Goal: Information Seeking & Learning: Learn about a topic

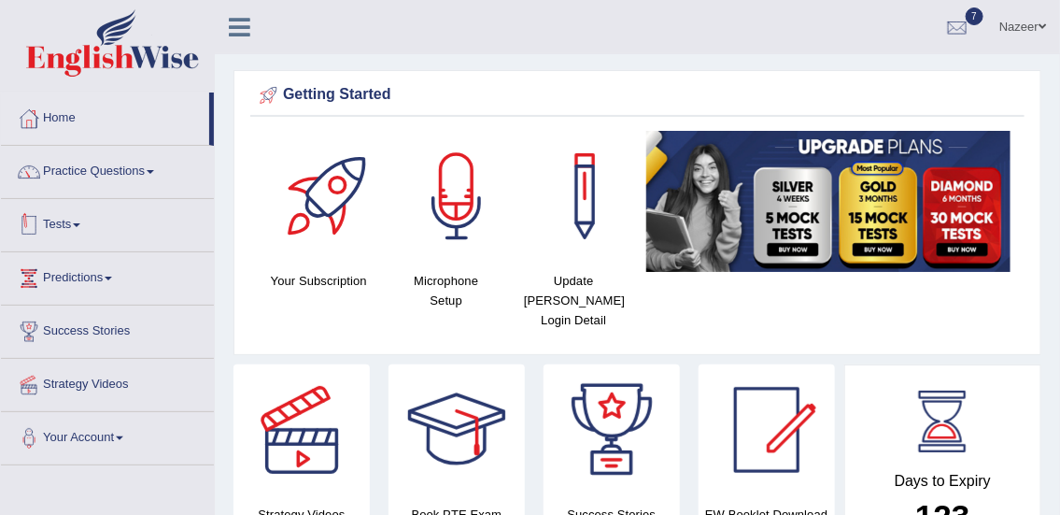
click at [51, 222] on link "Tests" at bounding box center [107, 222] width 213 height 47
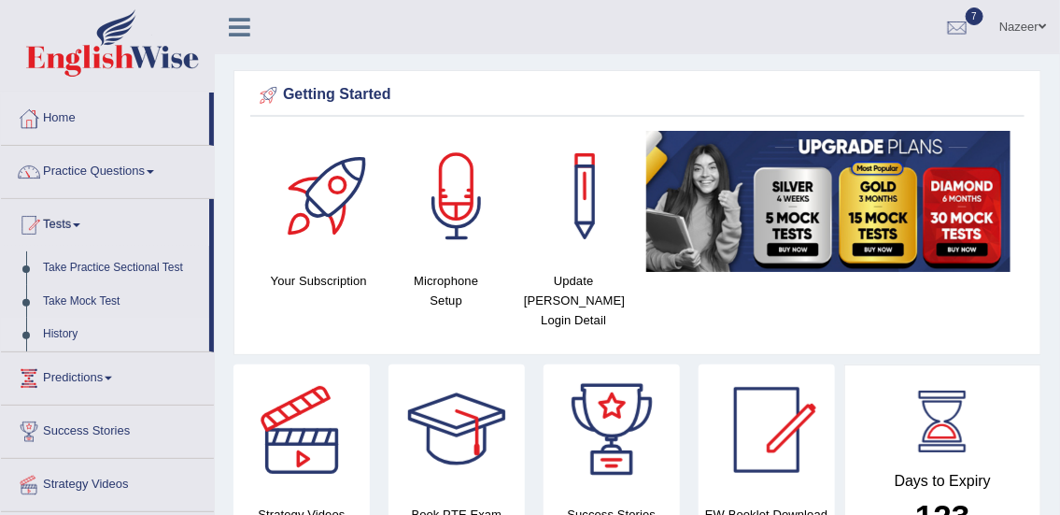
click at [57, 336] on link "History" at bounding box center [122, 334] width 175 height 34
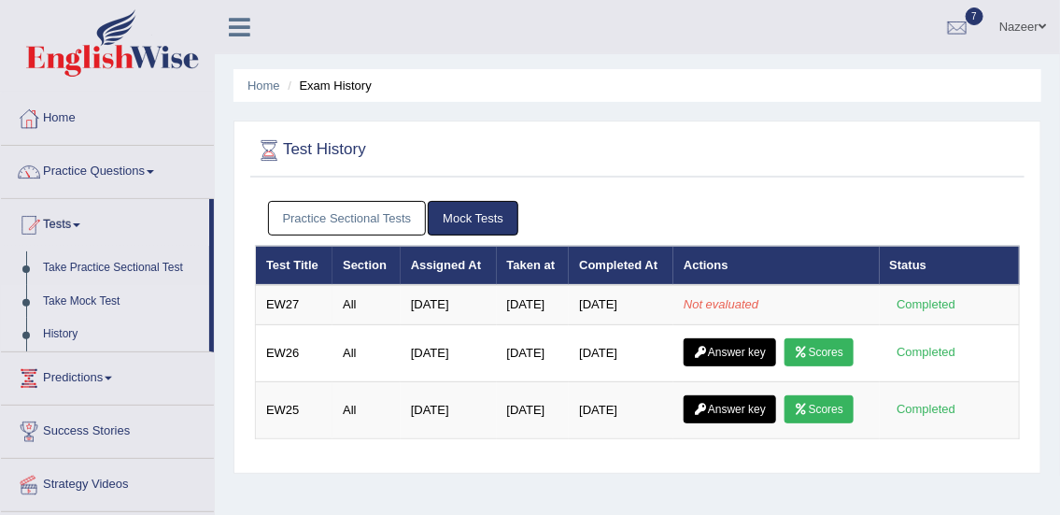
click at [78, 301] on link "Take Mock Test" at bounding box center [122, 302] width 175 height 34
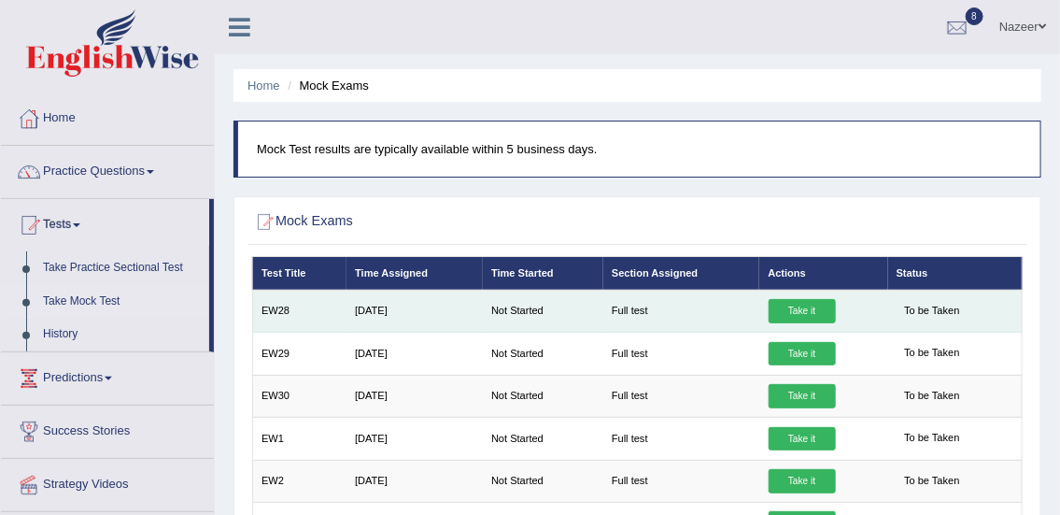
click at [802, 303] on link "Take it" at bounding box center [801, 311] width 67 height 24
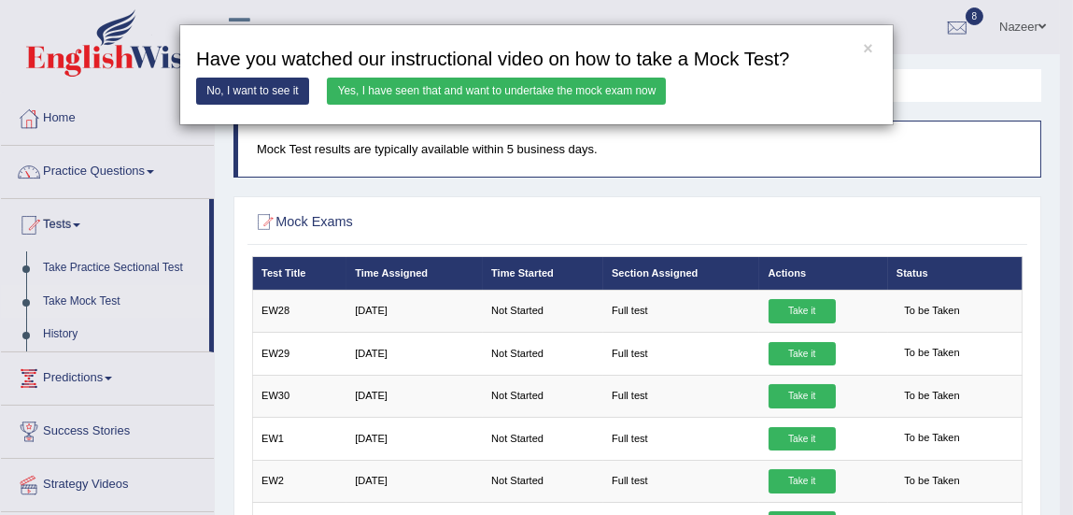
click at [418, 89] on link "Yes, I have seen that and want to undertake the mock exam now" at bounding box center [496, 91] width 339 height 27
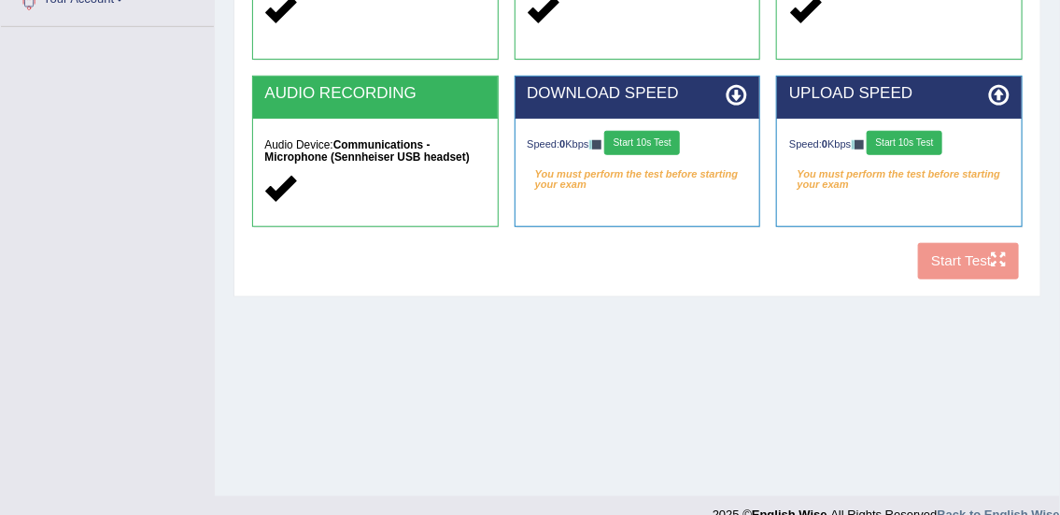
scroll to position [448, 0]
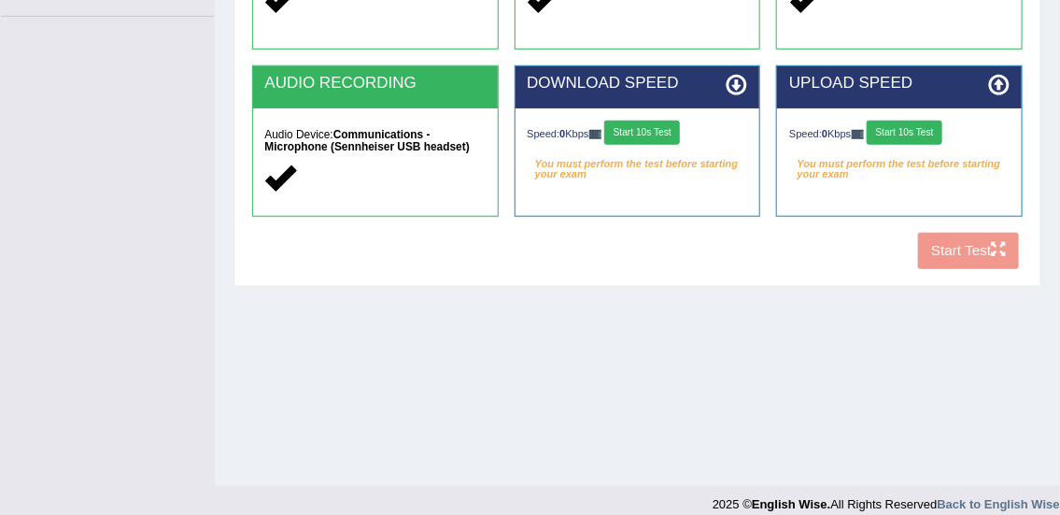
click at [648, 131] on button "Start 10s Test" at bounding box center [642, 132] width 76 height 24
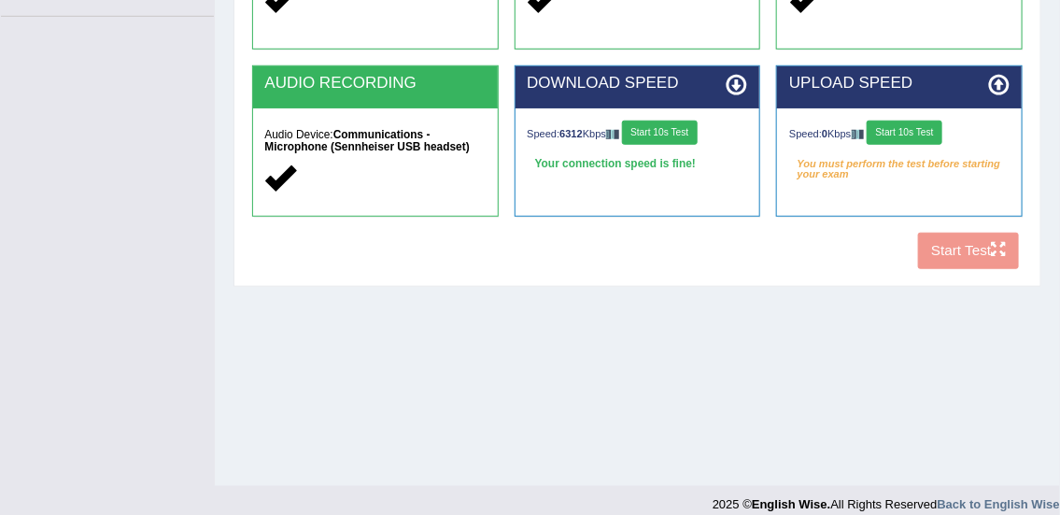
click at [908, 131] on button "Start 10s Test" at bounding box center [905, 132] width 76 height 24
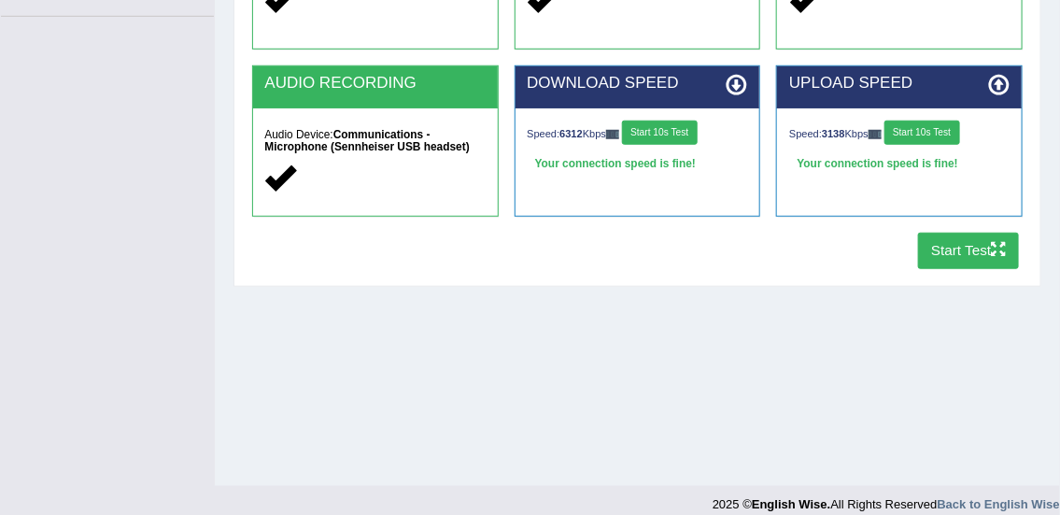
click at [973, 237] on button "Start Test" at bounding box center [969, 251] width 102 height 36
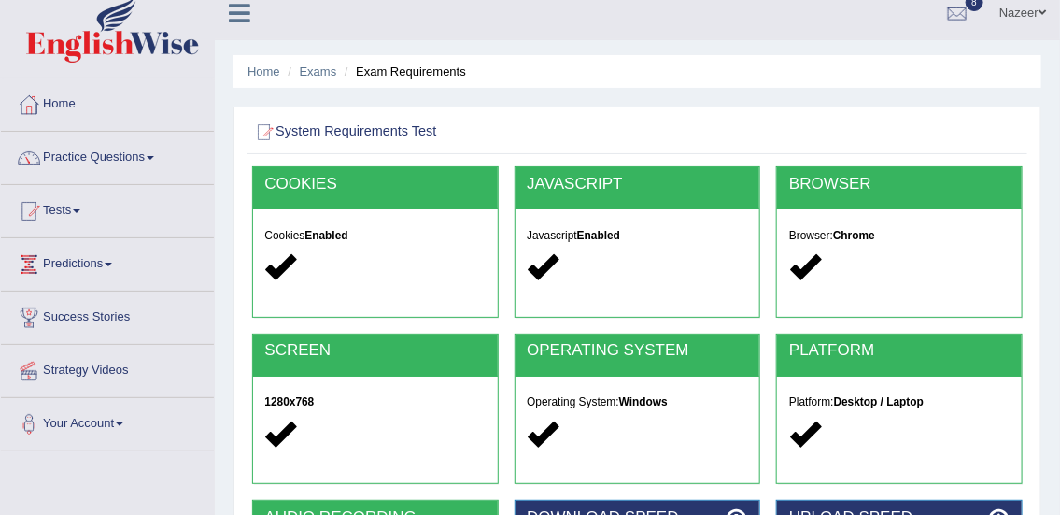
scroll to position [0, 0]
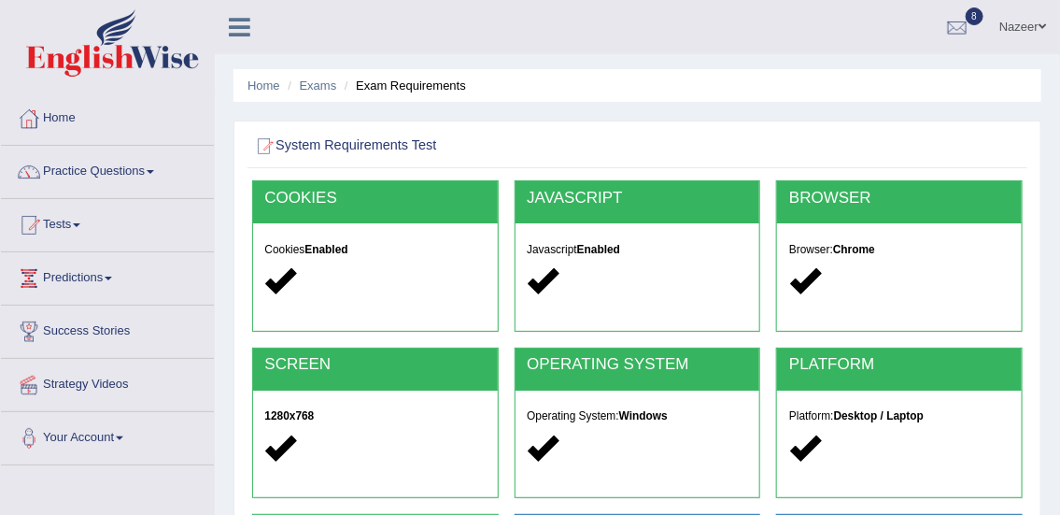
click at [65, 134] on link "Home" at bounding box center [107, 115] width 213 height 47
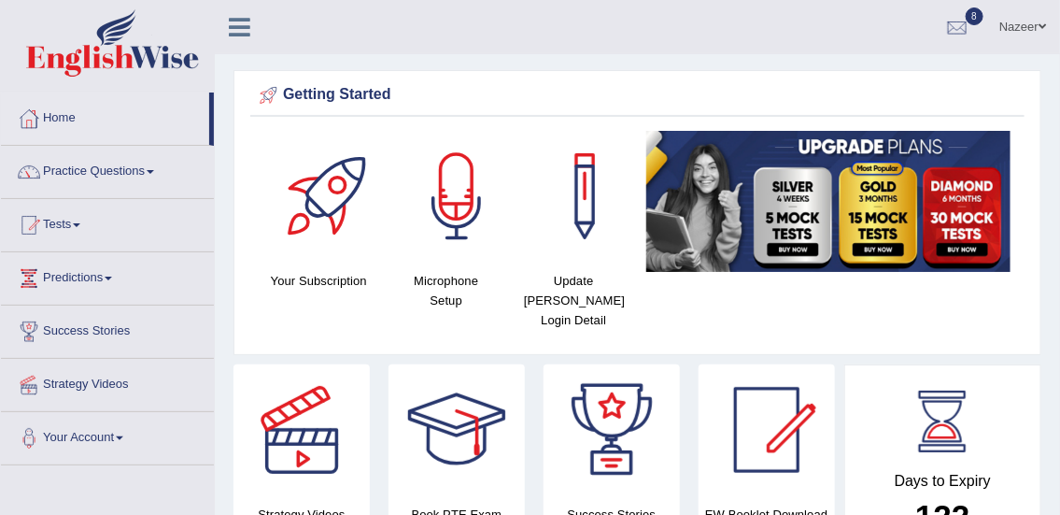
click at [60, 232] on link "Tests" at bounding box center [107, 222] width 213 height 47
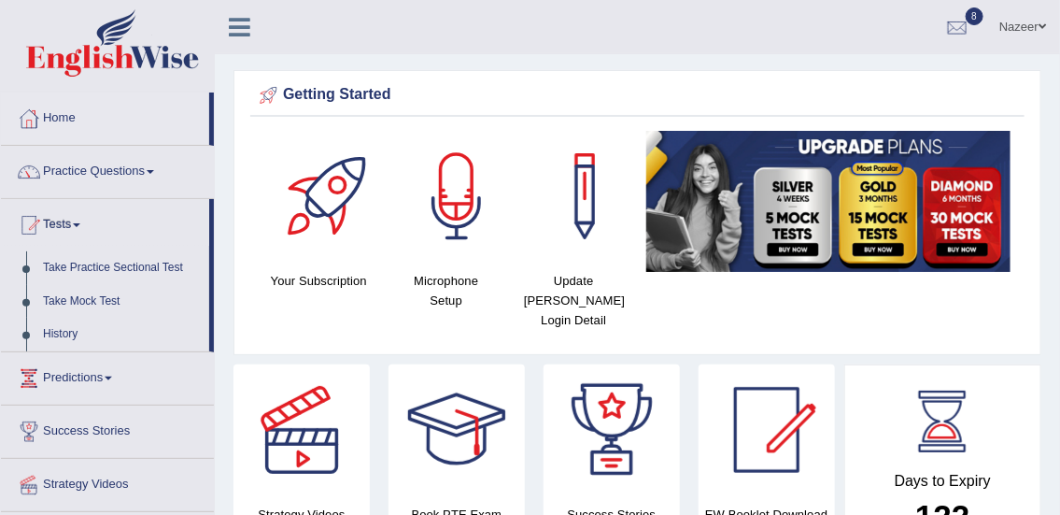
click at [102, 177] on link "Practice Questions" at bounding box center [107, 169] width 213 height 47
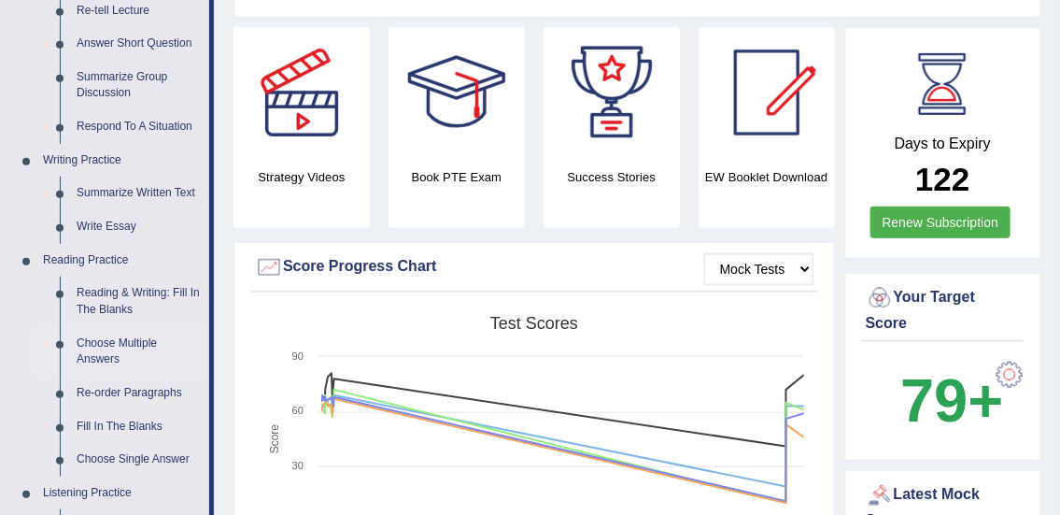
click at [149, 366] on link "Choose Multiple Answers" at bounding box center [138, 351] width 141 height 49
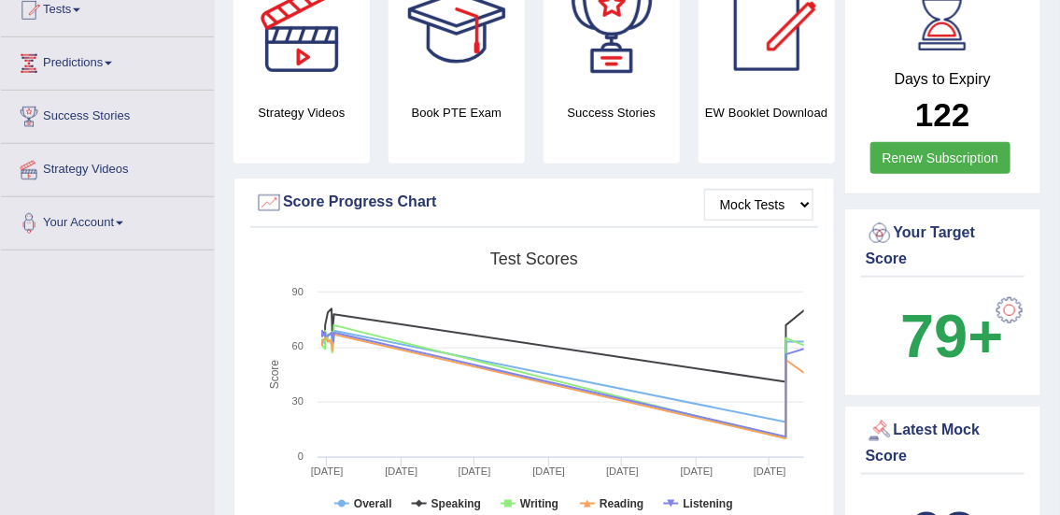
scroll to position [545, 0]
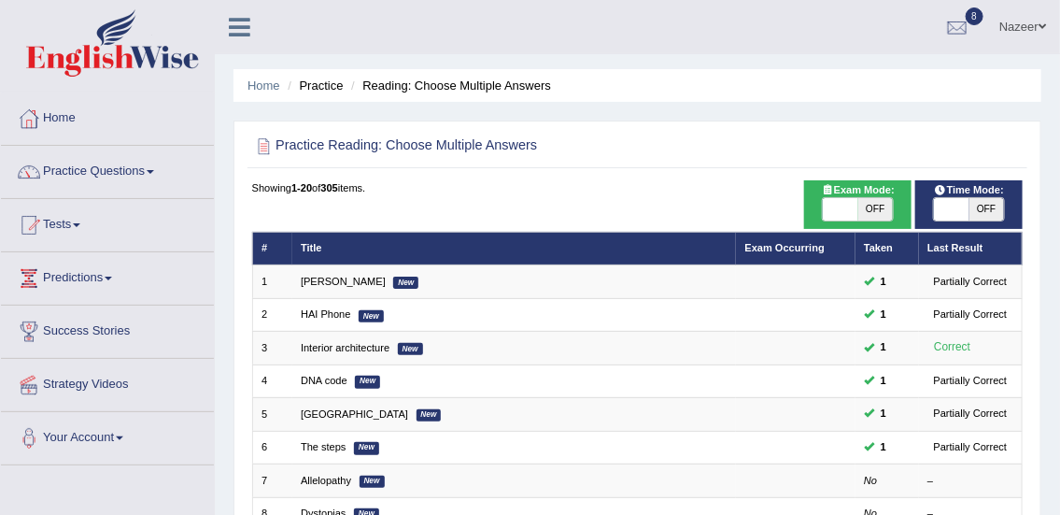
click at [109, 167] on link "Practice Questions" at bounding box center [107, 169] width 213 height 47
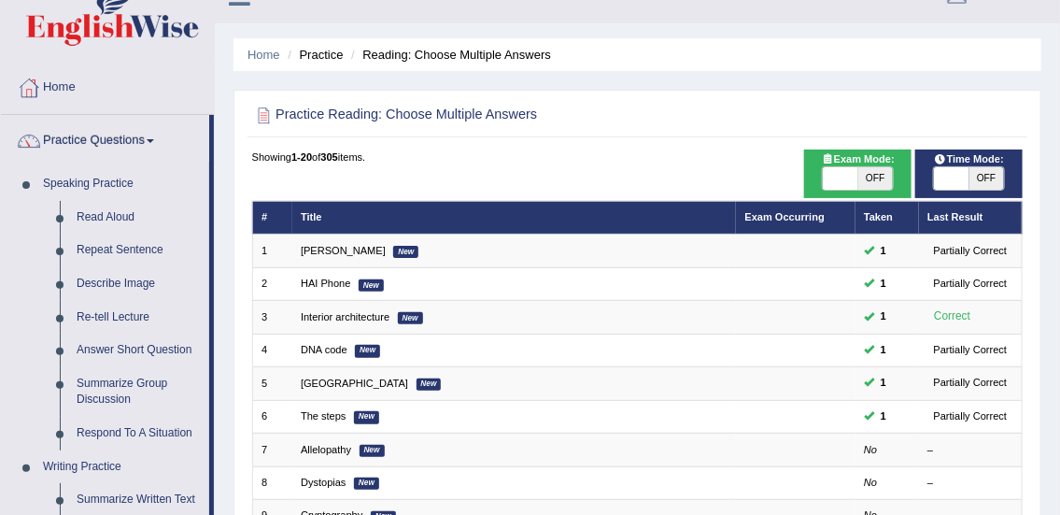
scroll to position [23, 0]
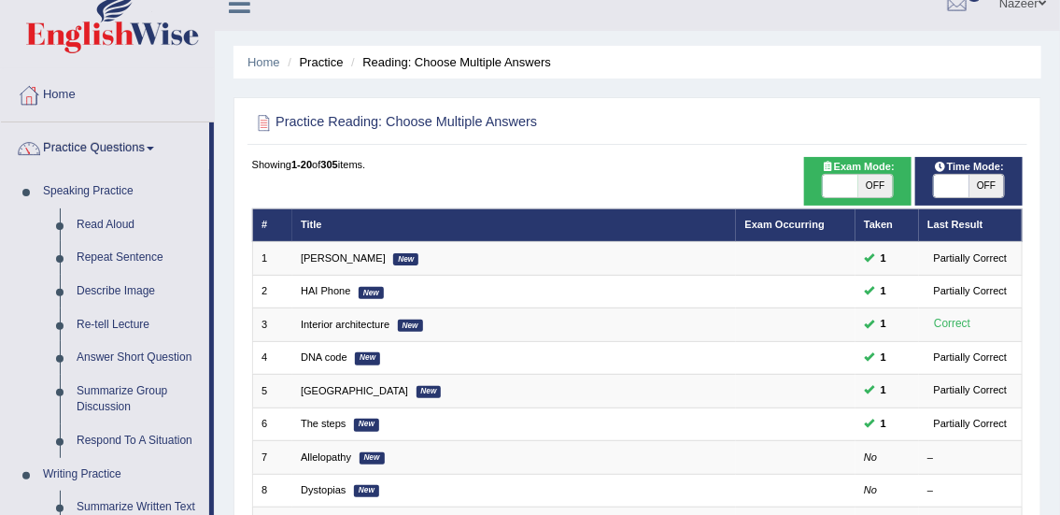
click at [120, 146] on link "Practice Questions" at bounding box center [105, 145] width 208 height 47
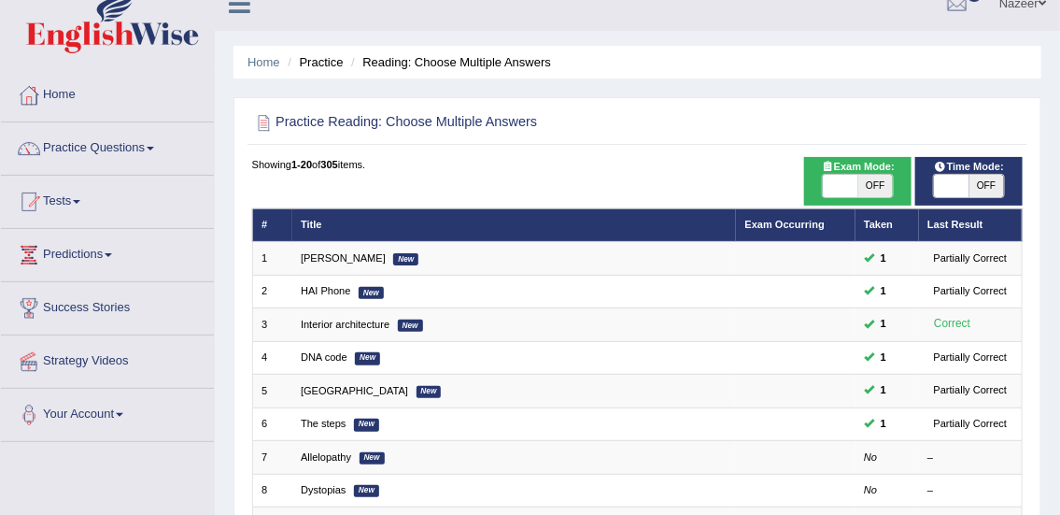
click at [80, 200] on span at bounding box center [76, 202] width 7 height 4
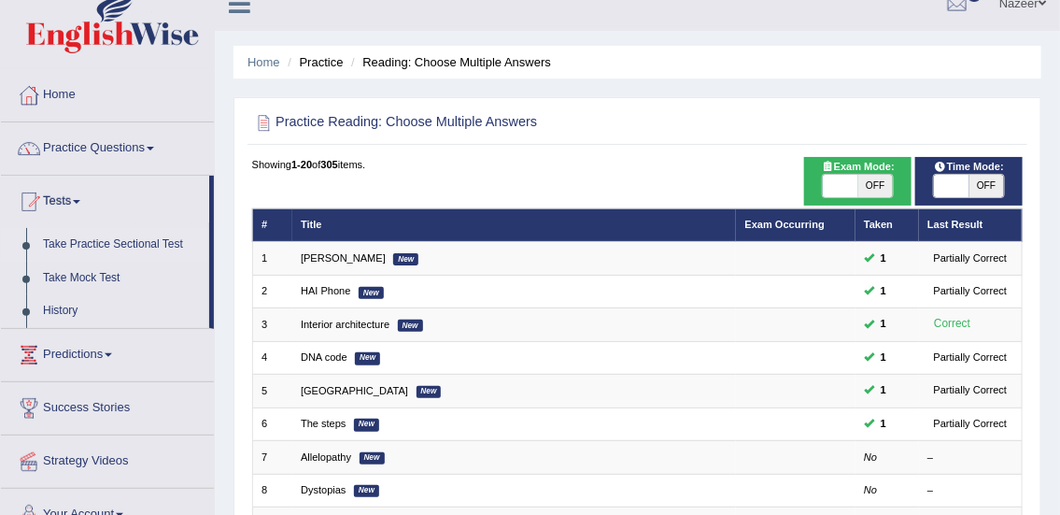
click at [102, 246] on link "Take Practice Sectional Test" at bounding box center [122, 245] width 175 height 34
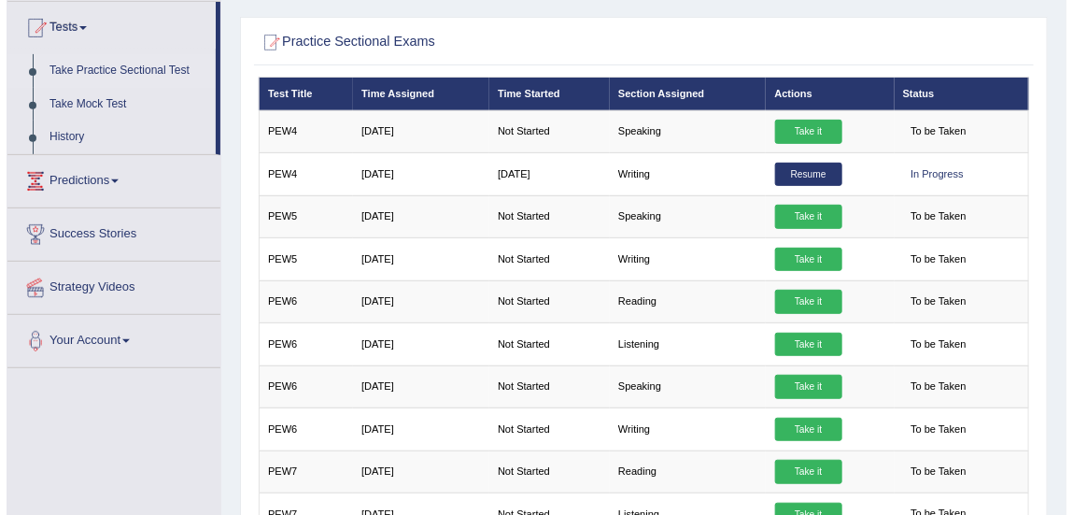
scroll to position [224, 0]
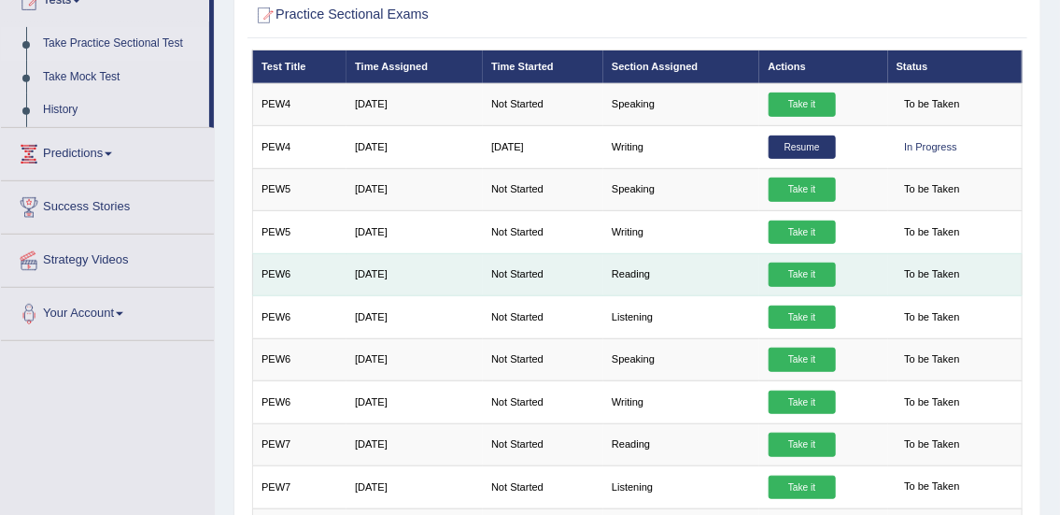
click at [800, 276] on link "Take it" at bounding box center [801, 274] width 67 height 24
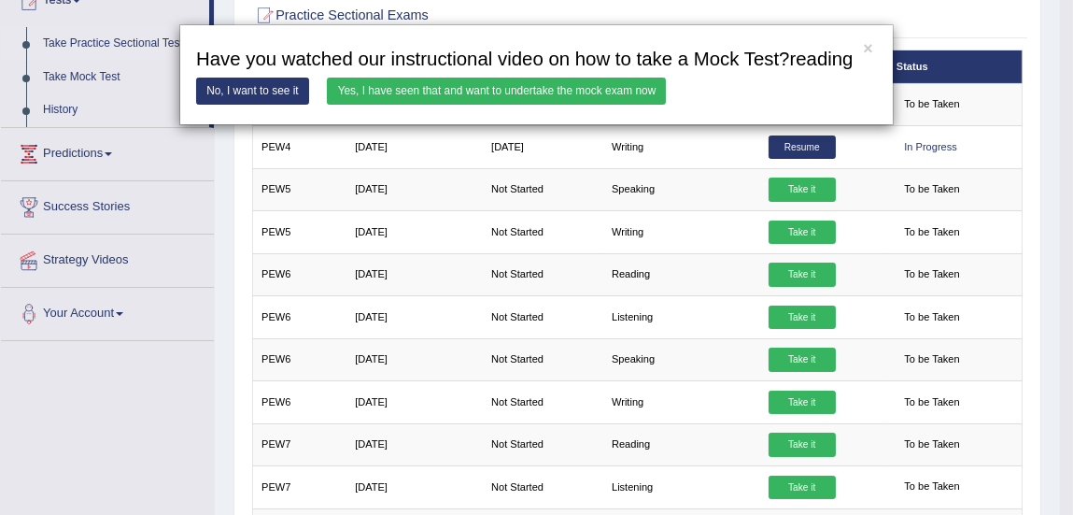
click at [557, 92] on link "Yes, I have seen that and want to undertake the mock exam now" at bounding box center [496, 91] width 339 height 27
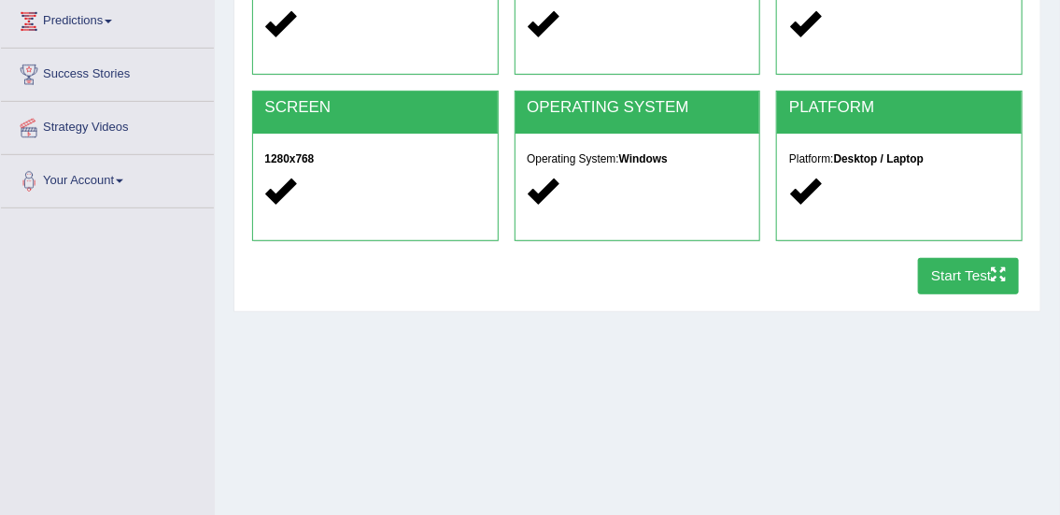
scroll to position [282, 0]
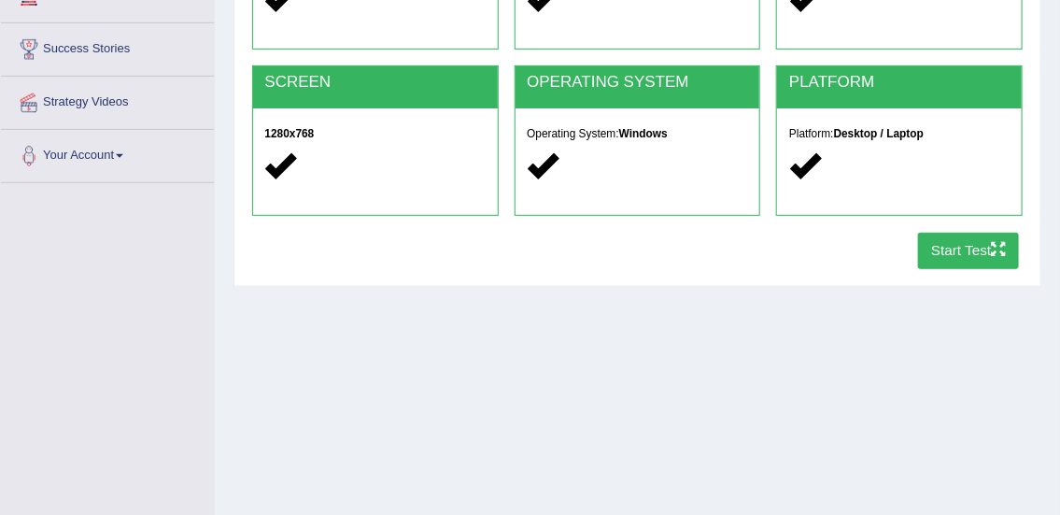
click at [962, 261] on button "Start Test" at bounding box center [969, 251] width 102 height 36
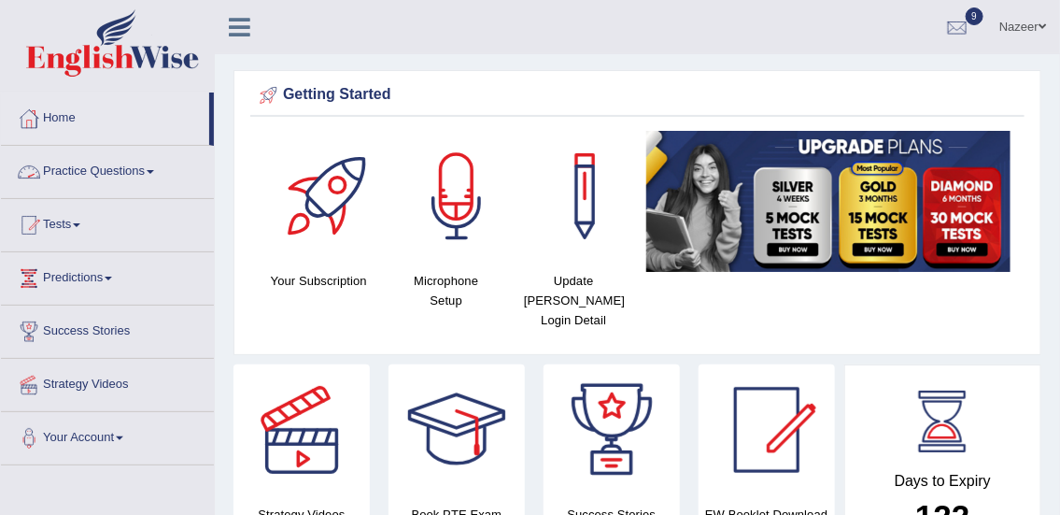
click at [96, 164] on link "Practice Questions" at bounding box center [107, 169] width 213 height 47
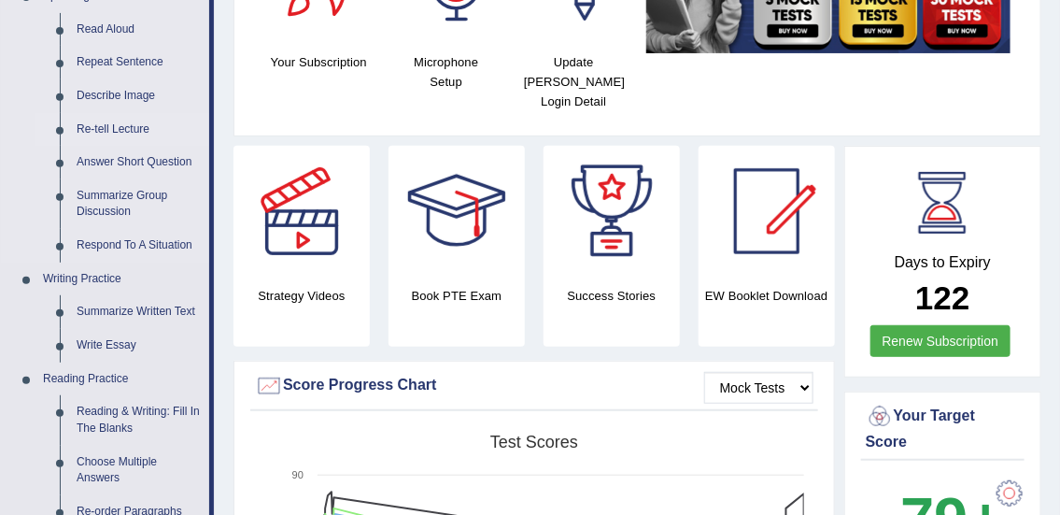
scroll to position [222, 0]
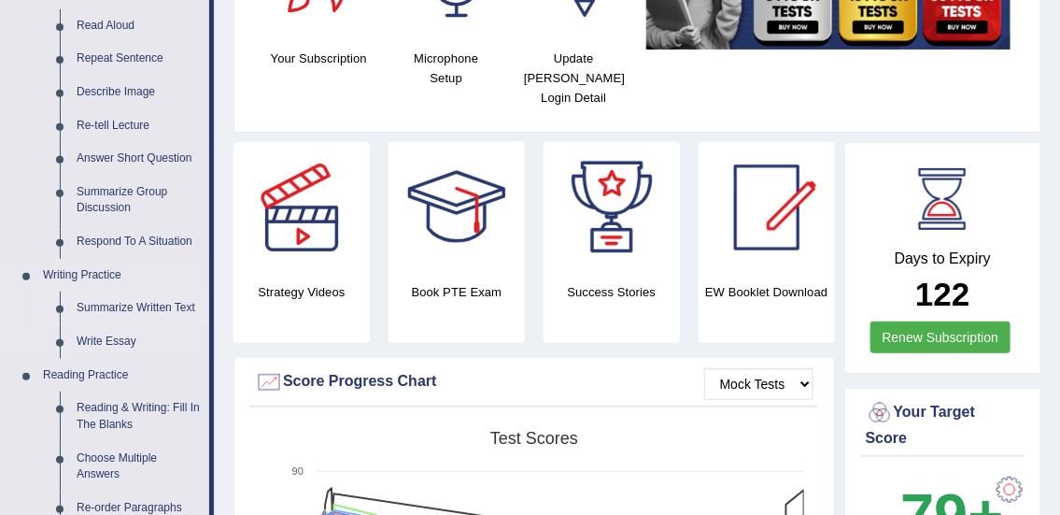
click at [128, 302] on link "Summarize Written Text" at bounding box center [138, 308] width 141 height 34
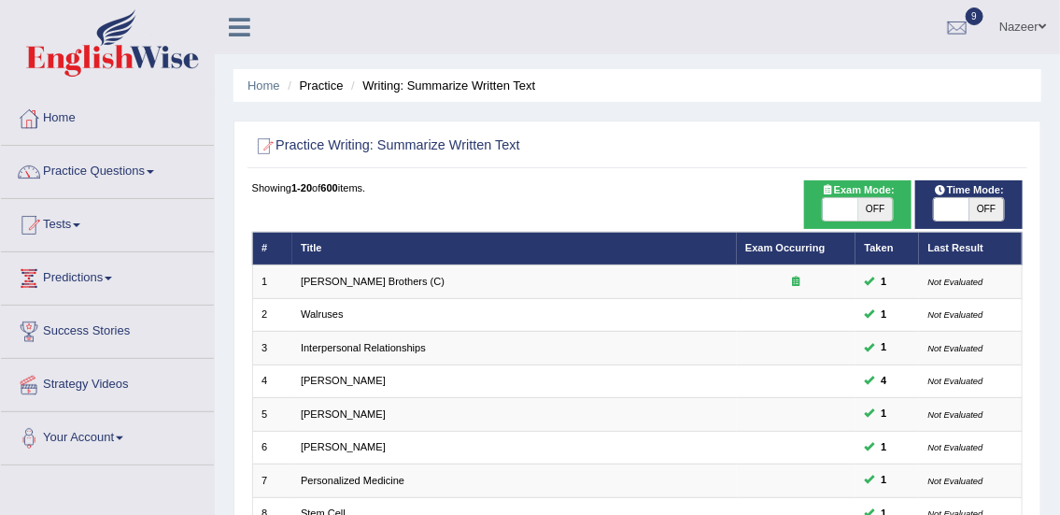
click at [861, 213] on span "OFF" at bounding box center [875, 209] width 35 height 22
checkbox input "true"
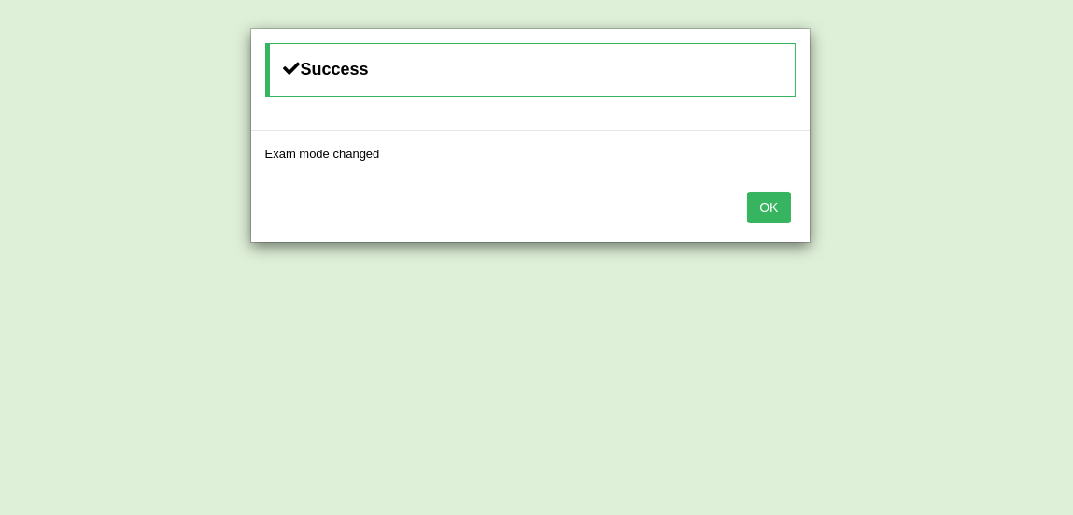
click at [774, 219] on button "OK" at bounding box center [768, 207] width 43 height 32
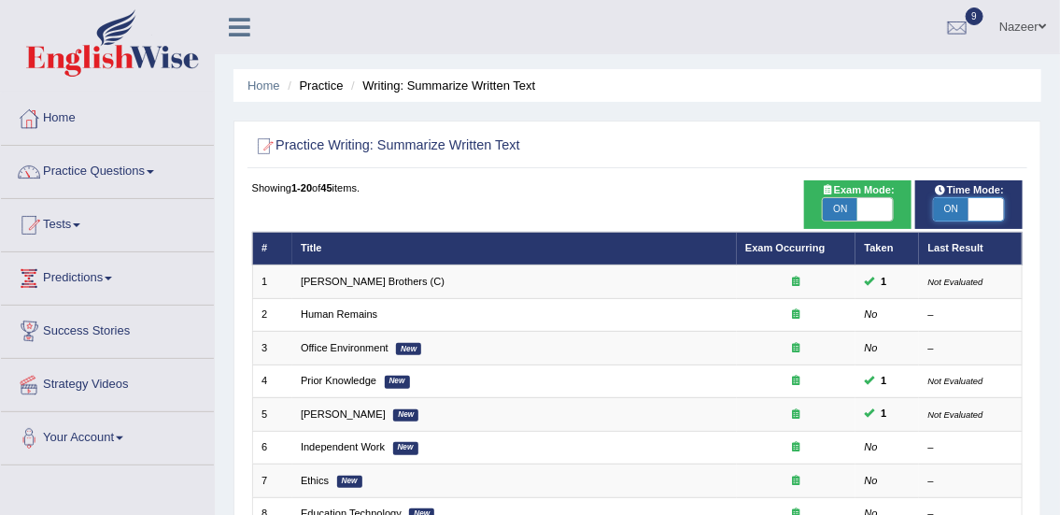
checkbox input "true"
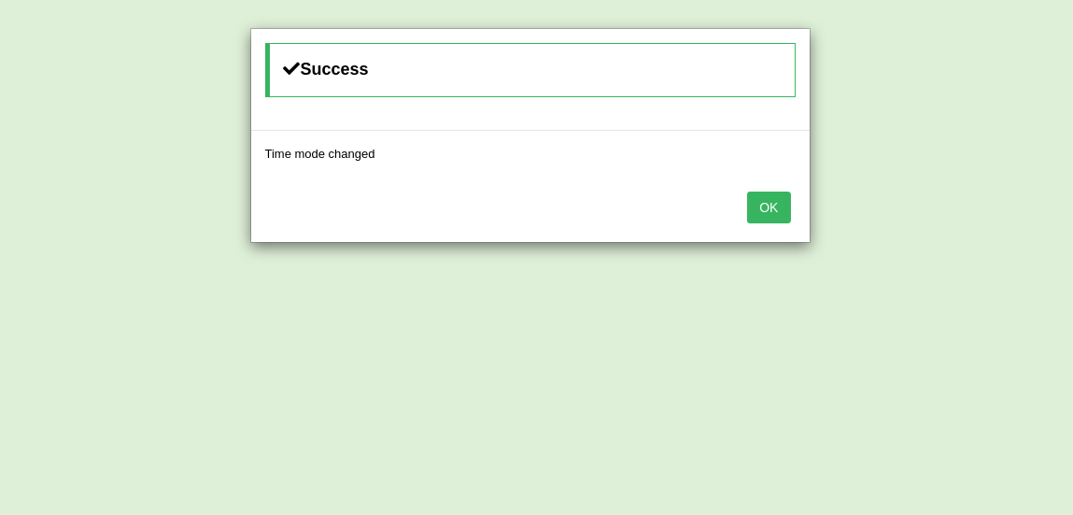
click at [773, 218] on button "OK" at bounding box center [768, 207] width 43 height 32
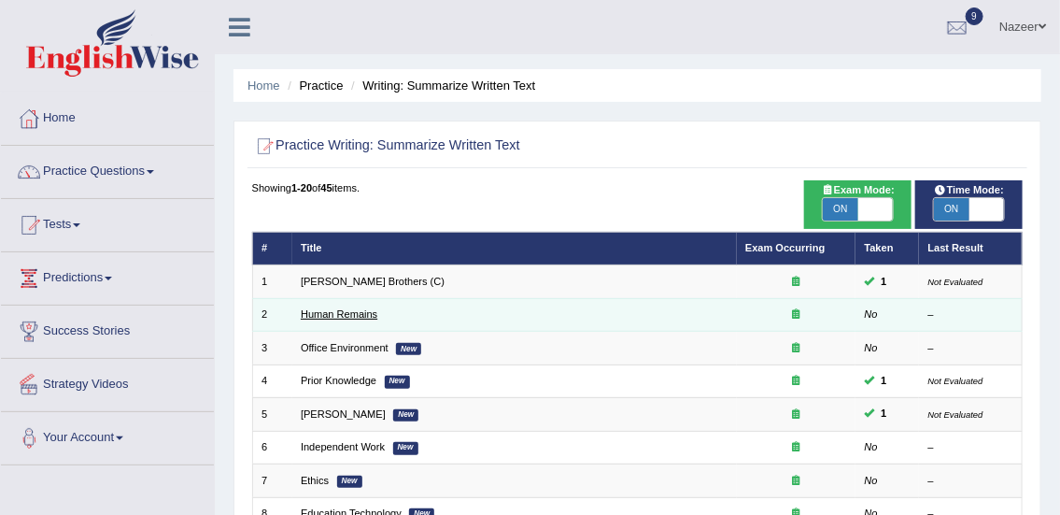
click at [347, 316] on link "Human Remains" at bounding box center [339, 313] width 77 height 11
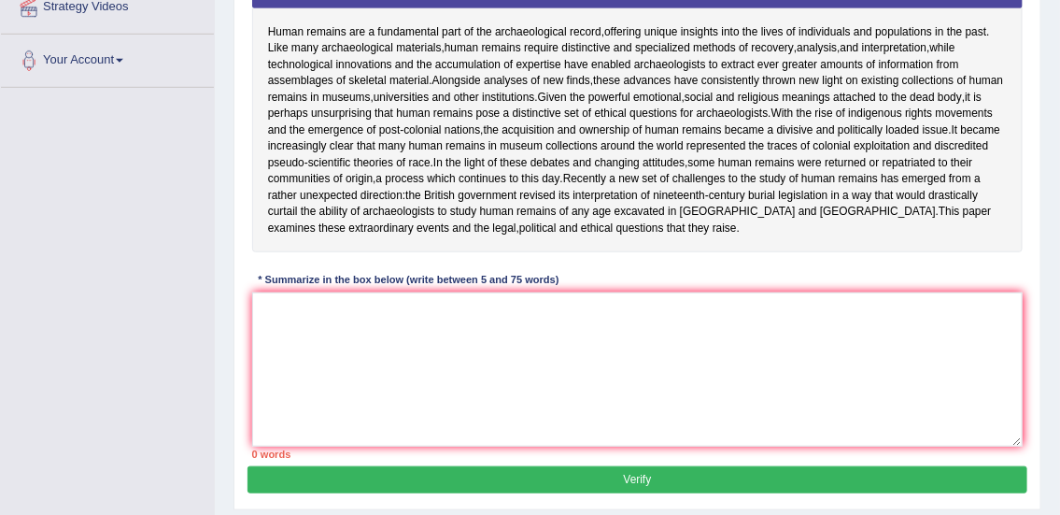
scroll to position [383, 0]
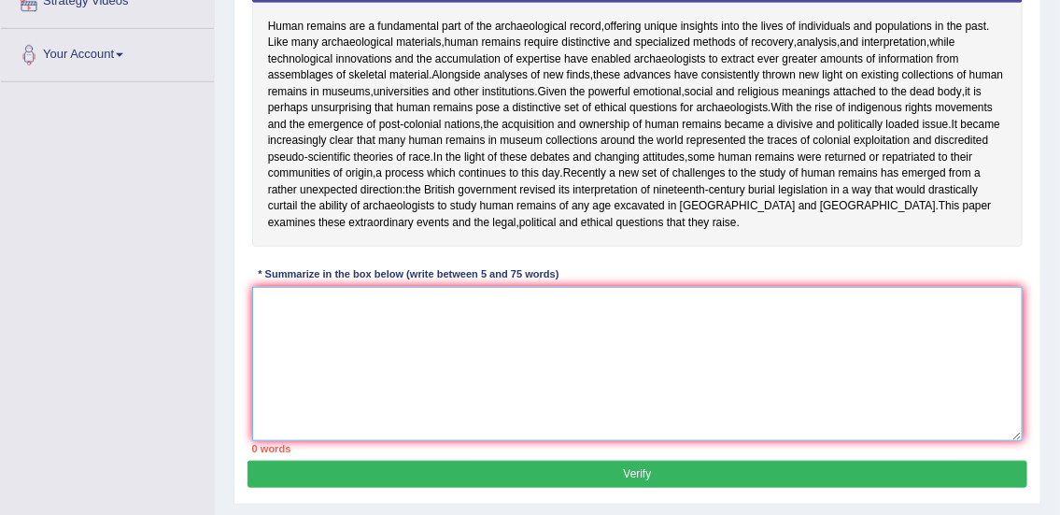
click at [648, 327] on textarea at bounding box center [637, 364] width 771 height 154
type textarea "t"
type textarea "T"
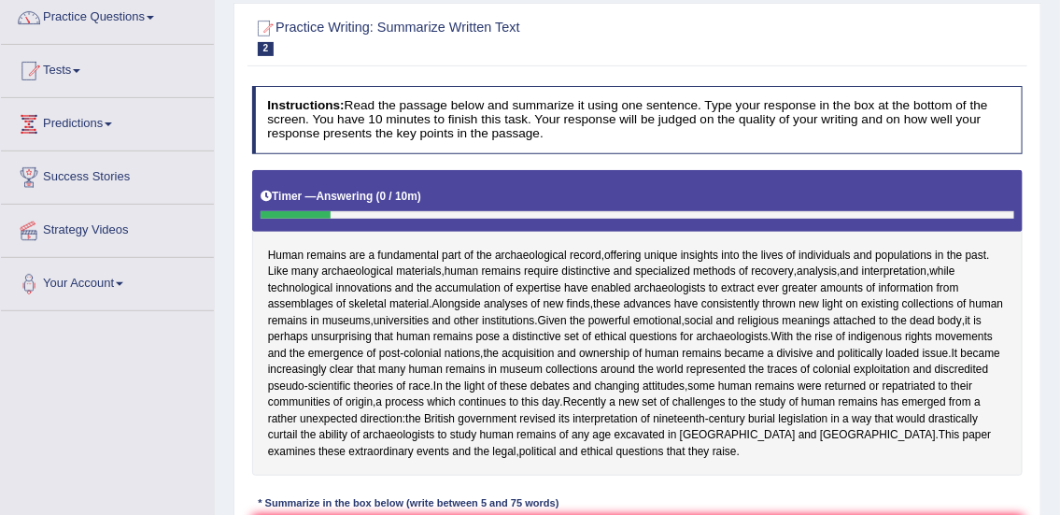
scroll to position [93, 0]
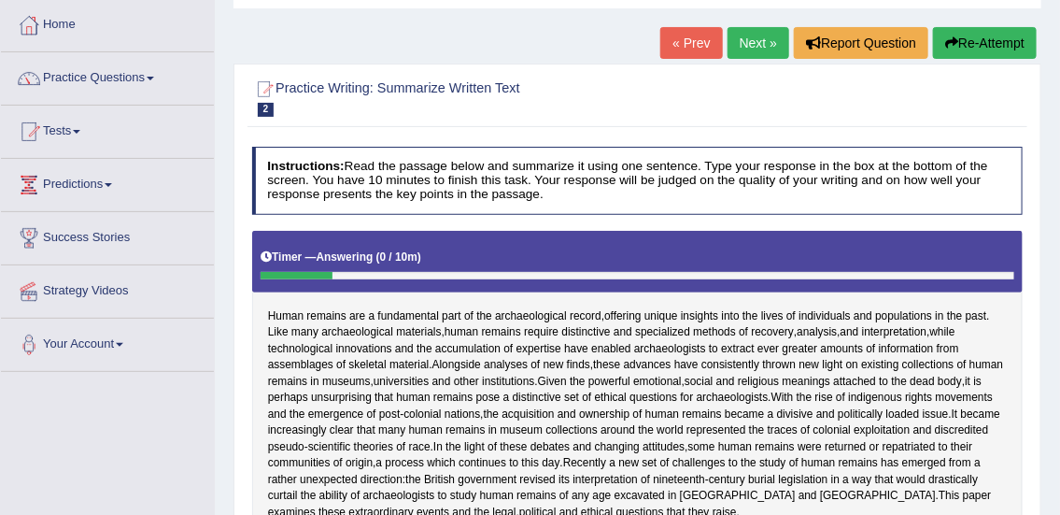
click at [684, 37] on link "« Prev" at bounding box center [691, 43] width 62 height 32
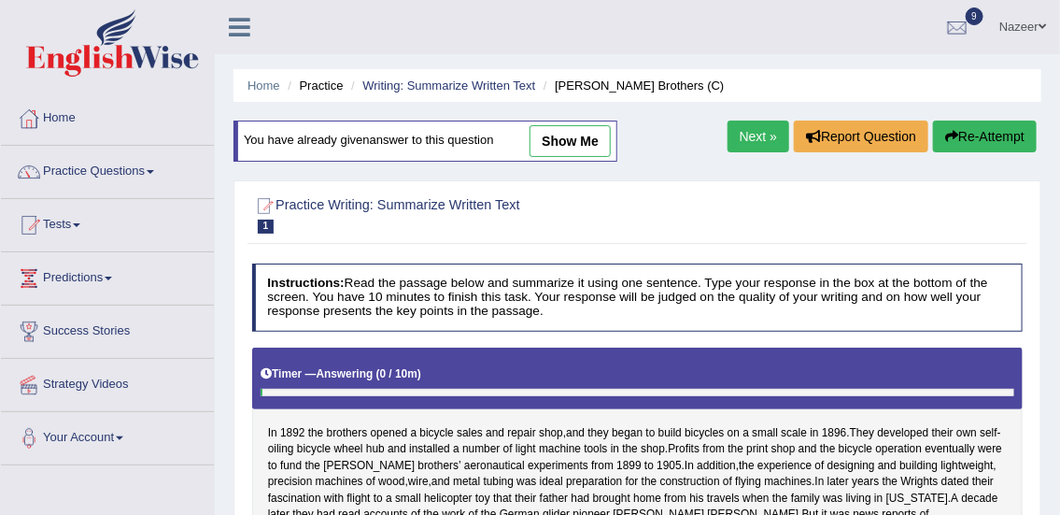
click at [80, 223] on span at bounding box center [76, 225] width 7 height 4
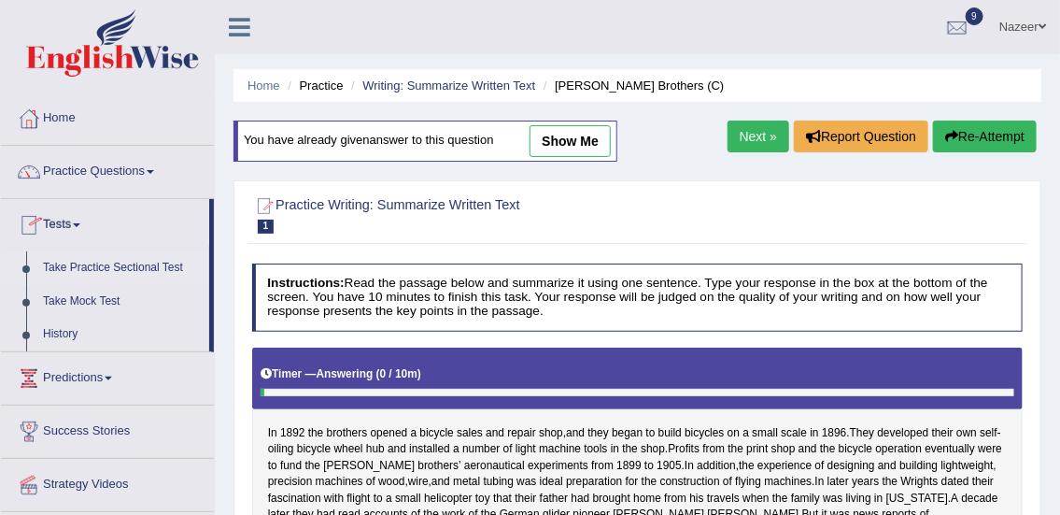
click at [107, 270] on link "Take Practice Sectional Test" at bounding box center [122, 268] width 175 height 34
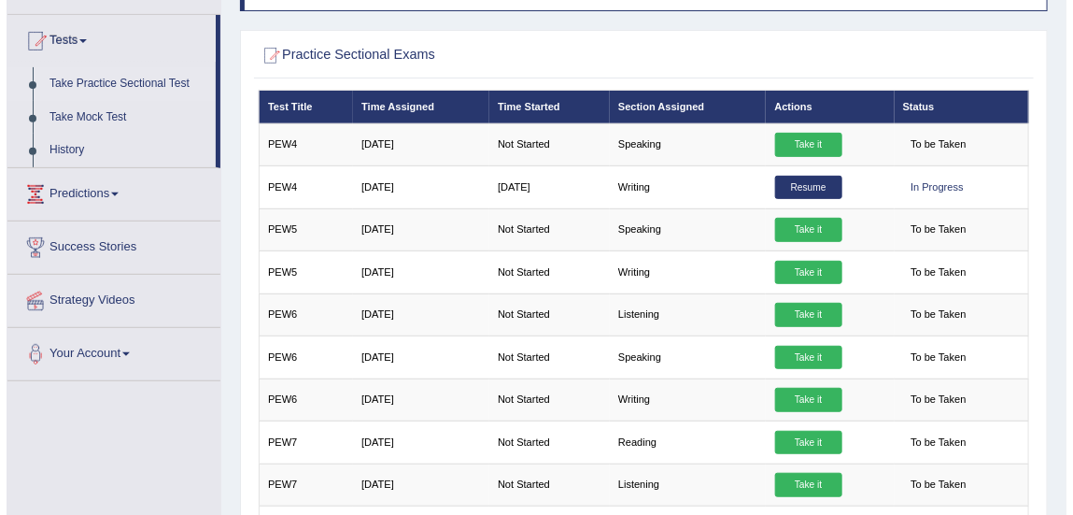
scroll to position [201, 0]
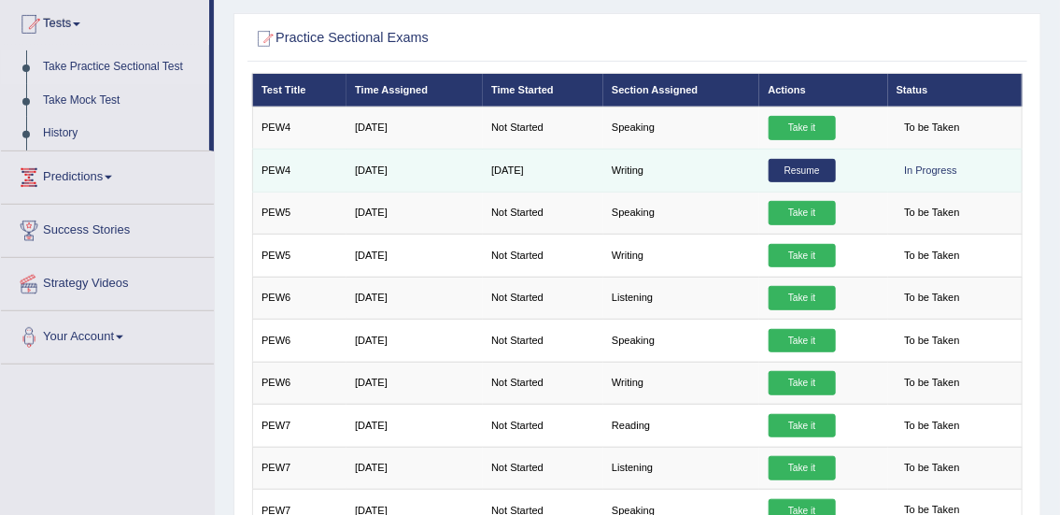
click at [810, 164] on link "Resume" at bounding box center [801, 171] width 67 height 24
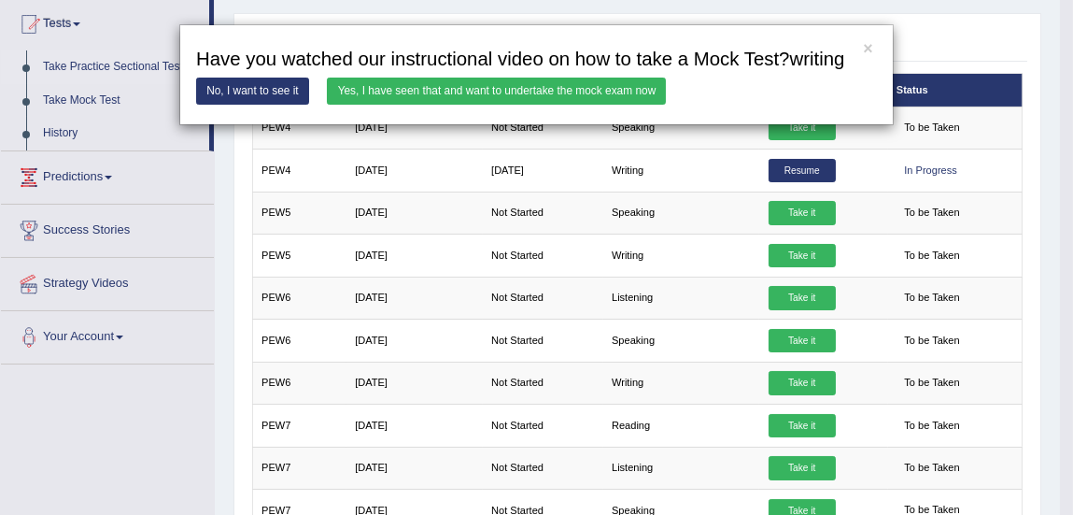
click at [600, 95] on link "Yes, I have seen that and want to undertake the mock exam now" at bounding box center [496, 91] width 339 height 27
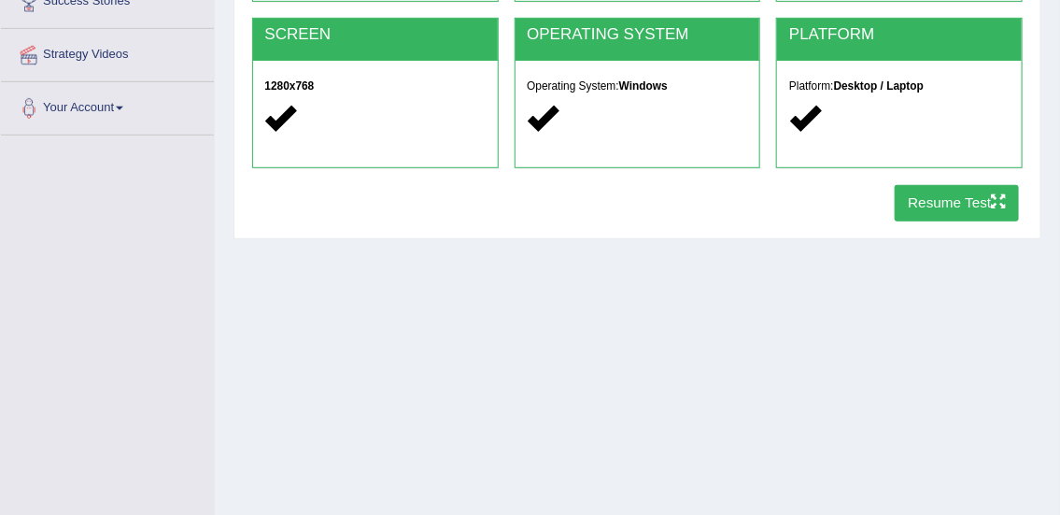
scroll to position [347, 0]
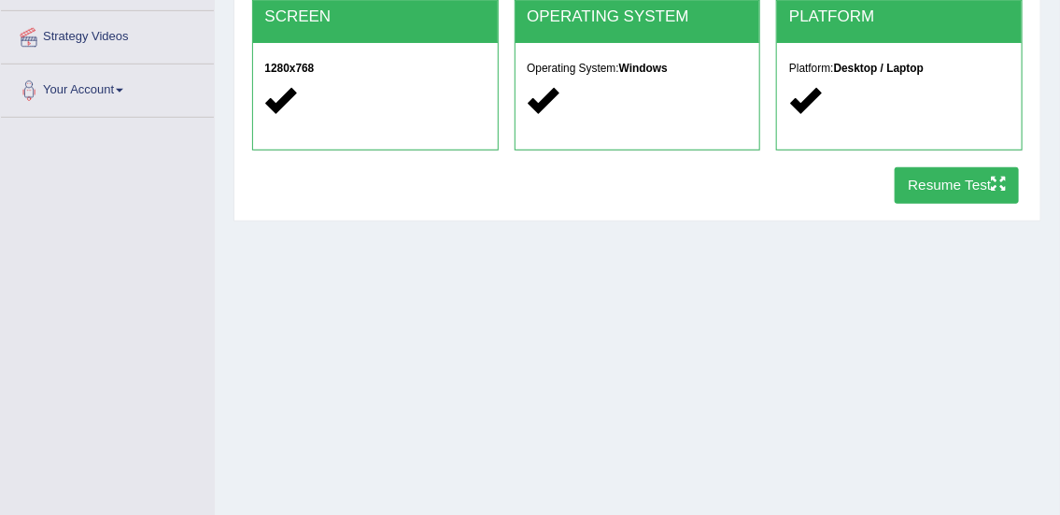
click at [949, 200] on button "Resume Test" at bounding box center [957, 185] width 124 height 36
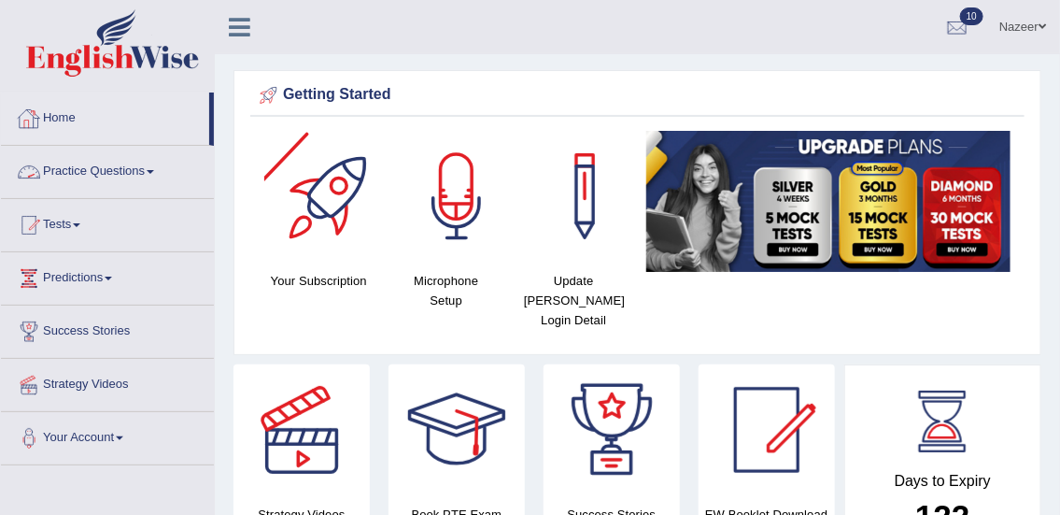
click at [104, 173] on link "Practice Questions" at bounding box center [107, 169] width 213 height 47
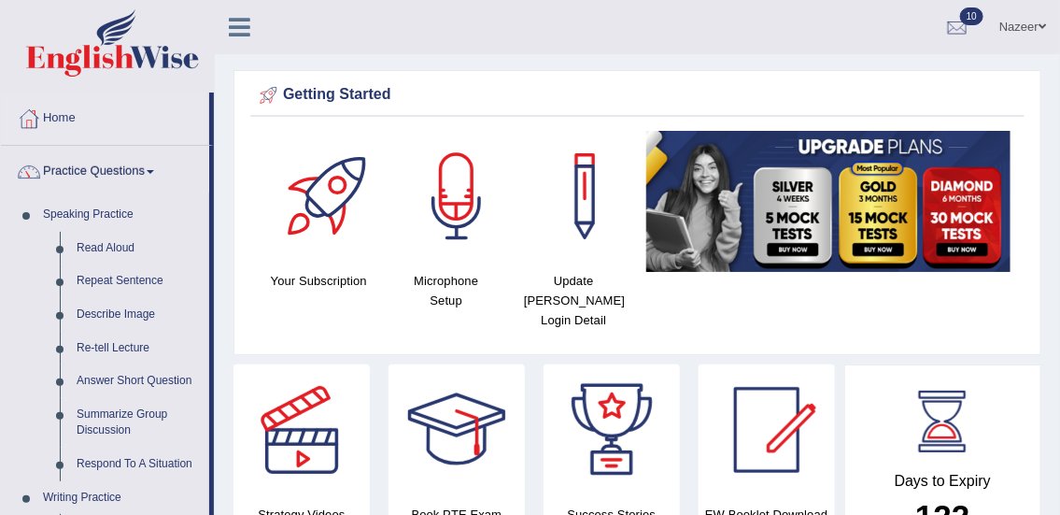
click at [99, 170] on link "Practice Questions" at bounding box center [105, 169] width 208 height 47
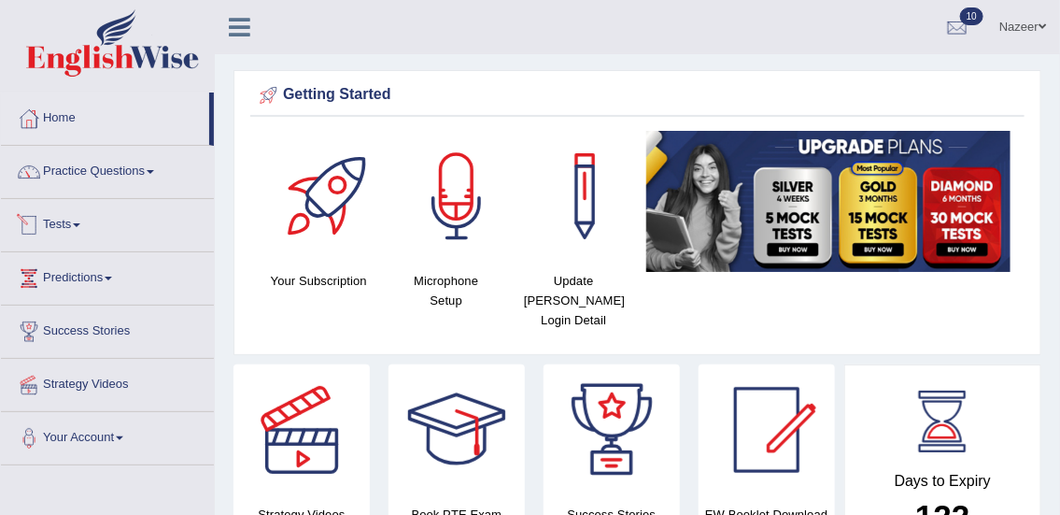
click at [71, 219] on link "Tests" at bounding box center [107, 222] width 213 height 47
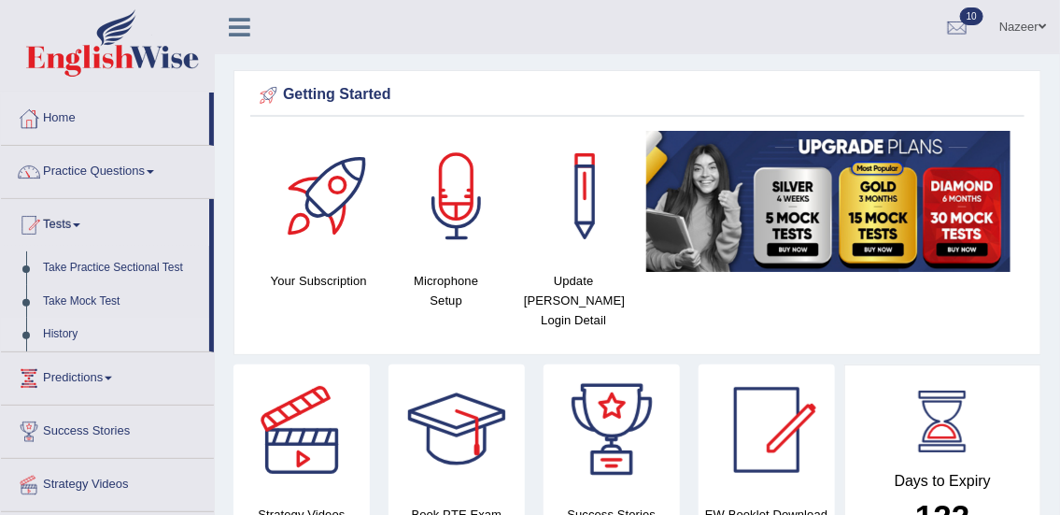
click at [63, 330] on link "History" at bounding box center [122, 334] width 175 height 34
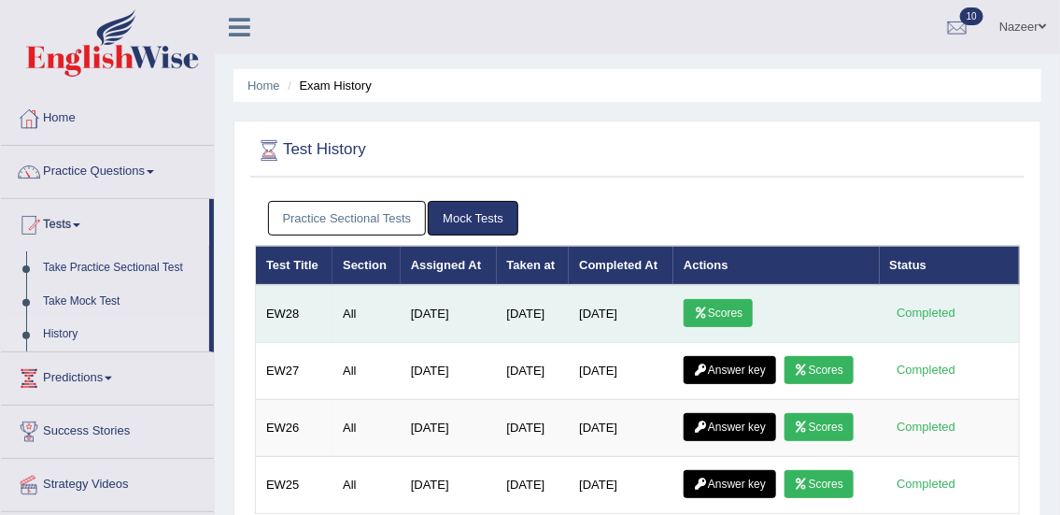
click at [728, 312] on link "Scores" at bounding box center [718, 313] width 69 height 28
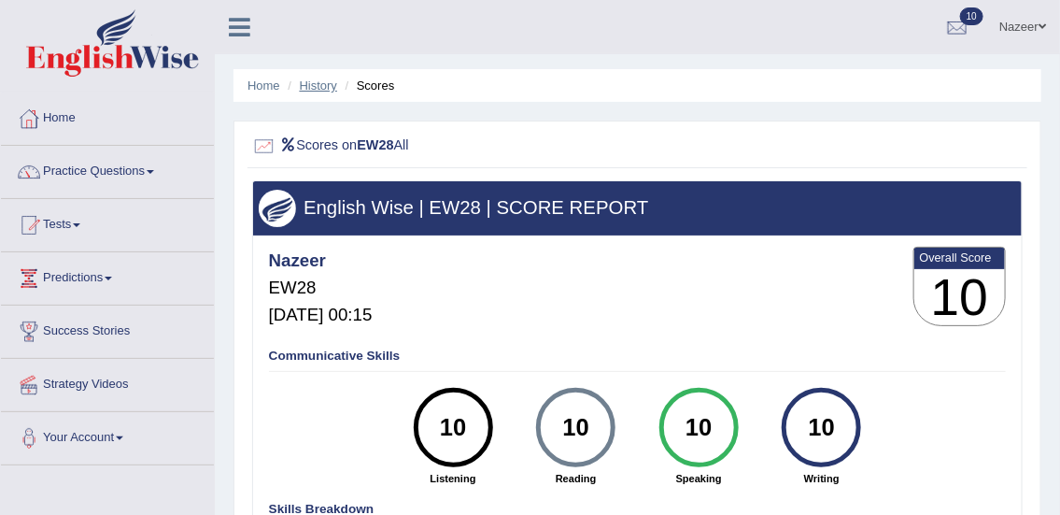
click at [310, 84] on link "History" at bounding box center [318, 85] width 37 height 14
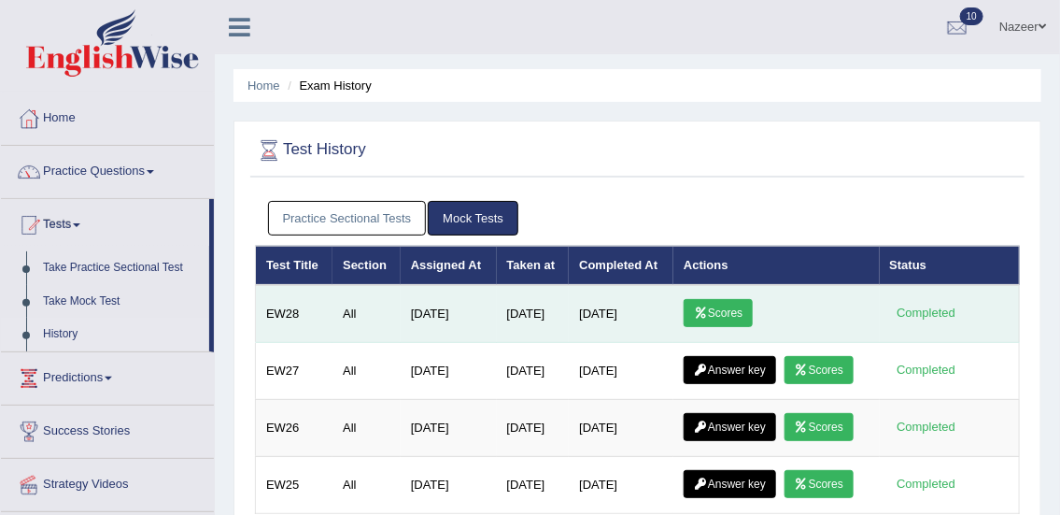
click at [738, 309] on link "Scores" at bounding box center [718, 313] width 69 height 28
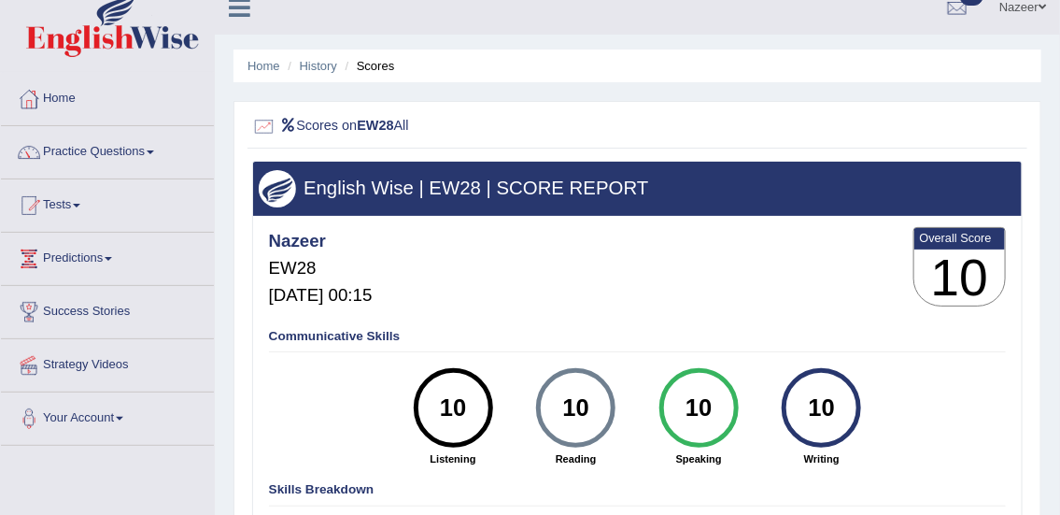
scroll to position [19, 0]
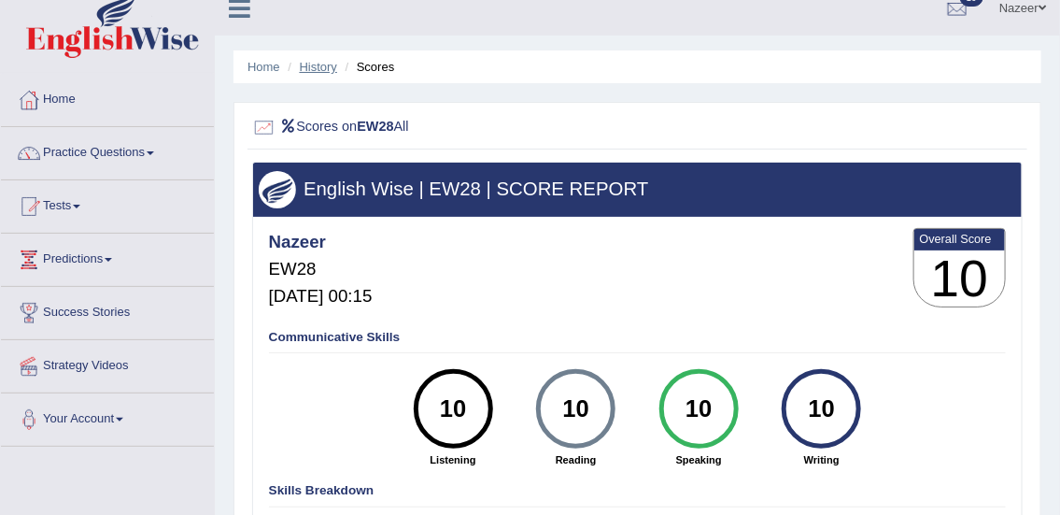
click at [318, 66] on link "History" at bounding box center [318, 67] width 37 height 14
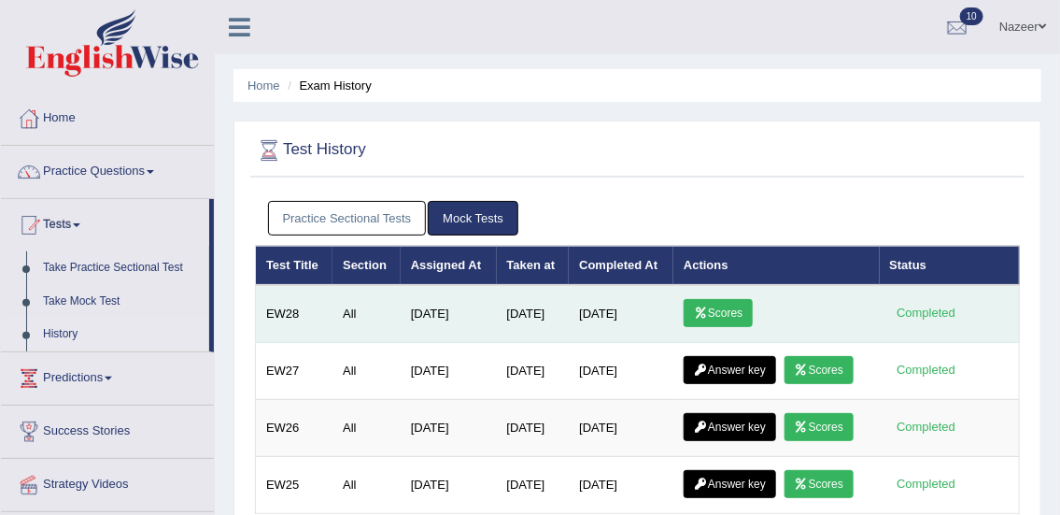
click at [716, 308] on link "Scores" at bounding box center [718, 313] width 69 height 28
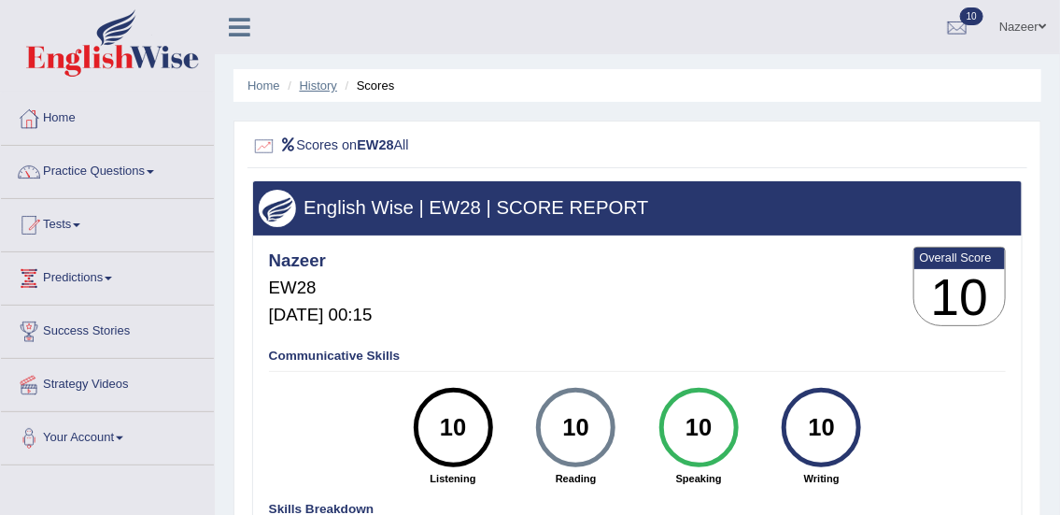
click at [315, 87] on link "History" at bounding box center [318, 85] width 37 height 14
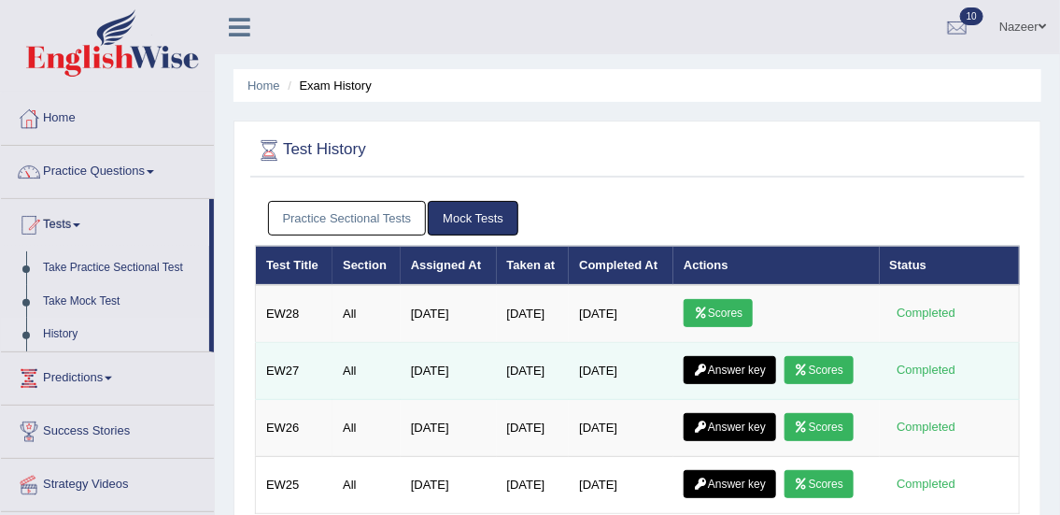
click at [834, 370] on link "Scores" at bounding box center [818, 370] width 69 height 28
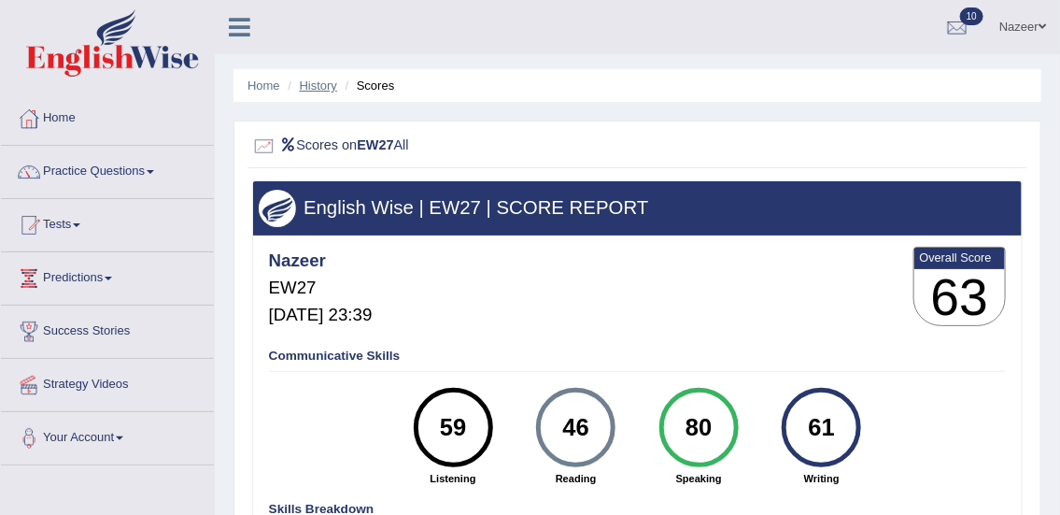
click at [310, 78] on link "History" at bounding box center [318, 85] width 37 height 14
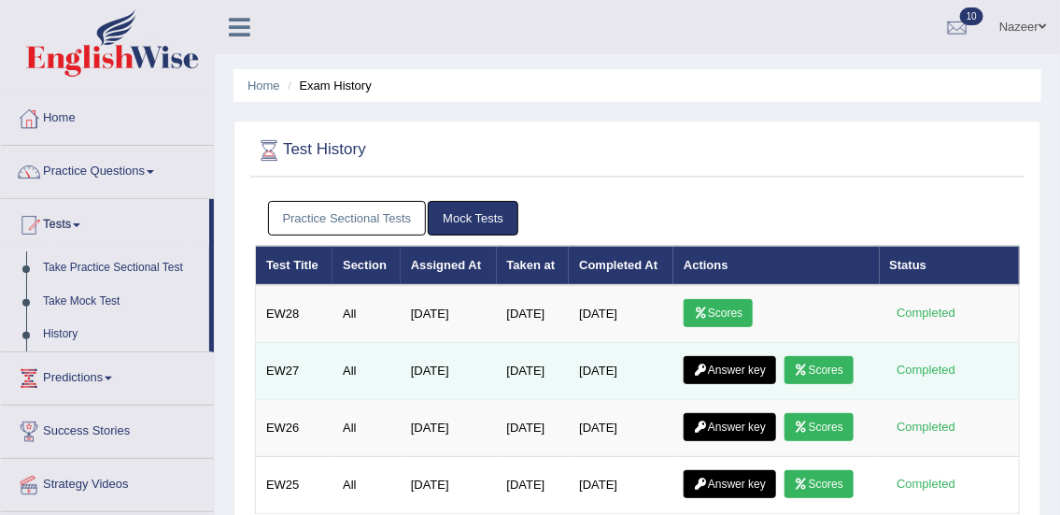
click at [732, 364] on link "Answer key" at bounding box center [730, 370] width 92 height 28
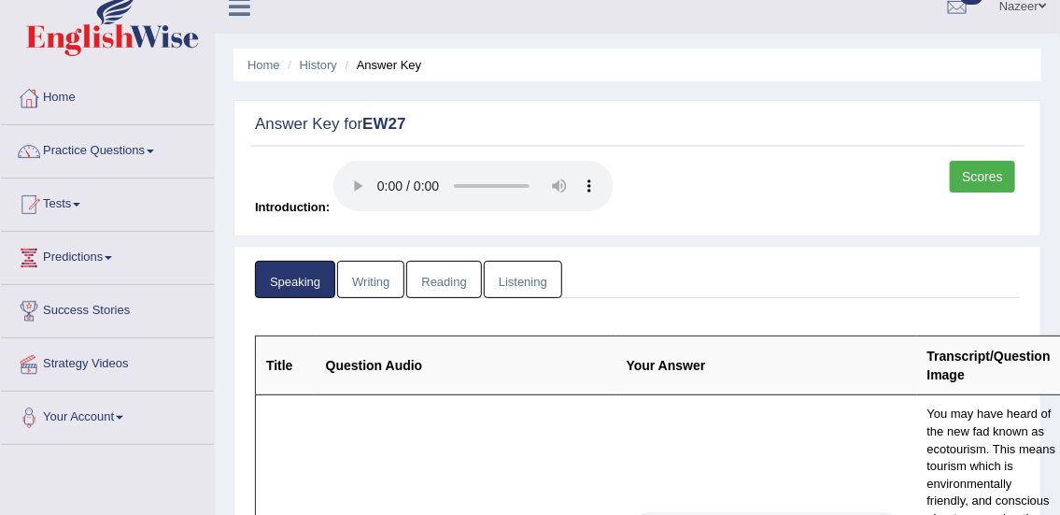
scroll to position [30, 0]
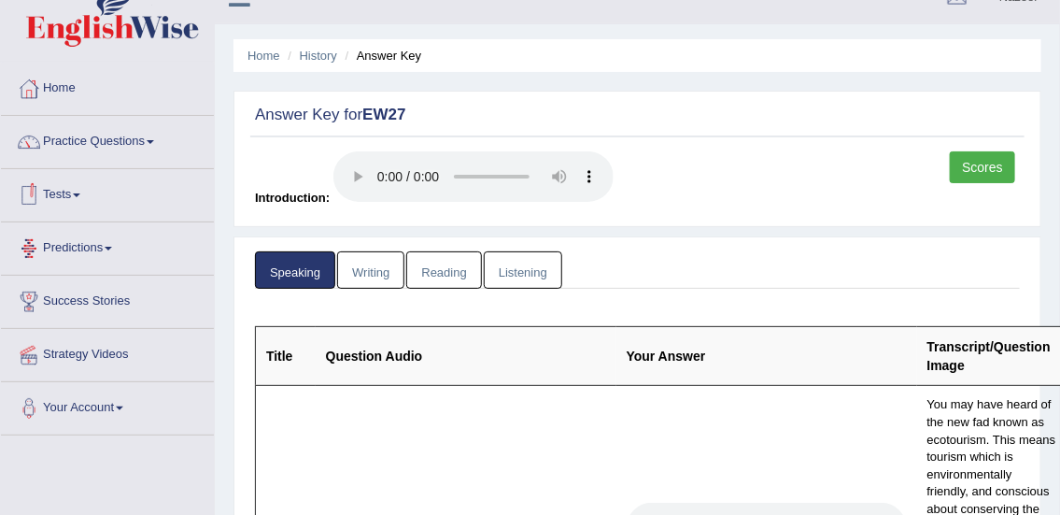
click at [374, 265] on link "Writing" at bounding box center [370, 270] width 67 height 38
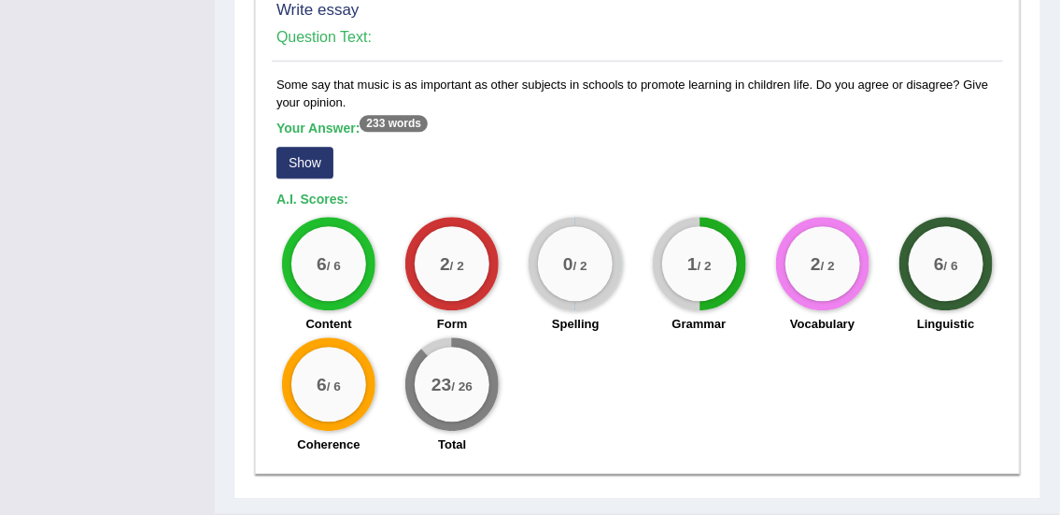
scroll to position [1506, 0]
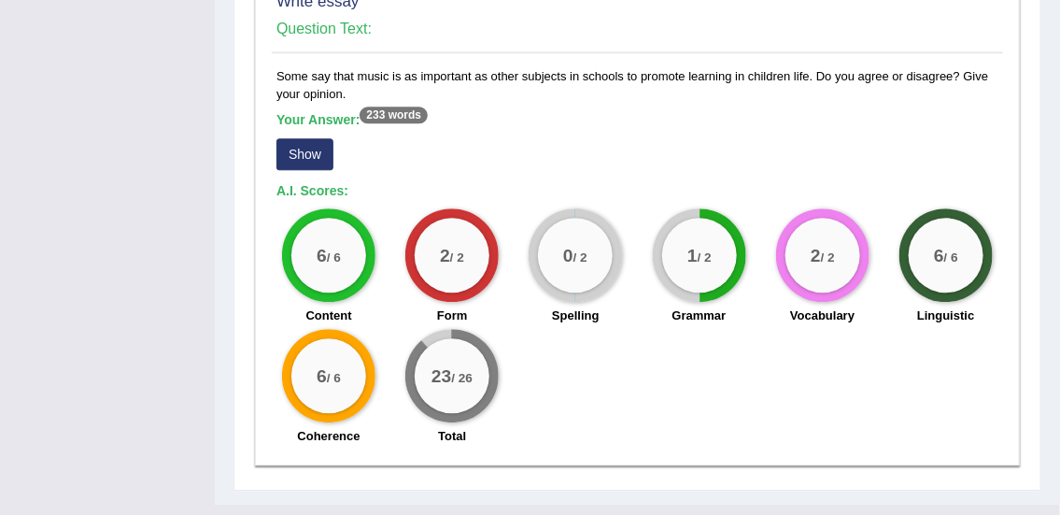
click at [308, 138] on button "Show" at bounding box center [304, 154] width 57 height 32
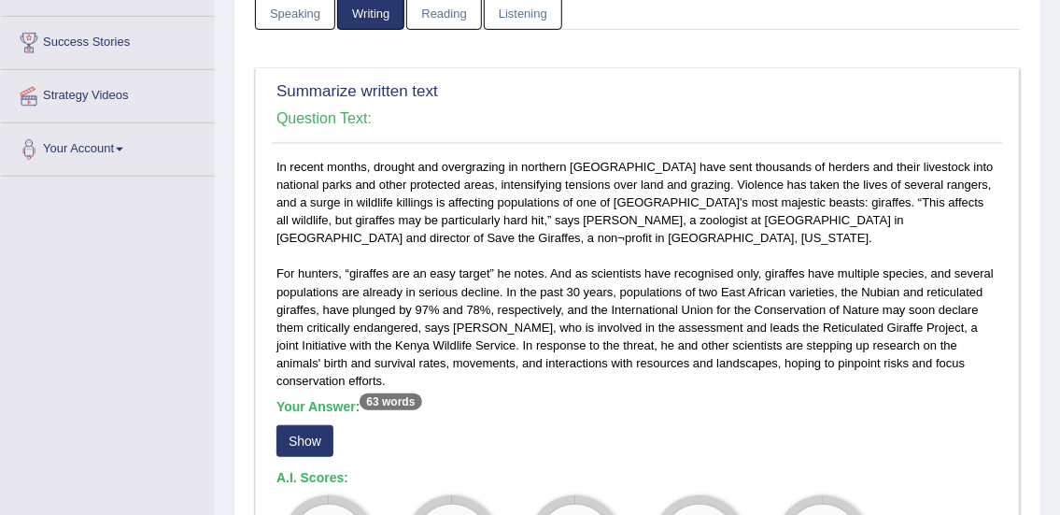
scroll to position [285, 0]
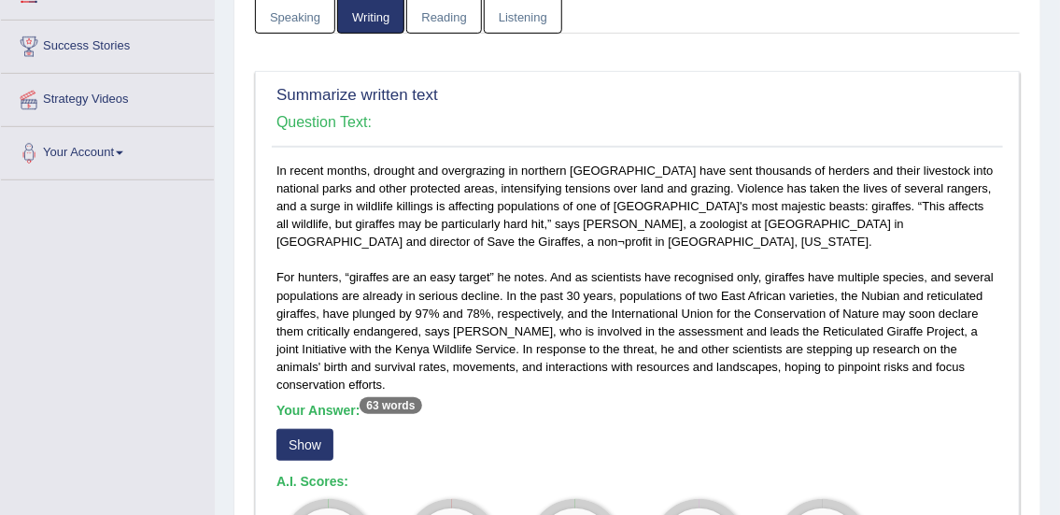
click at [317, 429] on button "Show" at bounding box center [304, 445] width 57 height 32
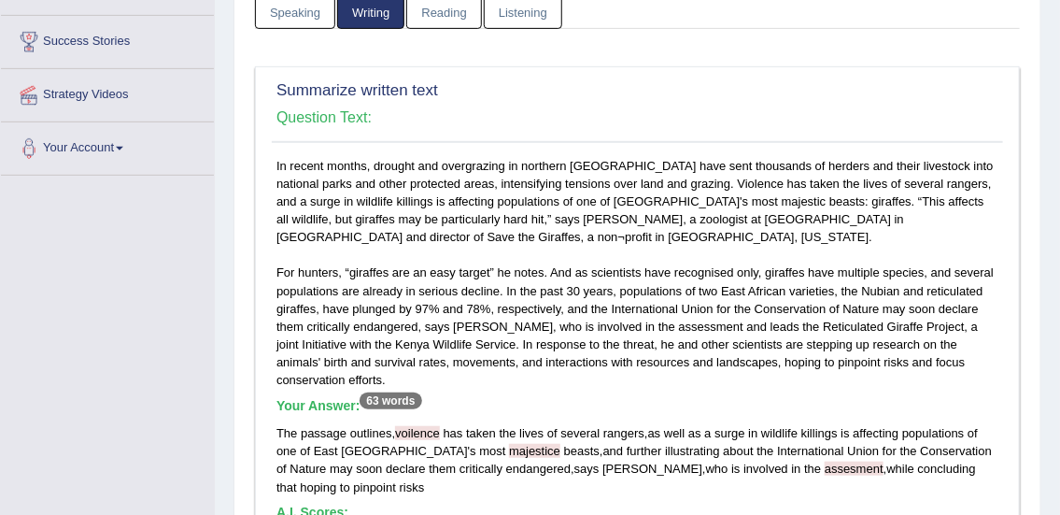
scroll to position [275, 0]
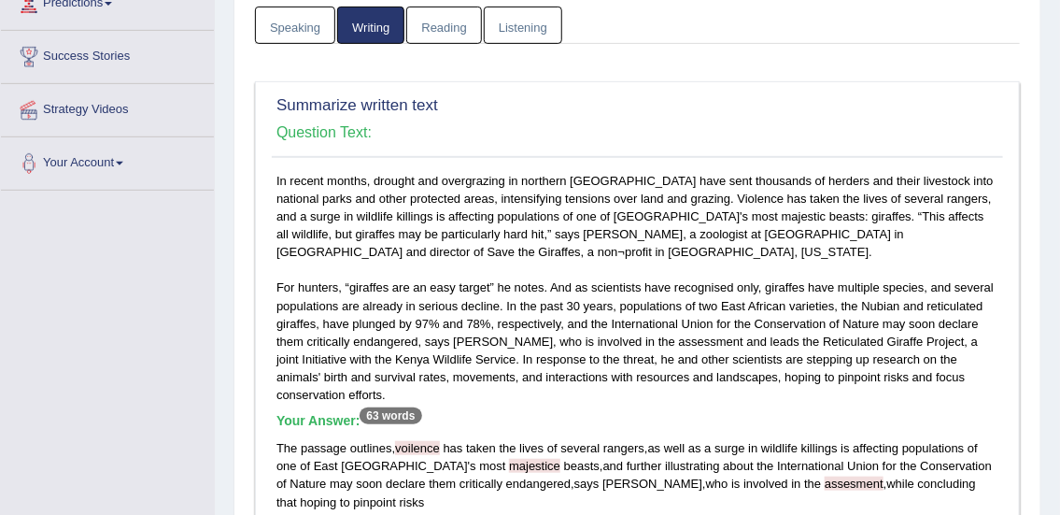
click at [442, 21] on link "Reading" at bounding box center [443, 26] width 75 height 38
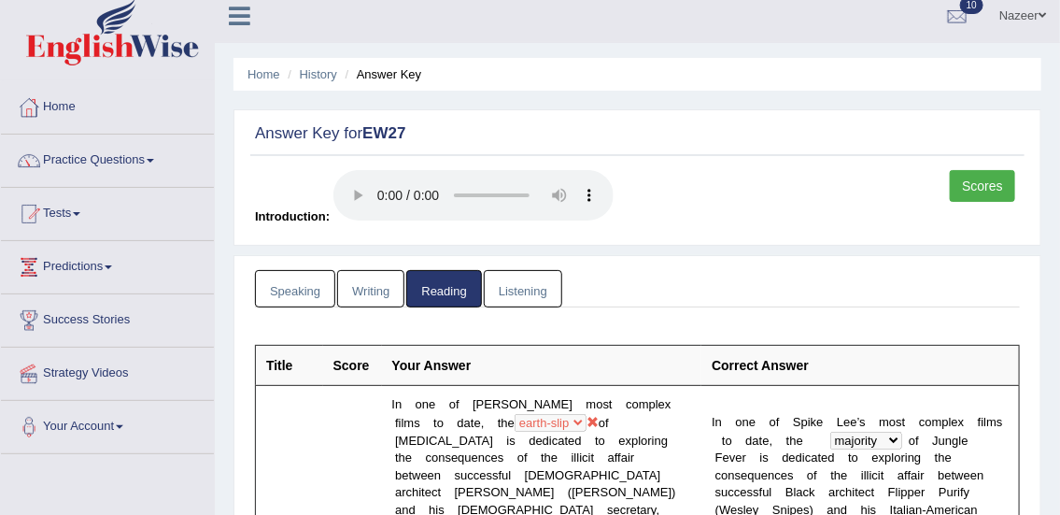
scroll to position [0, 0]
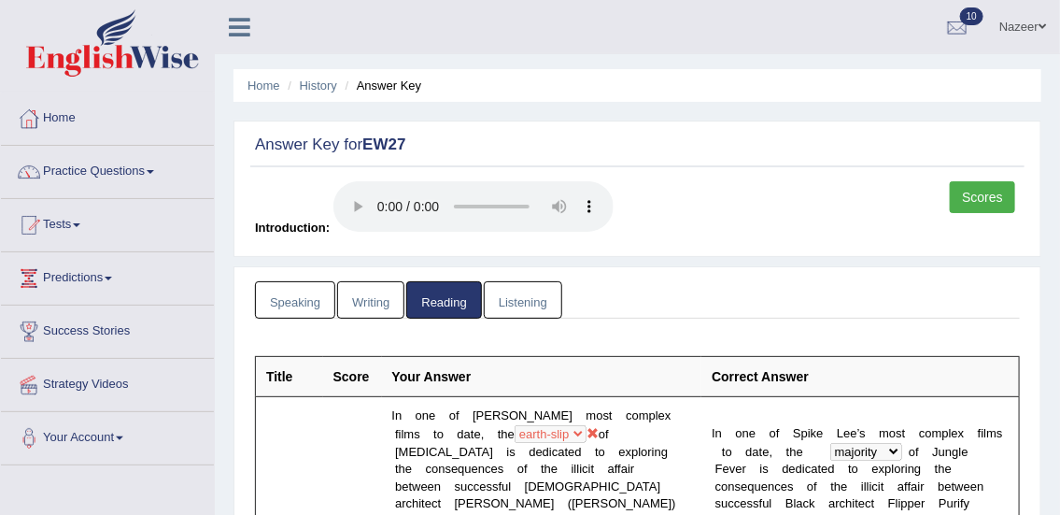
click at [515, 299] on link "Listening" at bounding box center [523, 300] width 78 height 38
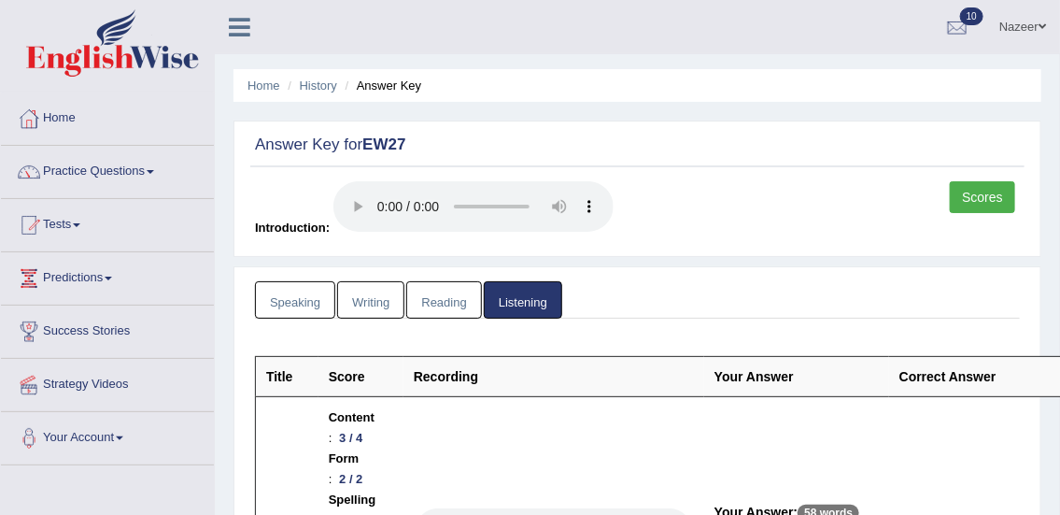
click at [285, 303] on link "Speaking" at bounding box center [295, 300] width 80 height 38
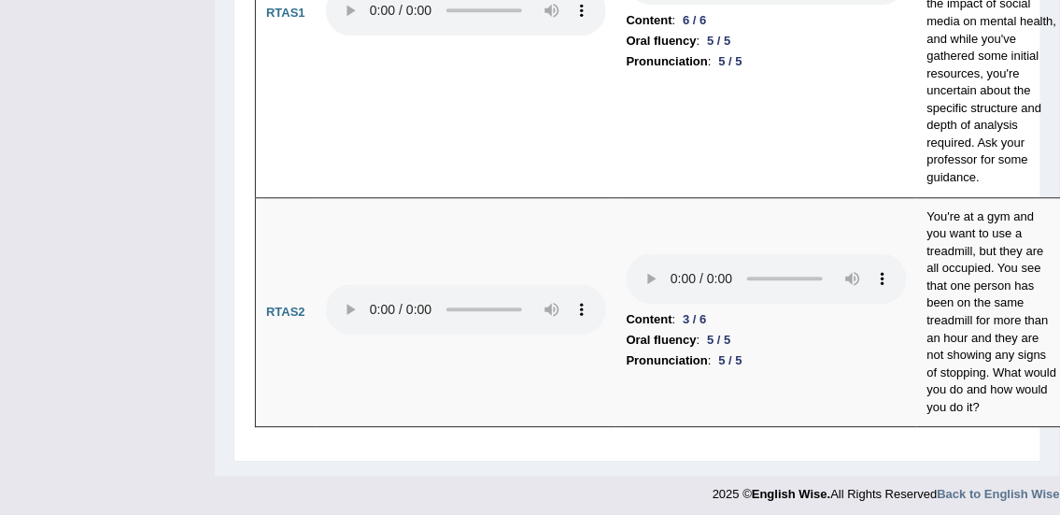
scroll to position [10881, 0]
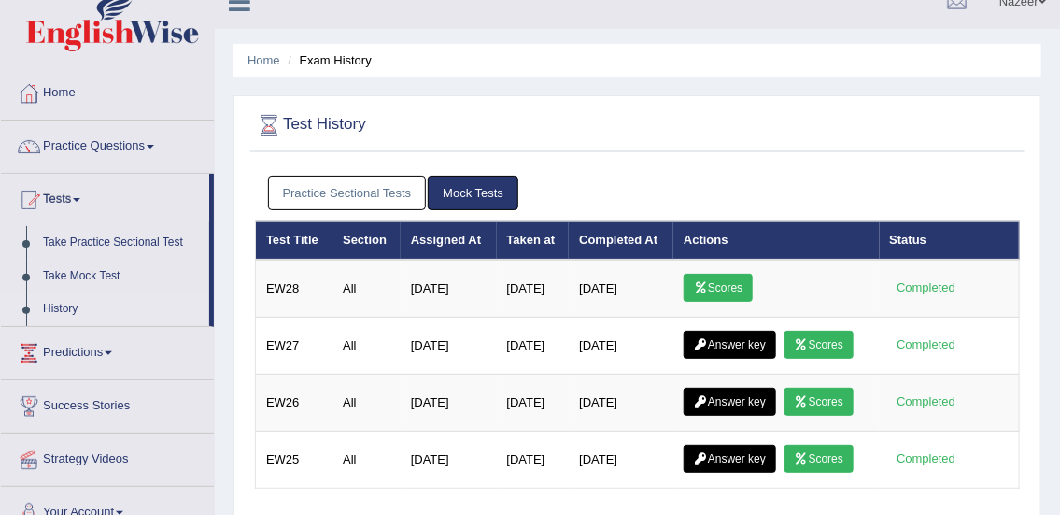
scroll to position [5, 0]
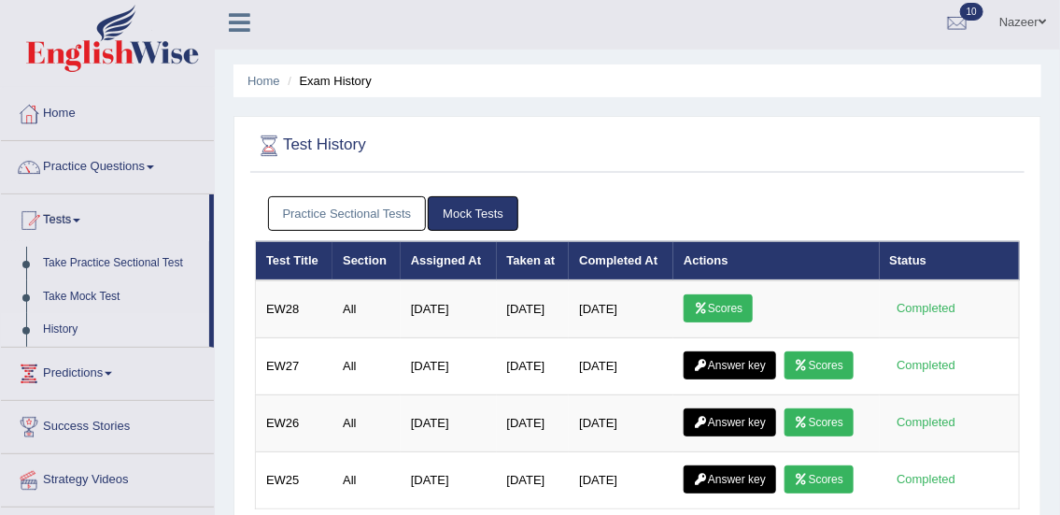
click at [358, 200] on link "Practice Sectional Tests" at bounding box center [347, 213] width 159 height 35
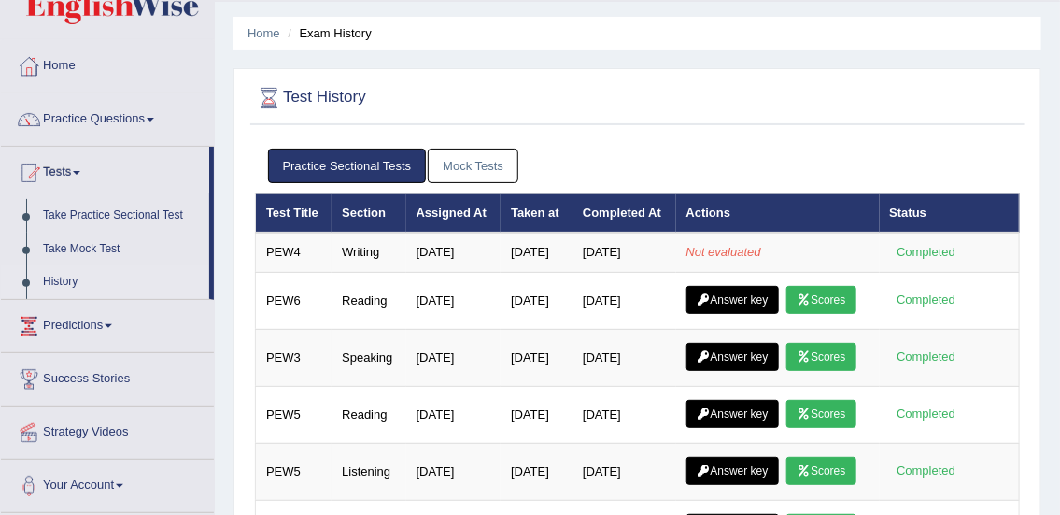
scroll to position [54, 0]
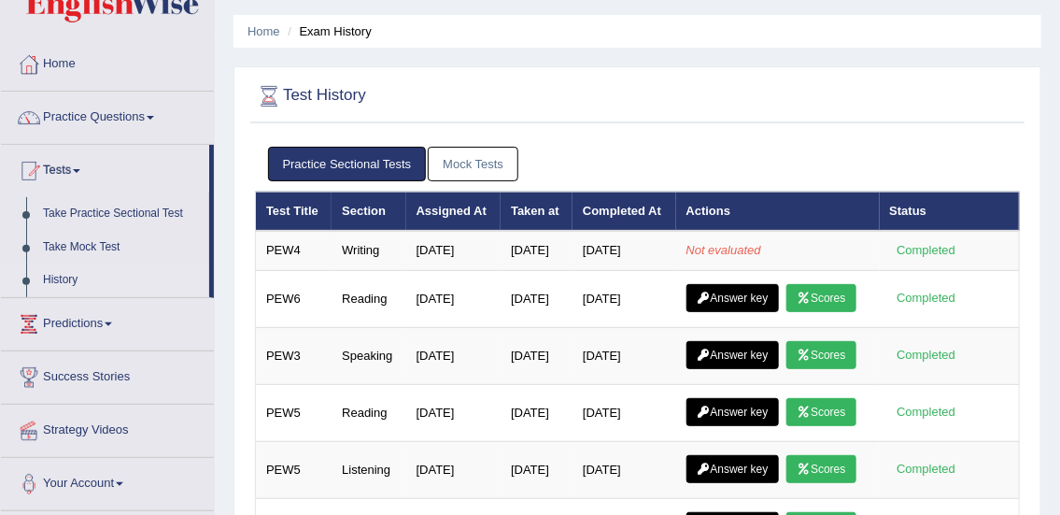
click at [786, 312] on link "Scores" at bounding box center [820, 298] width 69 height 28
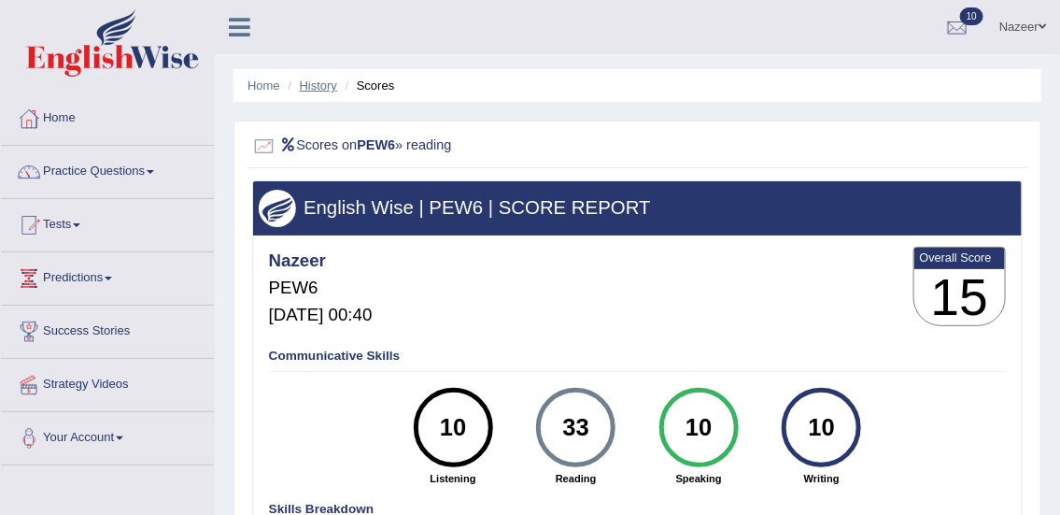
click at [307, 87] on link "History" at bounding box center [318, 85] width 37 height 14
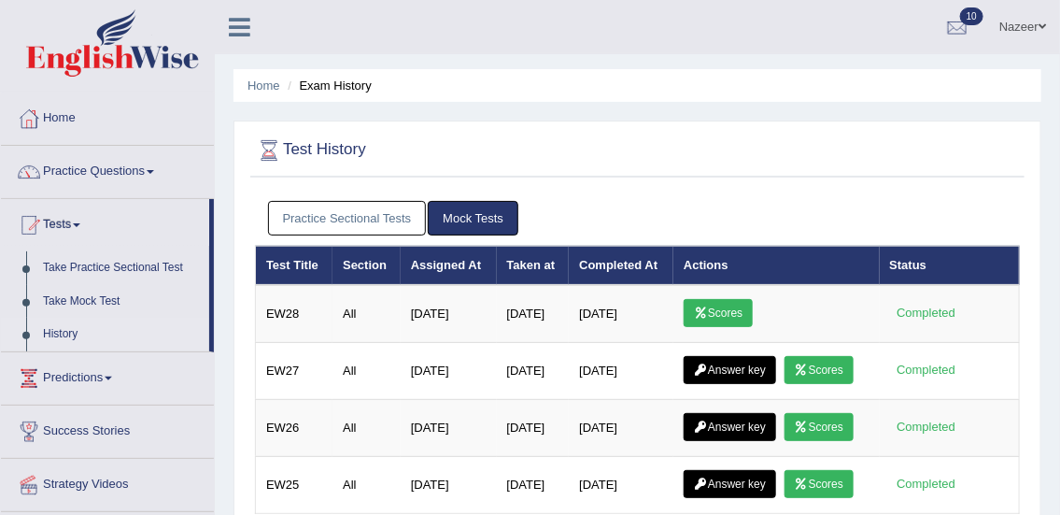
click at [356, 219] on link "Practice Sectional Tests" at bounding box center [347, 218] width 159 height 35
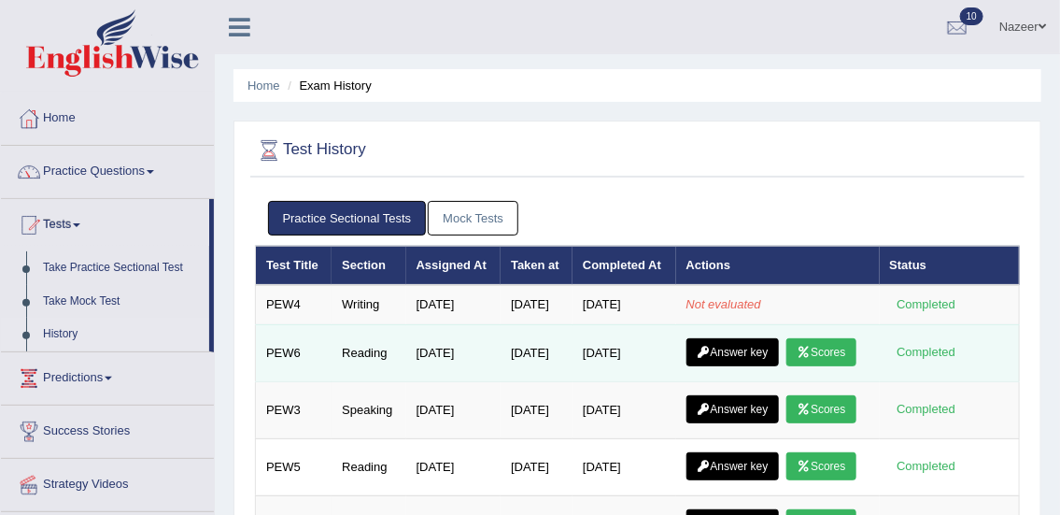
click at [750, 366] on link "Answer key" at bounding box center [732, 352] width 92 height 28
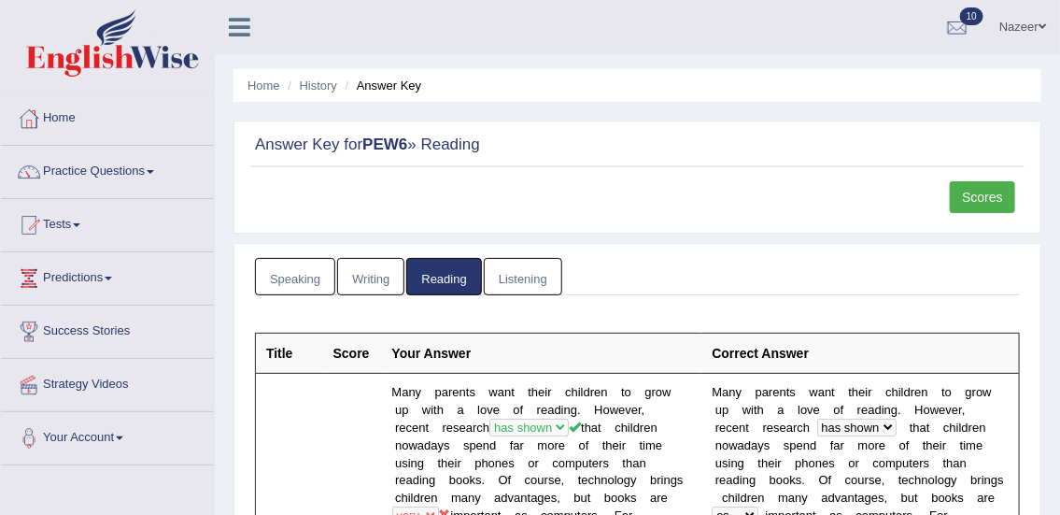
click at [93, 167] on link "Practice Questions" at bounding box center [107, 169] width 213 height 47
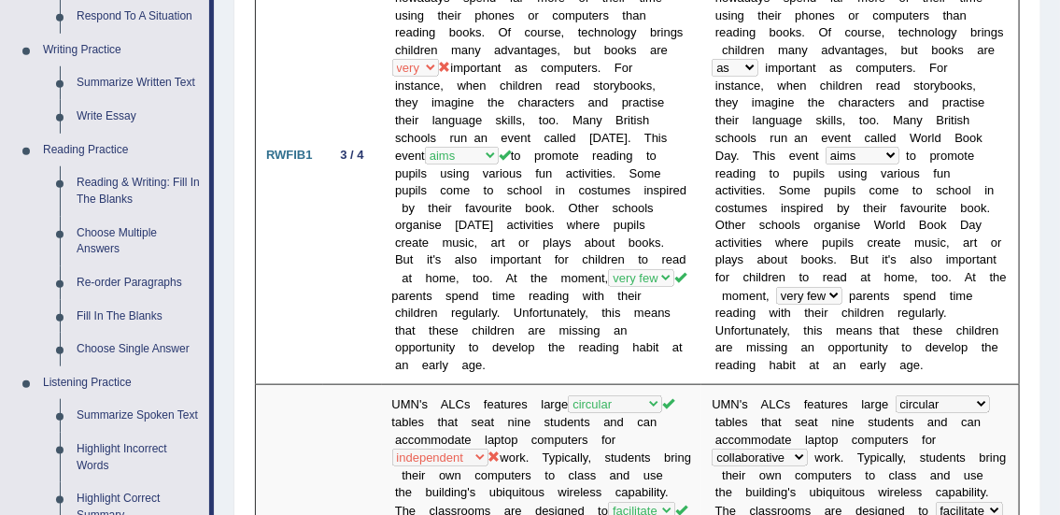
scroll to position [452, 0]
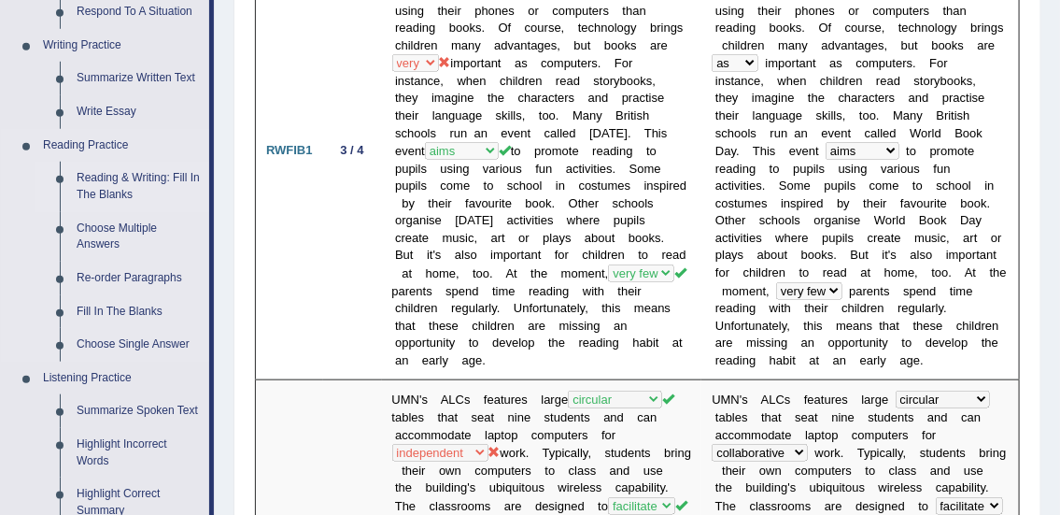
click at [116, 177] on link "Reading & Writing: Fill In The Blanks" at bounding box center [138, 186] width 141 height 49
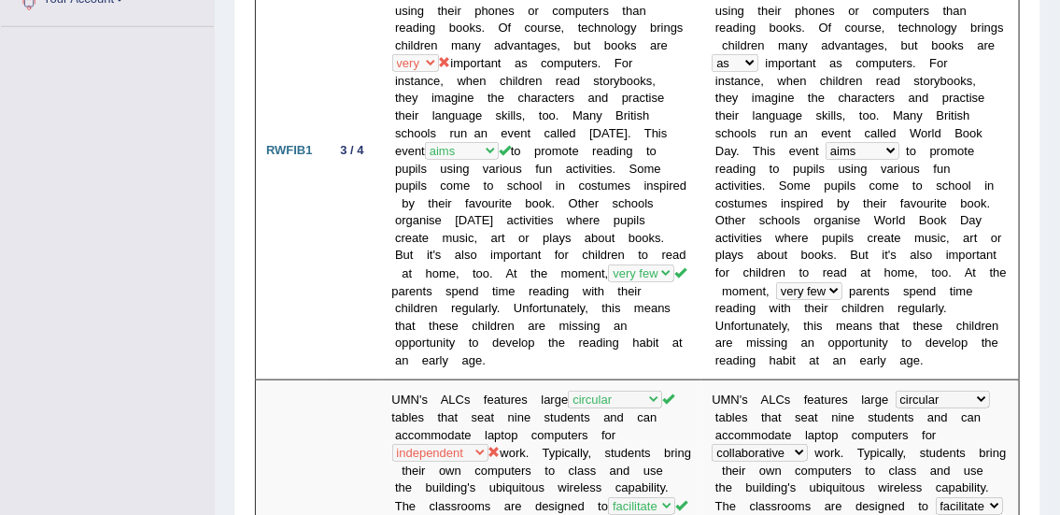
scroll to position [449, 0]
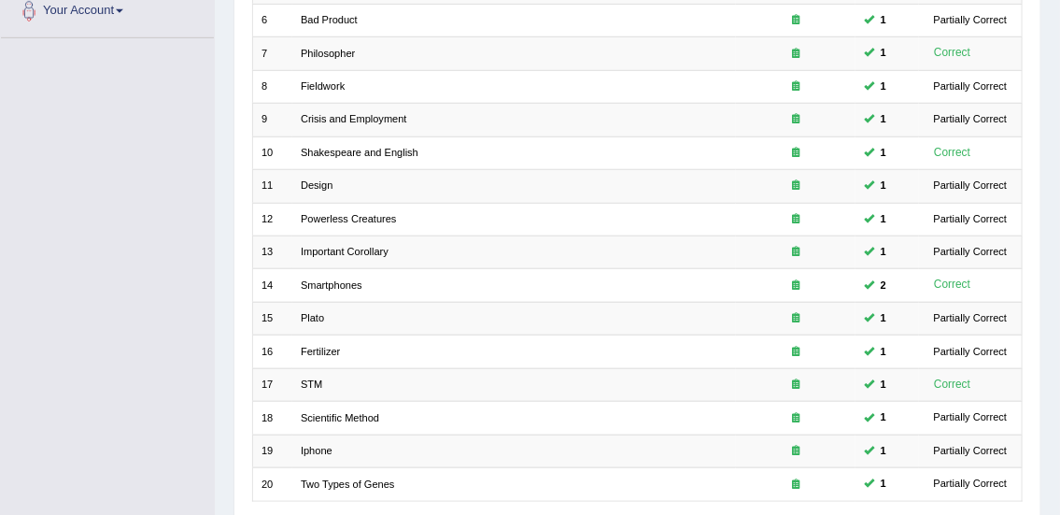
scroll to position [562, 0]
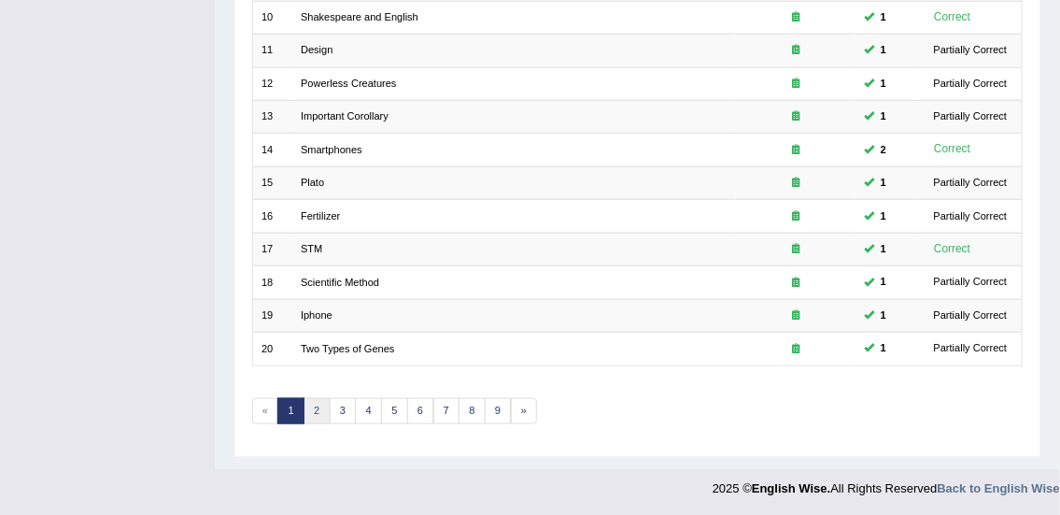
click at [316, 411] on link "2" at bounding box center [316, 411] width 27 height 26
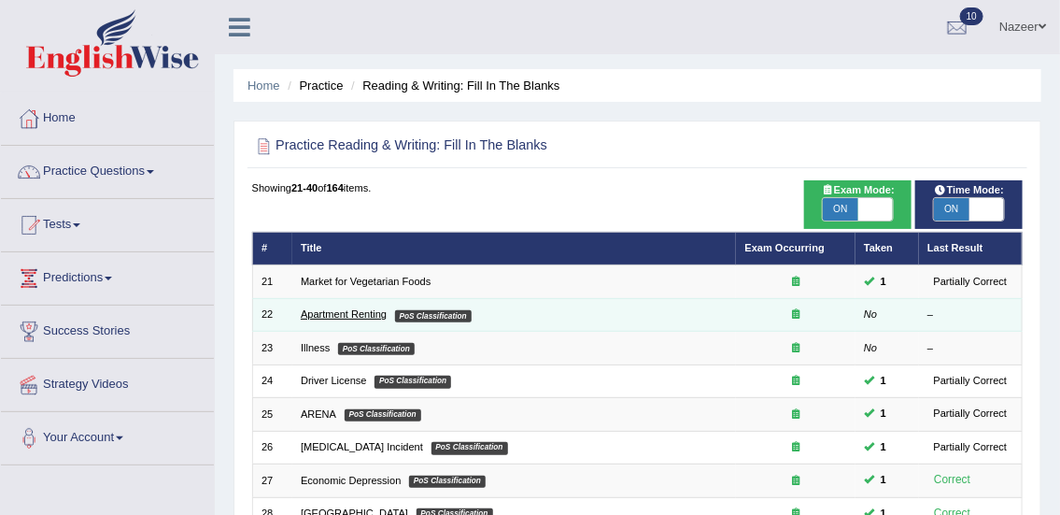
click at [333, 316] on link "Apartment Renting" at bounding box center [344, 313] width 86 height 11
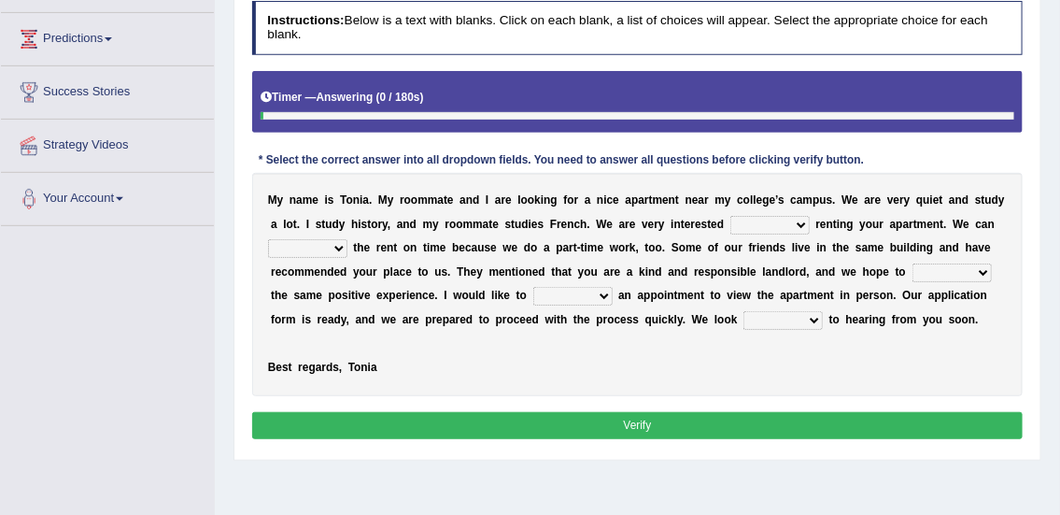
scroll to position [241, 0]
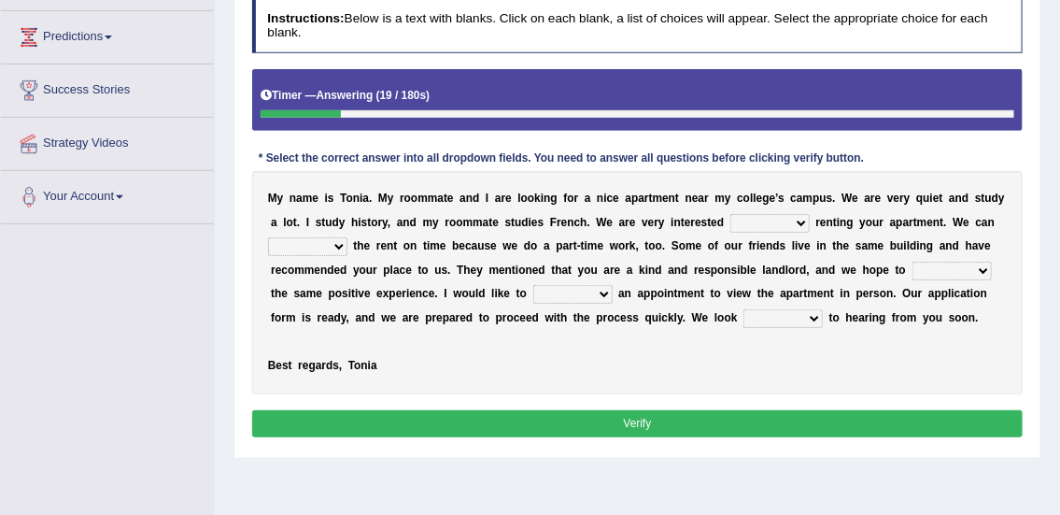
click at [765, 220] on select "for about at in" at bounding box center [769, 223] width 79 height 19
select select "in"
click at [730, 214] on select "for about at in" at bounding box center [769, 223] width 79 height 19
click at [321, 246] on select "afford get pay bring" at bounding box center [307, 246] width 79 height 19
select select "pay"
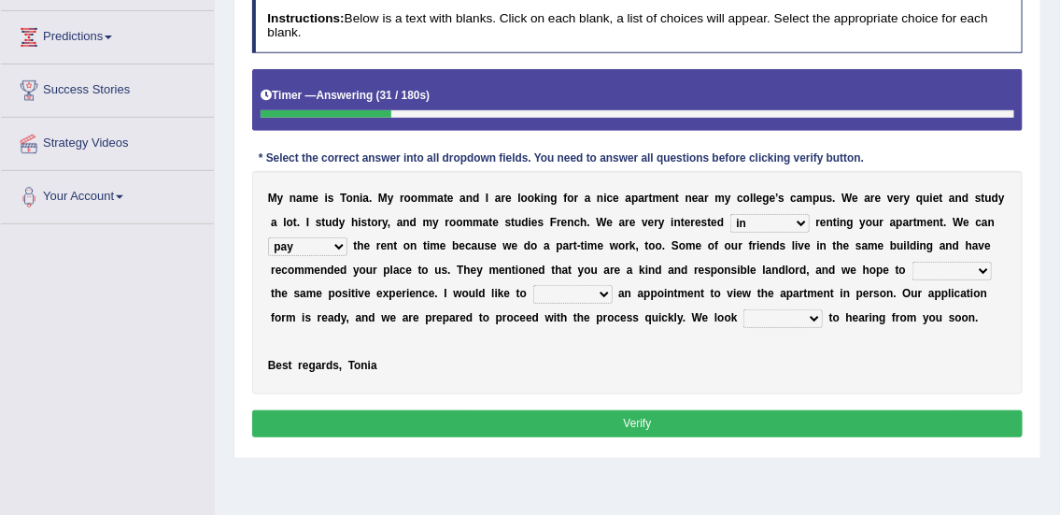
click at [268, 237] on select "afford get pay bring" at bounding box center [307, 246] width 79 height 19
click at [941, 271] on select "form meet have decide" at bounding box center [951, 270] width 79 height 19
select select "have"
click at [912, 261] on select "form meet have decide" at bounding box center [951, 270] width 79 height 19
click at [554, 292] on select "own recall revise make" at bounding box center [572, 294] width 79 height 19
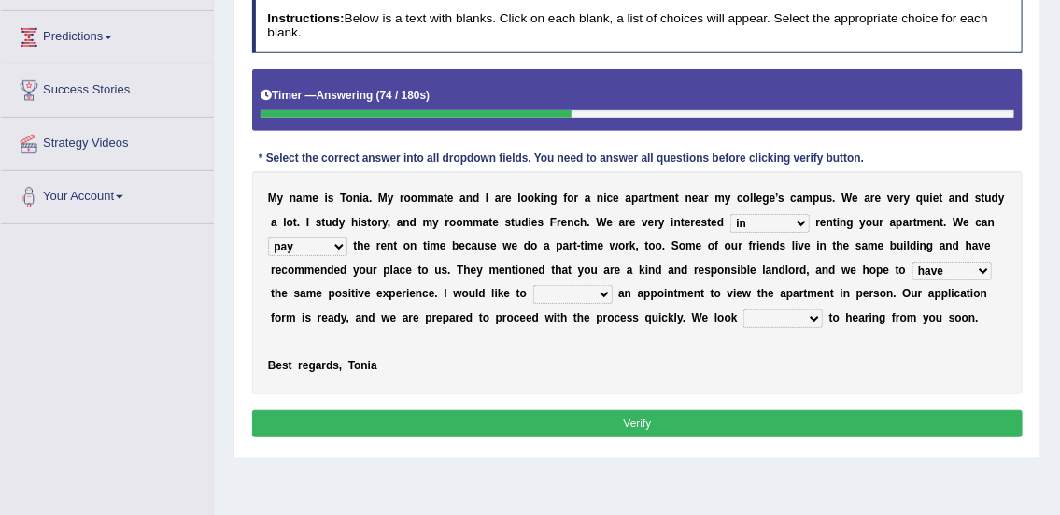
select select "make"
click at [533, 285] on select "own recall revise make" at bounding box center [572, 294] width 79 height 19
click at [776, 317] on select "around out in forward" at bounding box center [782, 318] width 79 height 19
select select "forward"
click at [743, 309] on select "around out in forward" at bounding box center [782, 318] width 79 height 19
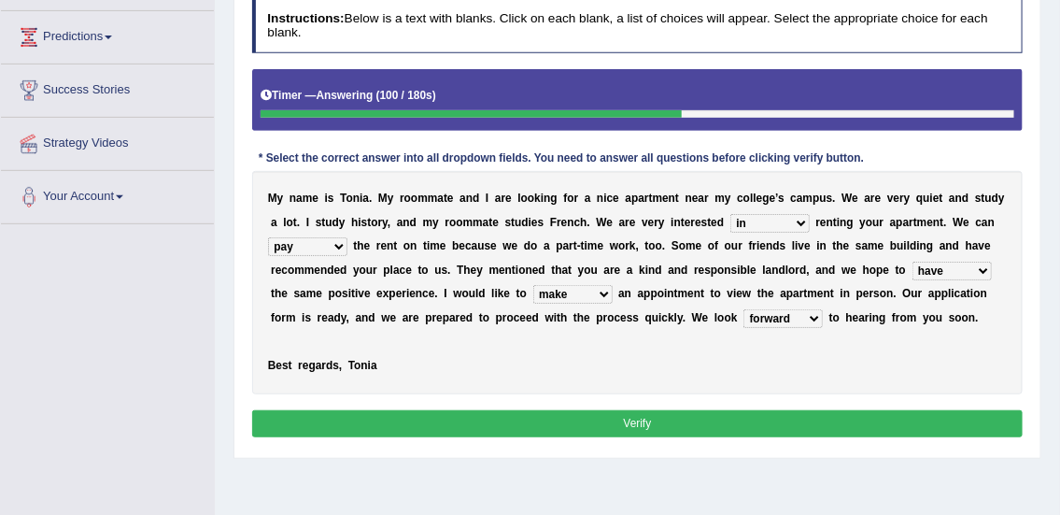
click at [664, 426] on button "Verify" at bounding box center [637, 423] width 771 height 27
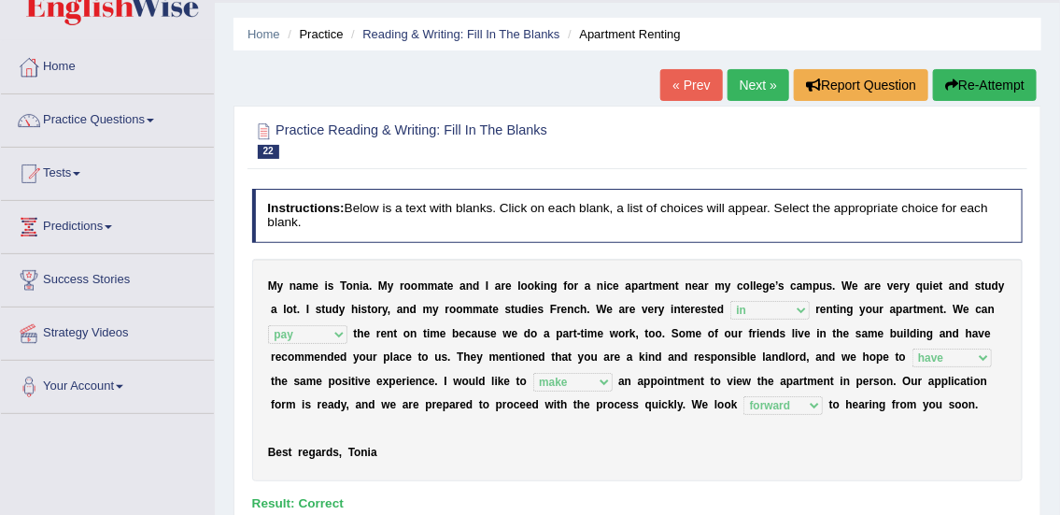
scroll to position [32, 0]
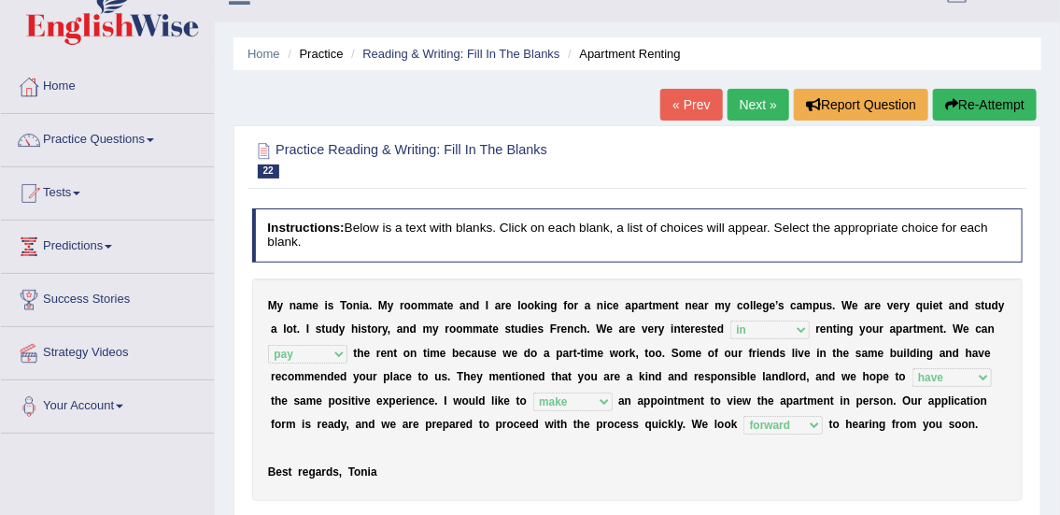
click at [760, 92] on link "Next »" at bounding box center [758, 105] width 62 height 32
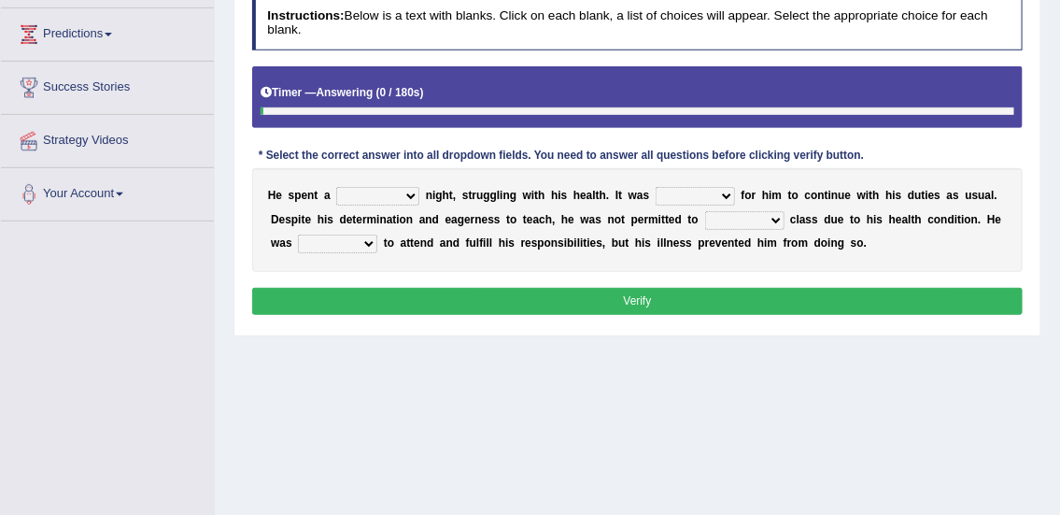
scroll to position [246, 0]
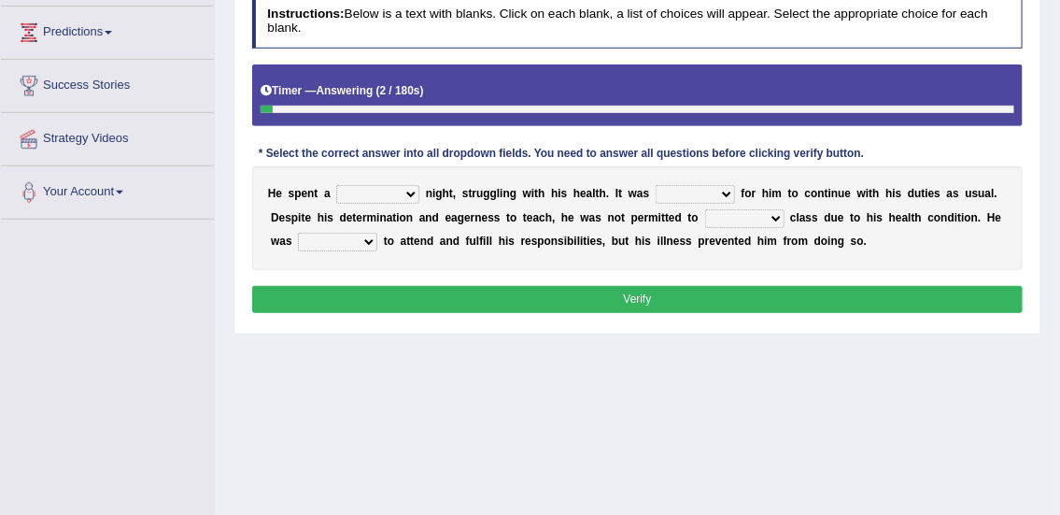
click at [356, 193] on select "cheerful restful meaningful painful" at bounding box center [377, 194] width 83 height 19
select select "painful"
click at [336, 185] on select "cheerful restful meaningful painful" at bounding box center [377, 194] width 83 height 19
click at [672, 192] on select "enjoyable simple difficult natural" at bounding box center [695, 194] width 79 height 19
select select "difficult"
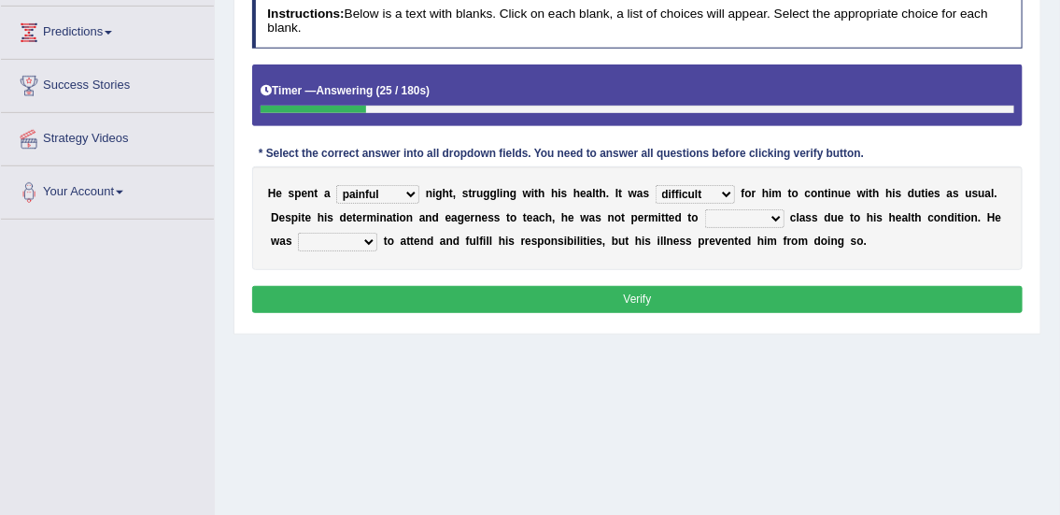
click at [656, 185] on select "enjoyable simple difficult natural" at bounding box center [695, 194] width 79 height 19
click at [730, 214] on select "teach leave cancel attend" at bounding box center [744, 218] width 79 height 19
select select "teach"
click at [705, 209] on select "teach leave cancel attend" at bounding box center [744, 218] width 79 height 19
click at [327, 250] on select "anxious forced lazy happy" at bounding box center [337, 242] width 79 height 19
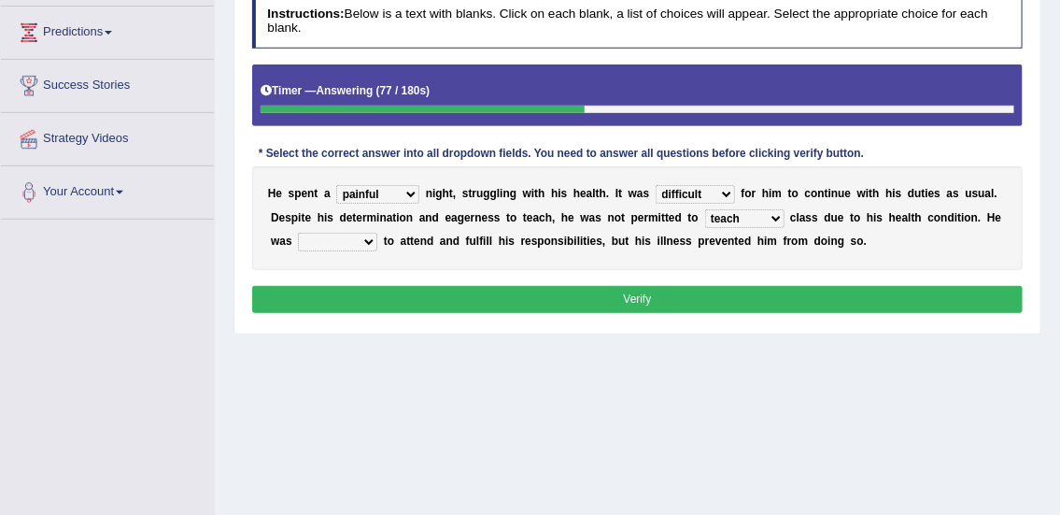
select select "anxious"
click at [298, 233] on select "anxious forced lazy happy" at bounding box center [337, 242] width 79 height 19
click at [359, 294] on button "Verify" at bounding box center [637, 299] width 771 height 27
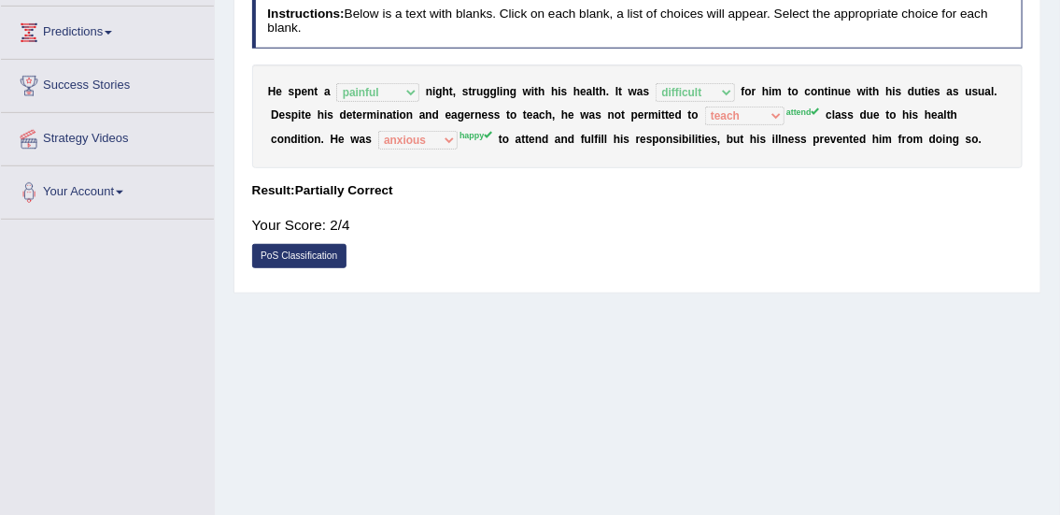
scroll to position [0, 0]
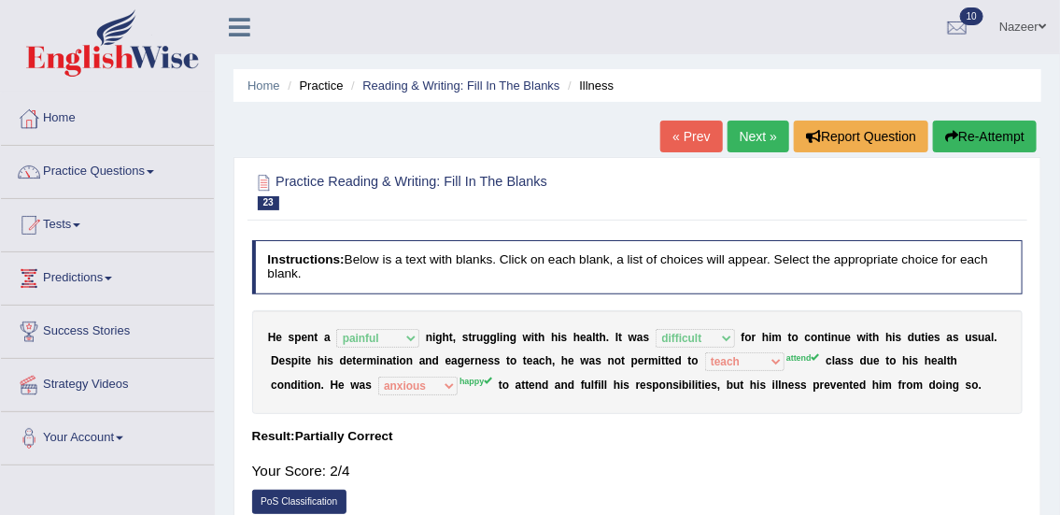
click at [727, 184] on h2 "Practice Reading & Writing: Fill In The Blanks 23 Illness" at bounding box center [491, 190] width 478 height 39
click at [748, 136] on link "Next »" at bounding box center [758, 136] width 62 height 32
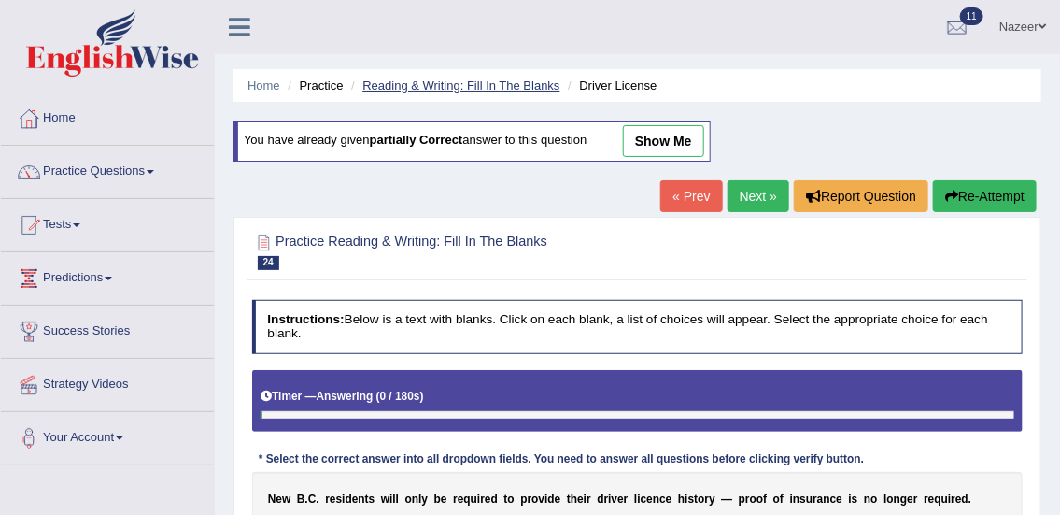
click at [450, 84] on link "Reading & Writing: Fill In The Blanks" at bounding box center [460, 85] width 197 height 14
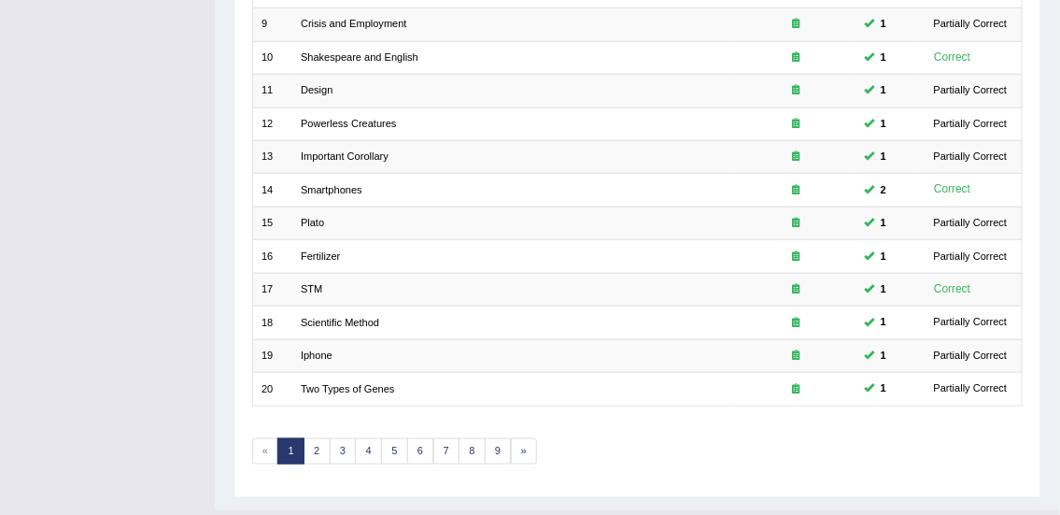
scroll to position [562, 0]
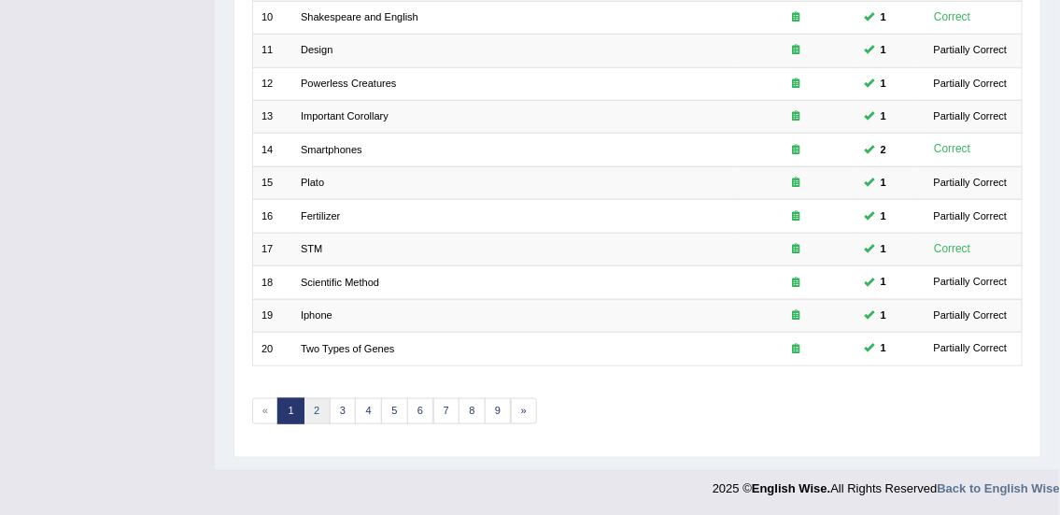
click at [317, 407] on link "2" at bounding box center [316, 411] width 27 height 26
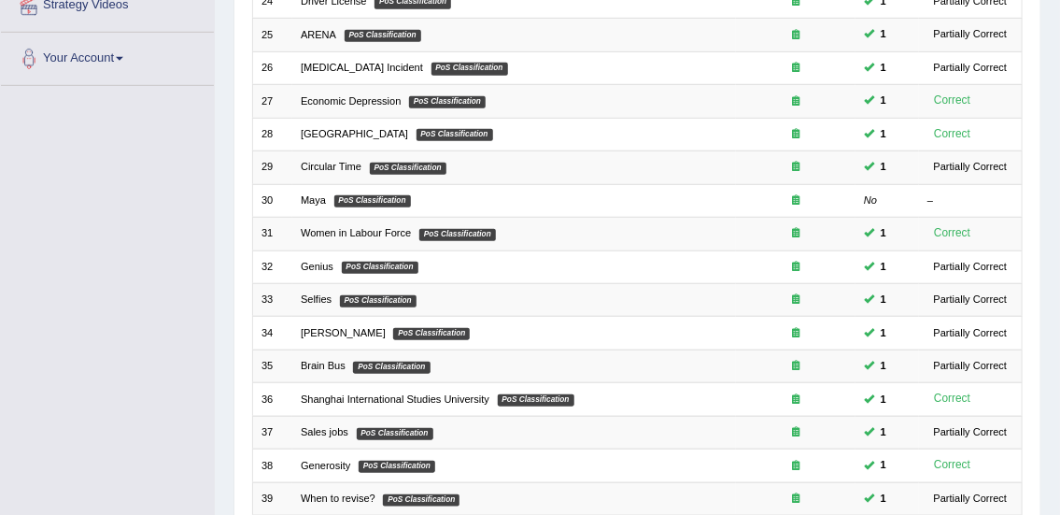
scroll to position [370, 0]
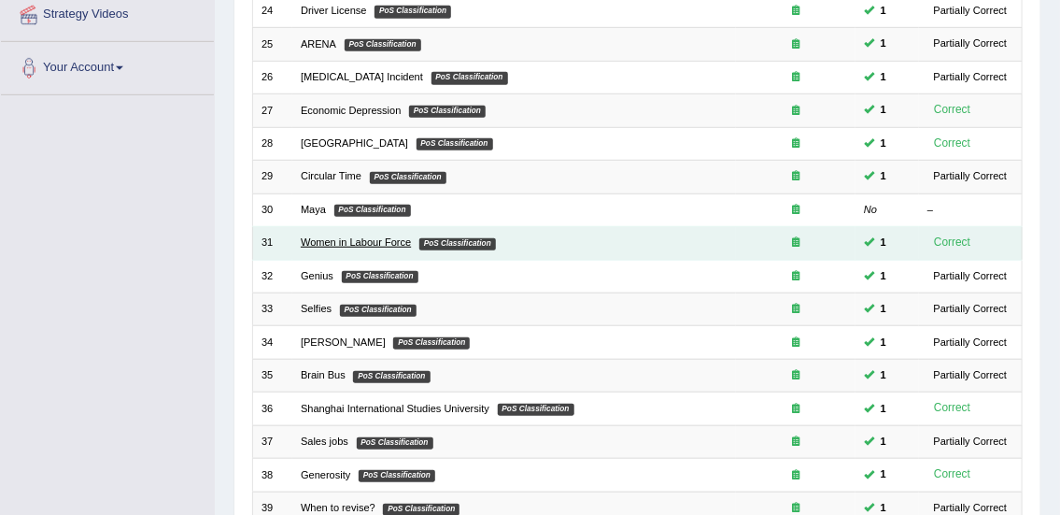
click at [333, 237] on link "Women in Labour Force" at bounding box center [356, 241] width 110 height 11
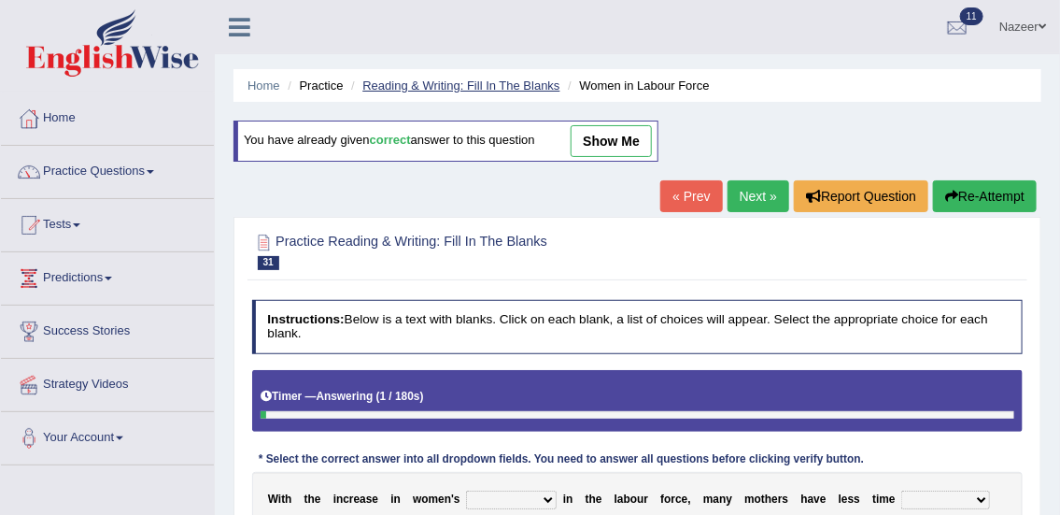
click at [495, 87] on link "Reading & Writing: Fill In The Blanks" at bounding box center [460, 85] width 197 height 14
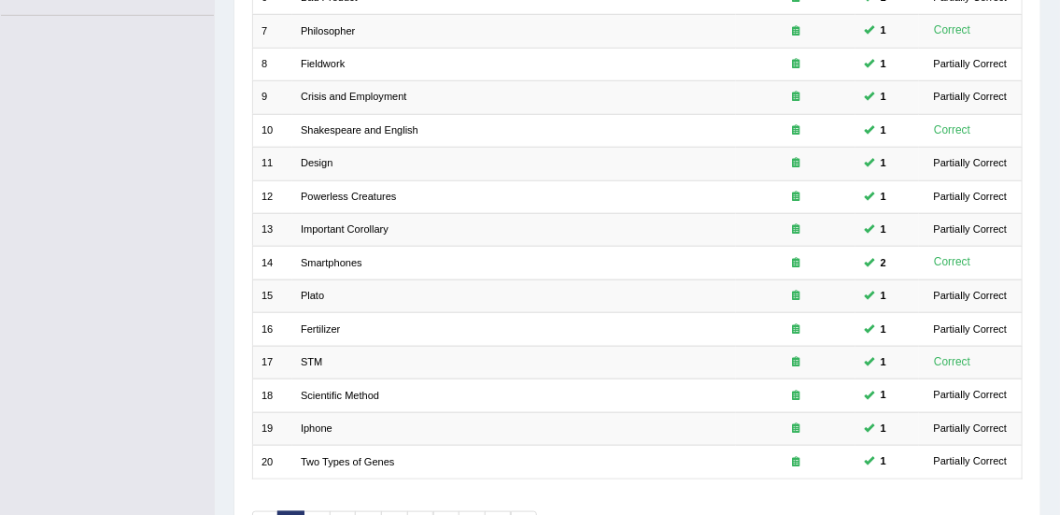
scroll to position [562, 0]
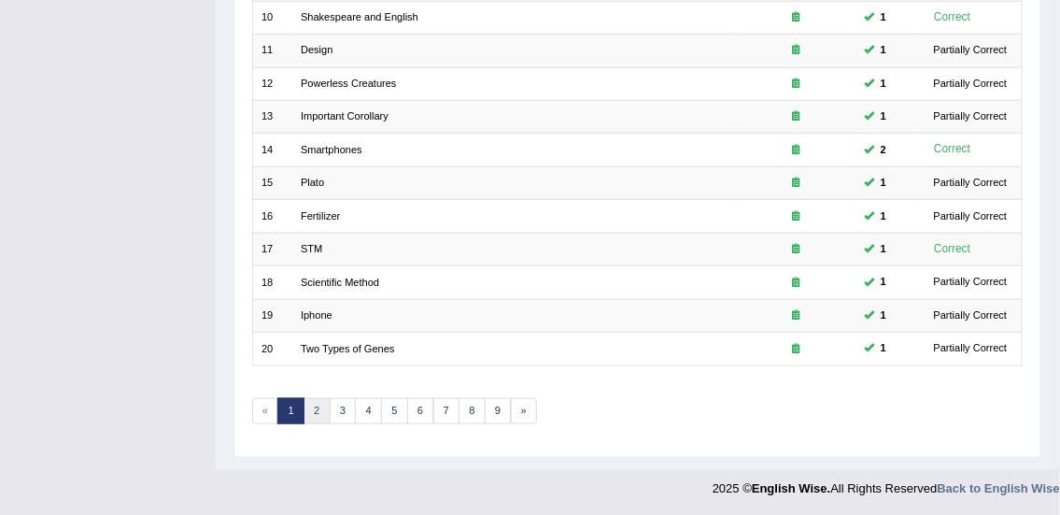
click at [317, 408] on link "2" at bounding box center [316, 411] width 27 height 26
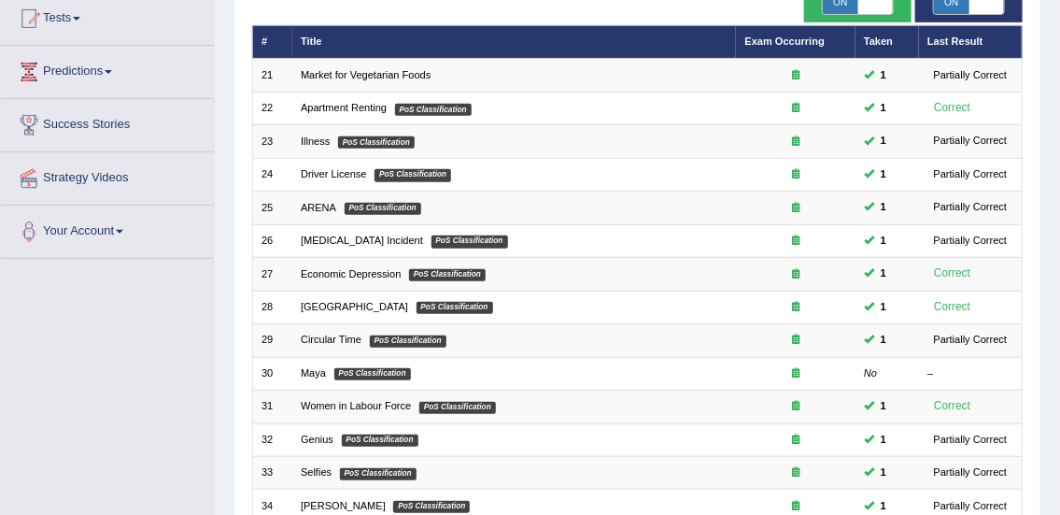
scroll to position [208, 0]
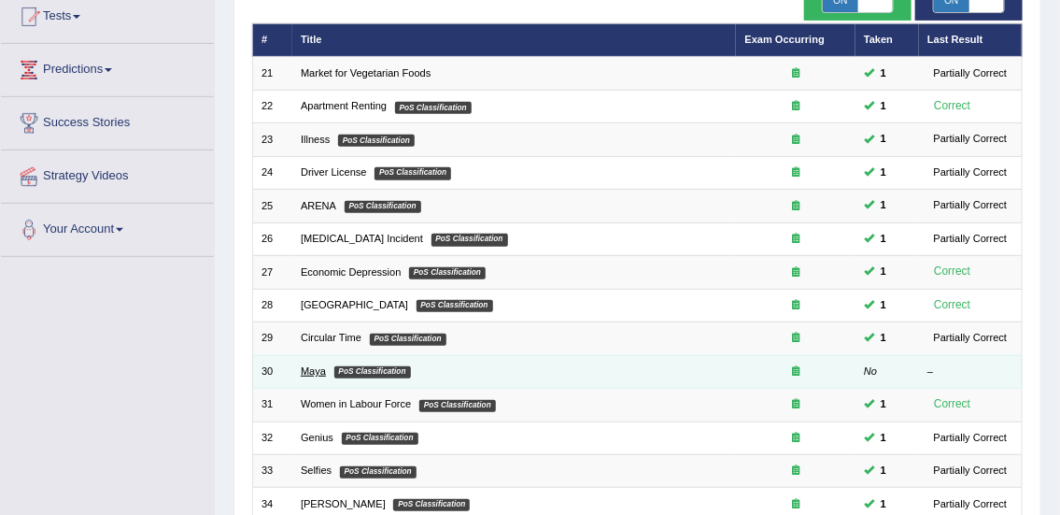
click at [322, 369] on link "Maya" at bounding box center [313, 370] width 25 height 11
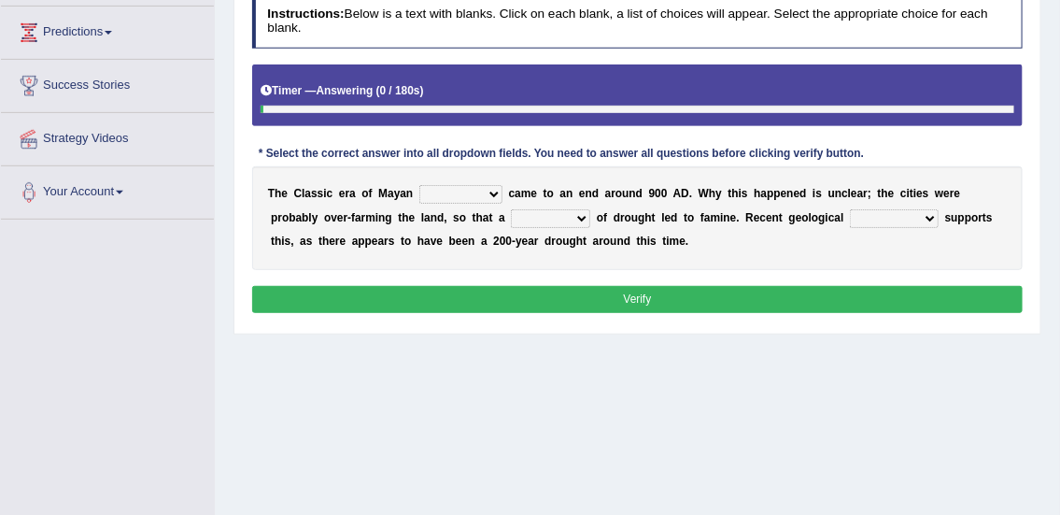
scroll to position [247, 0]
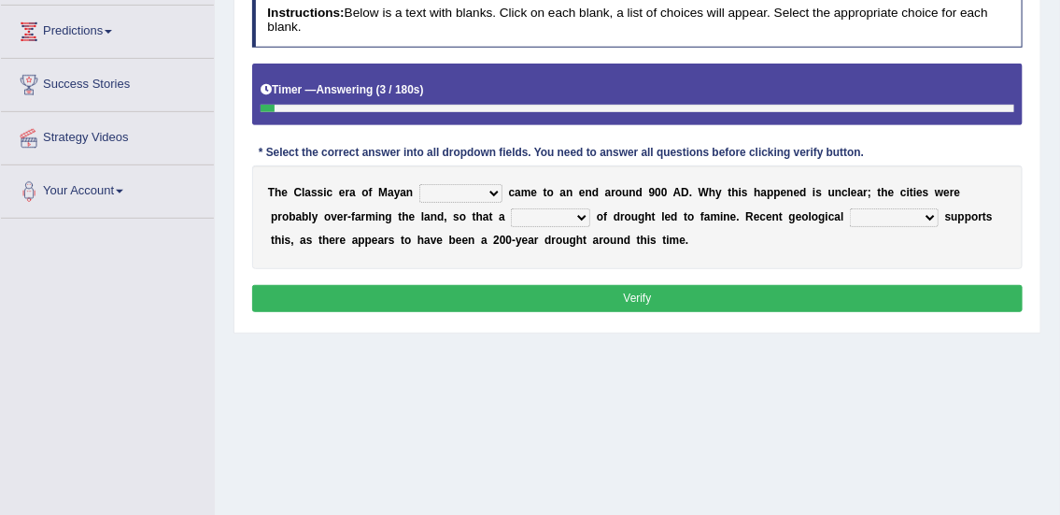
click at [460, 196] on select "community society civilization class" at bounding box center [460, 193] width 83 height 19
select select "civilization"
click at [419, 184] on select "community society civilization class" at bounding box center [460, 193] width 83 height 19
click at [543, 219] on select "time period range phase" at bounding box center [550, 217] width 79 height 19
select select "period"
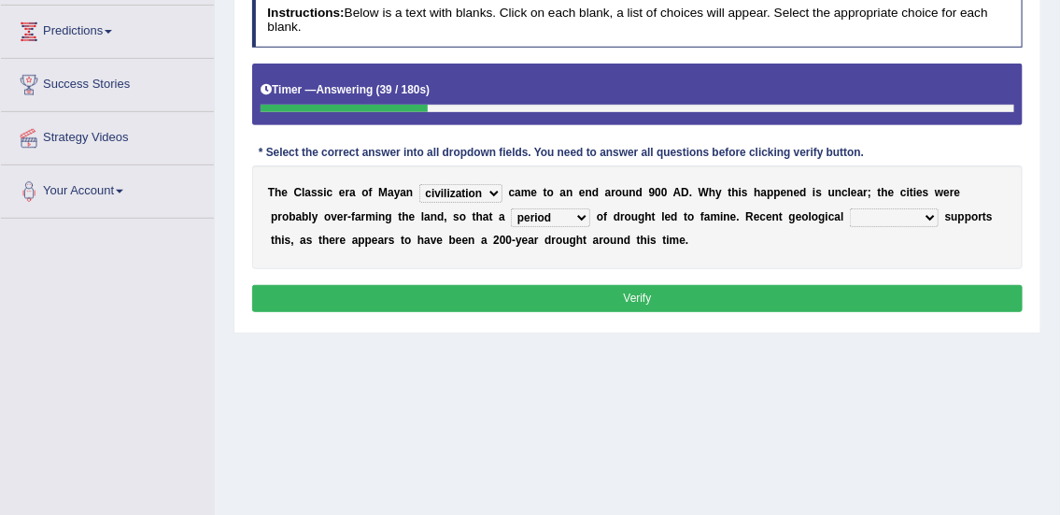
click at [511, 208] on select "time period range phase" at bounding box center [550, 217] width 79 height 19
click at [895, 214] on select "research test examination exploitation" at bounding box center [894, 217] width 89 height 19
select select "research"
click at [850, 208] on select "research test examination exploitation" at bounding box center [894, 217] width 89 height 19
click at [797, 297] on button "Verify" at bounding box center [637, 298] width 771 height 27
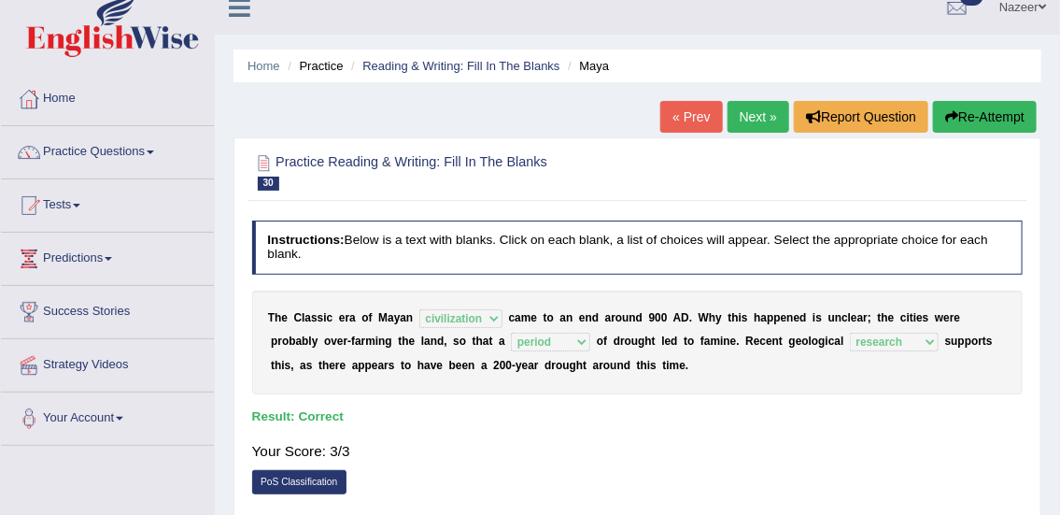
scroll to position [17, 0]
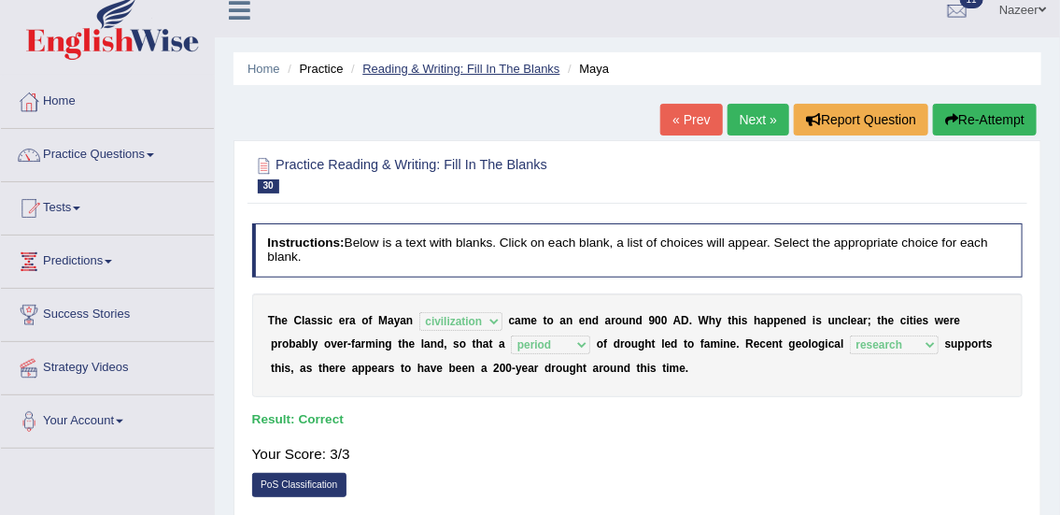
click at [481, 65] on link "Reading & Writing: Fill In The Blanks" at bounding box center [460, 69] width 197 height 14
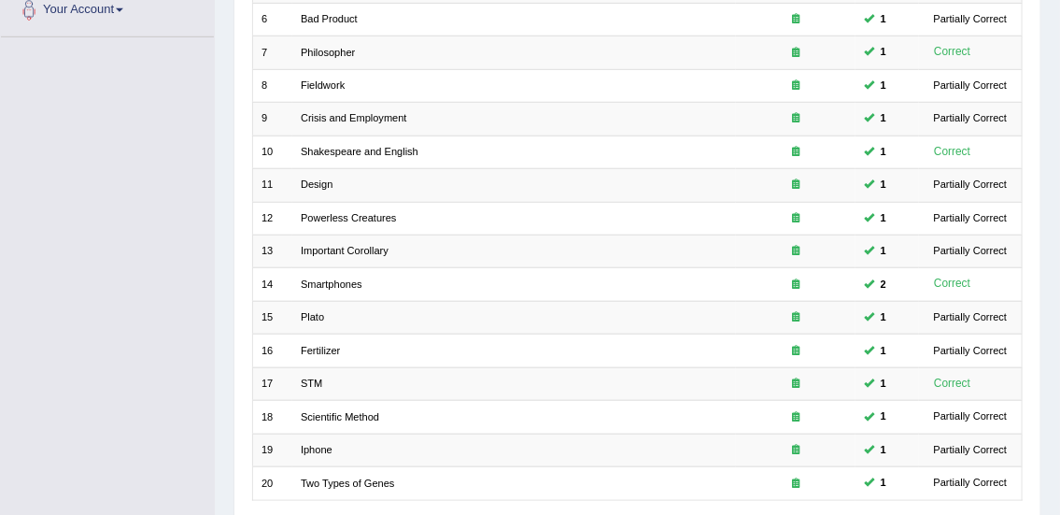
scroll to position [562, 0]
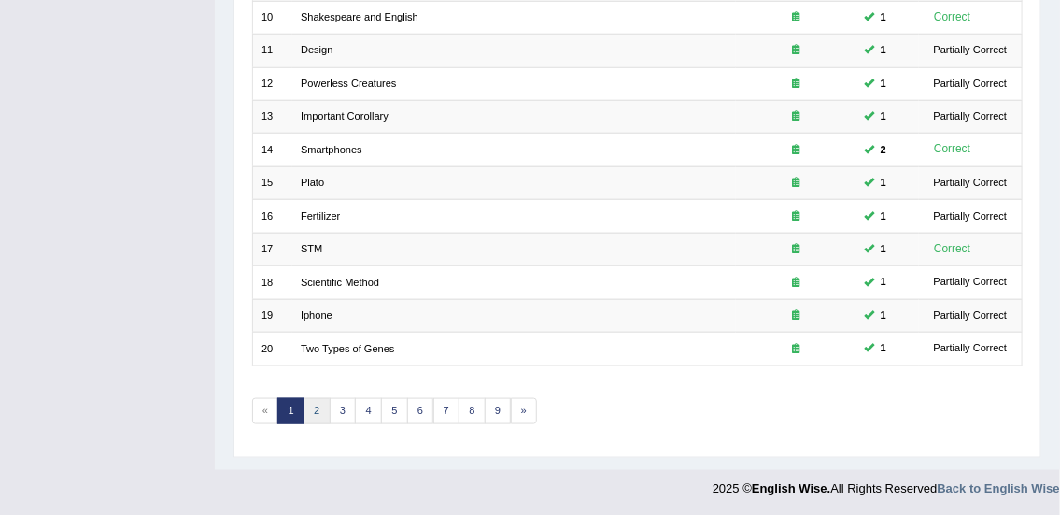
click at [317, 406] on link "2" at bounding box center [316, 411] width 27 height 26
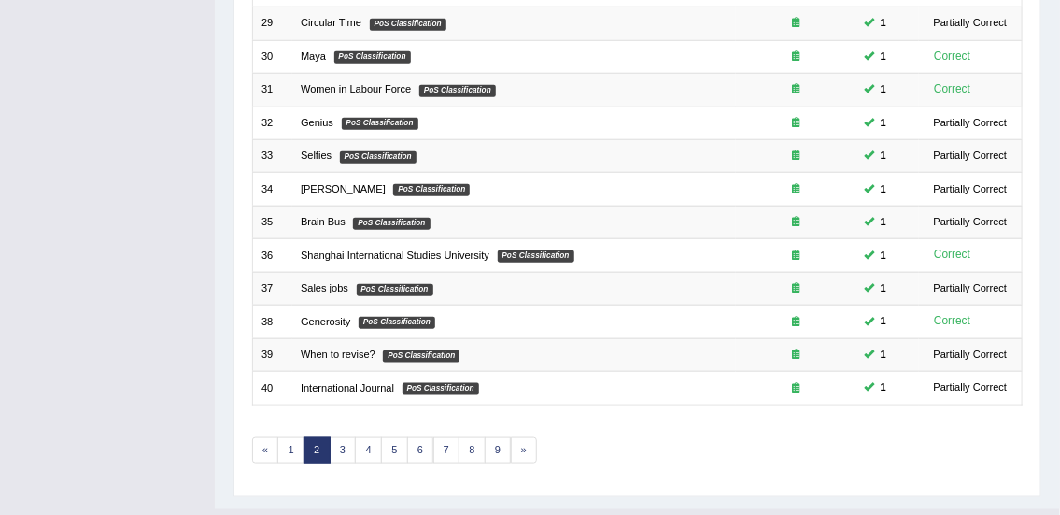
scroll to position [562, 0]
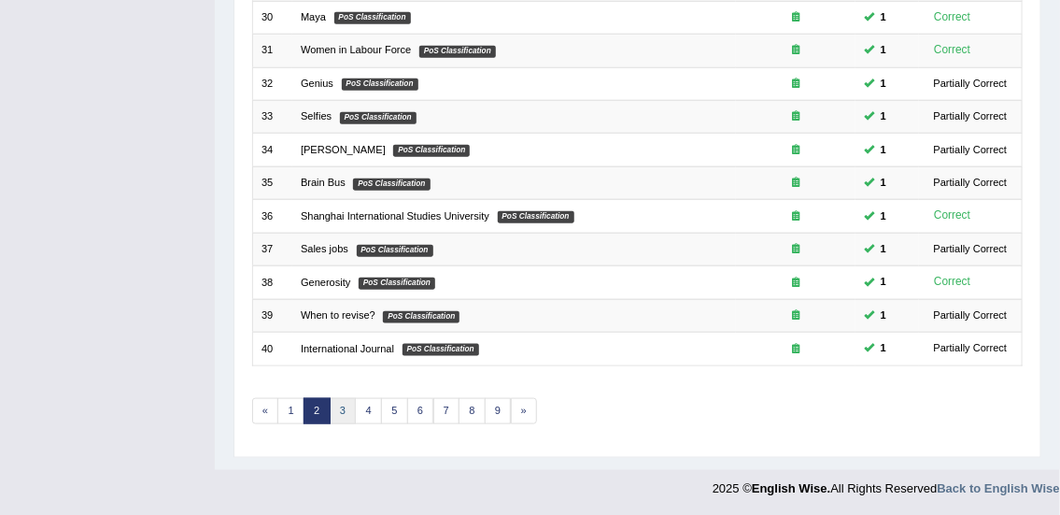
click at [342, 407] on link "3" at bounding box center [343, 411] width 27 height 26
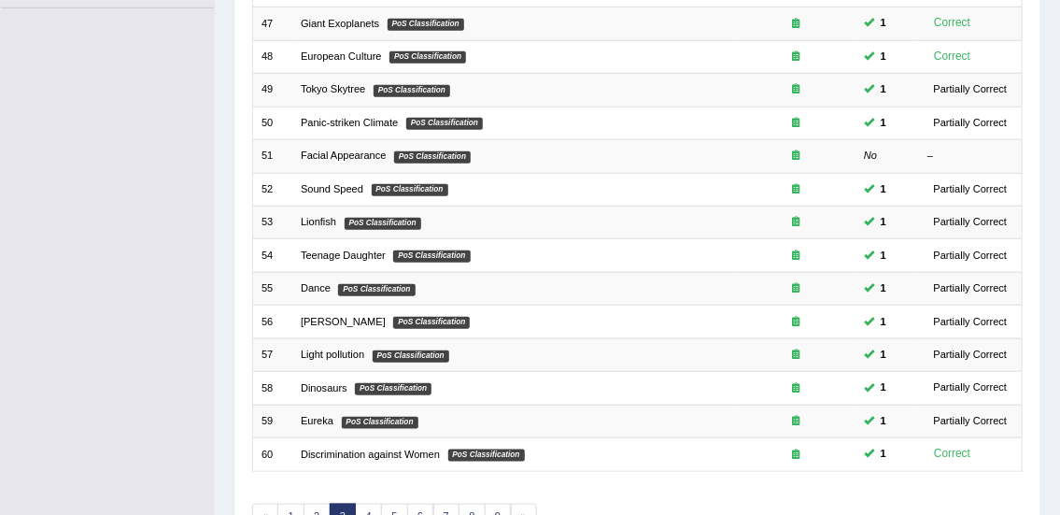
scroll to position [456, 0]
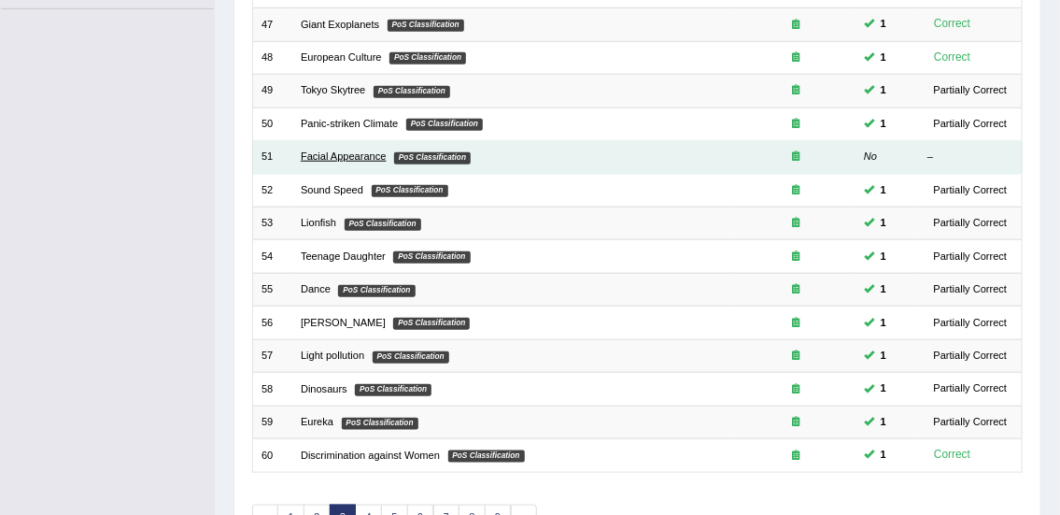
click at [366, 159] on link "Facial Appearance" at bounding box center [344, 155] width 86 height 11
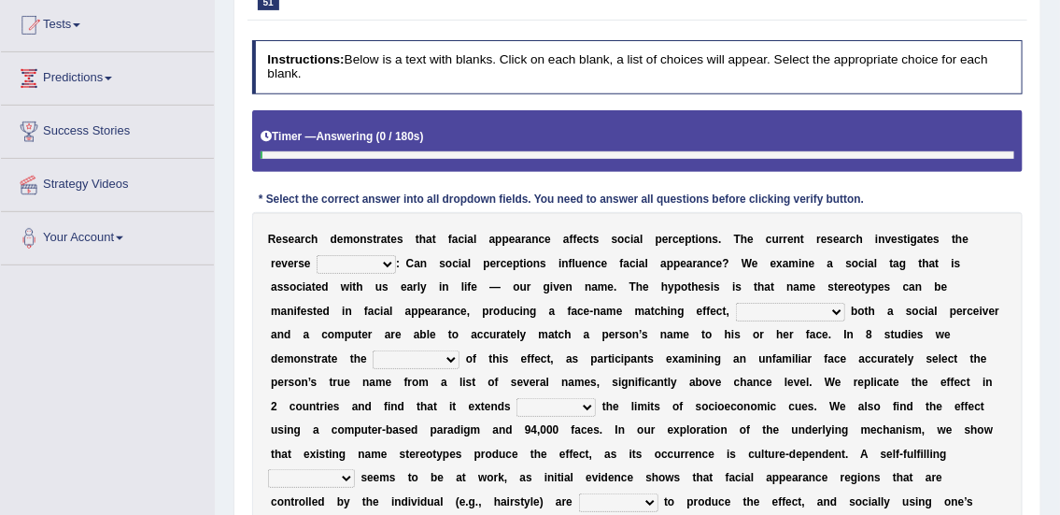
scroll to position [204, 0]
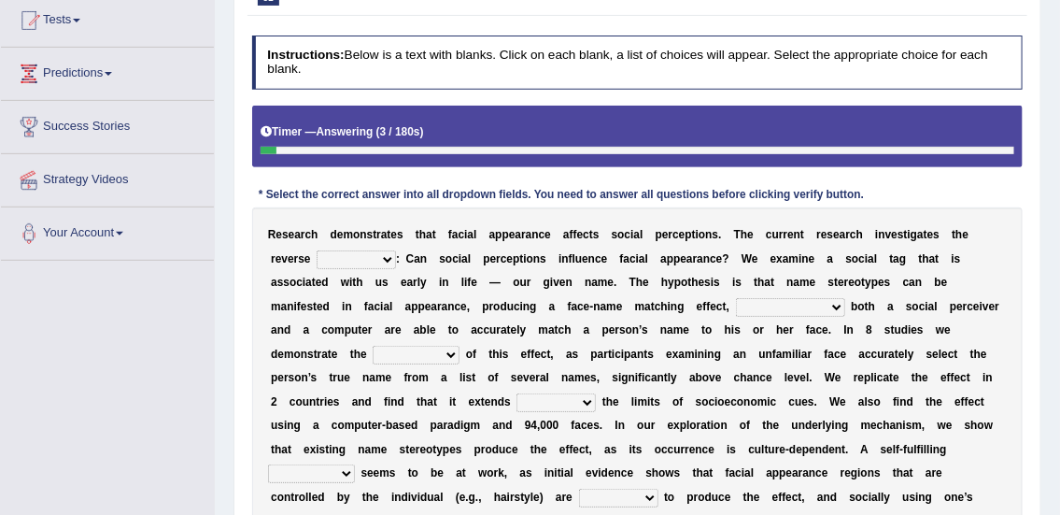
click at [341, 262] on select "link possiblity oddness polarity" at bounding box center [356, 259] width 79 height 19
select select "possiblity"
click at [317, 250] on select "link possiblity oddness polarity" at bounding box center [356, 259] width 79 height 19
click at [755, 304] on select "notwithstanding ever whereby despite" at bounding box center [790, 307] width 109 height 19
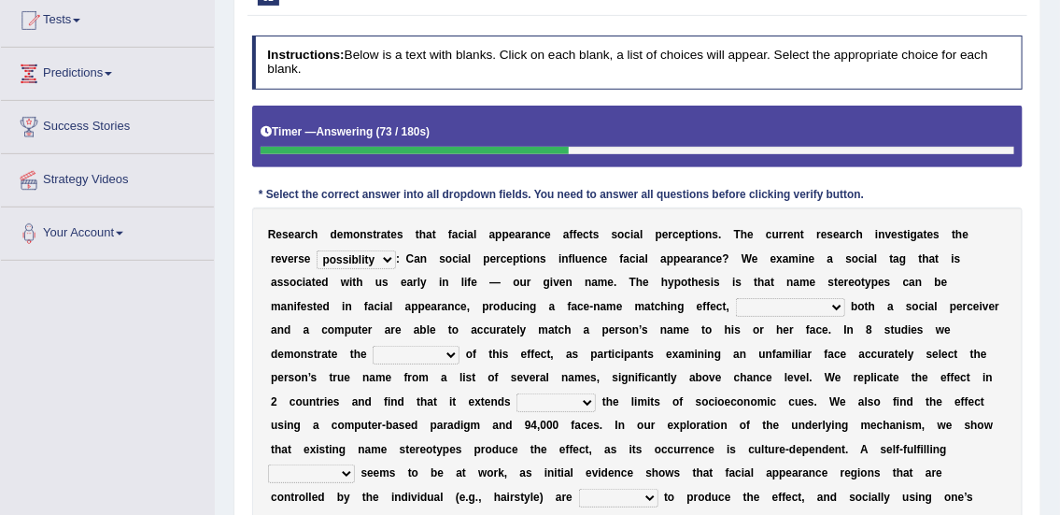
select select "whereby"
click at [736, 298] on select "notwithstanding ever whereby despite" at bounding box center [790, 307] width 109 height 19
click at [391, 347] on select "indolence evanescene existence transact" at bounding box center [416, 354] width 87 height 19
select select "existence"
click at [373, 345] on select "indolence evanescene existence transact" at bounding box center [416, 354] width 87 height 19
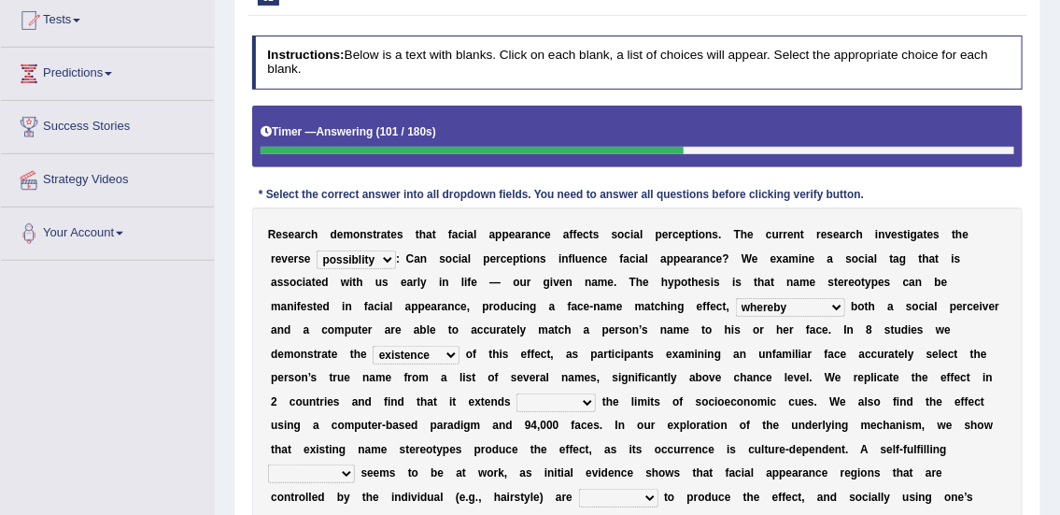
click at [551, 403] on select "within into beyond by" at bounding box center [555, 402] width 79 height 19
select select "beyond"
click at [516, 393] on select "within into beyond by" at bounding box center [555, 402] width 79 height 19
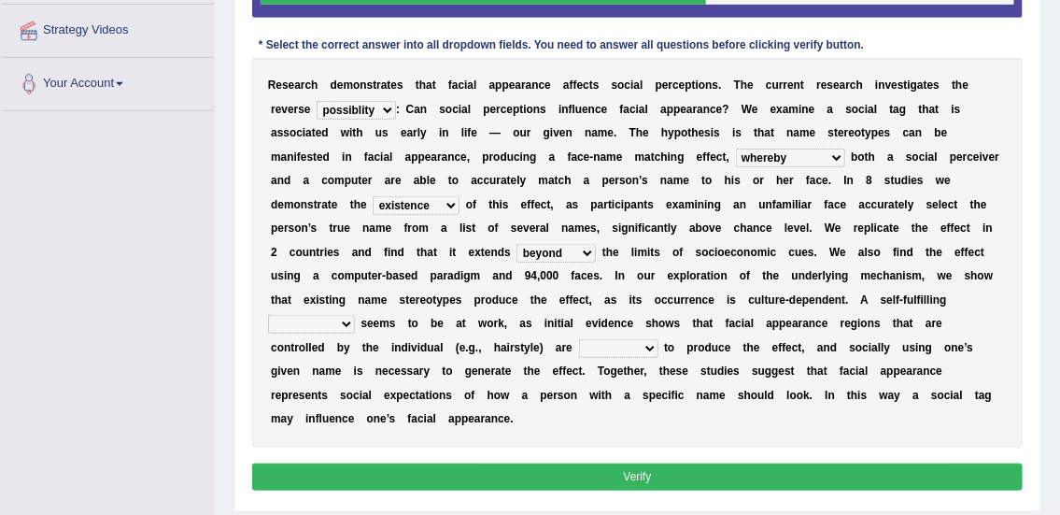
scroll to position [369, 0]
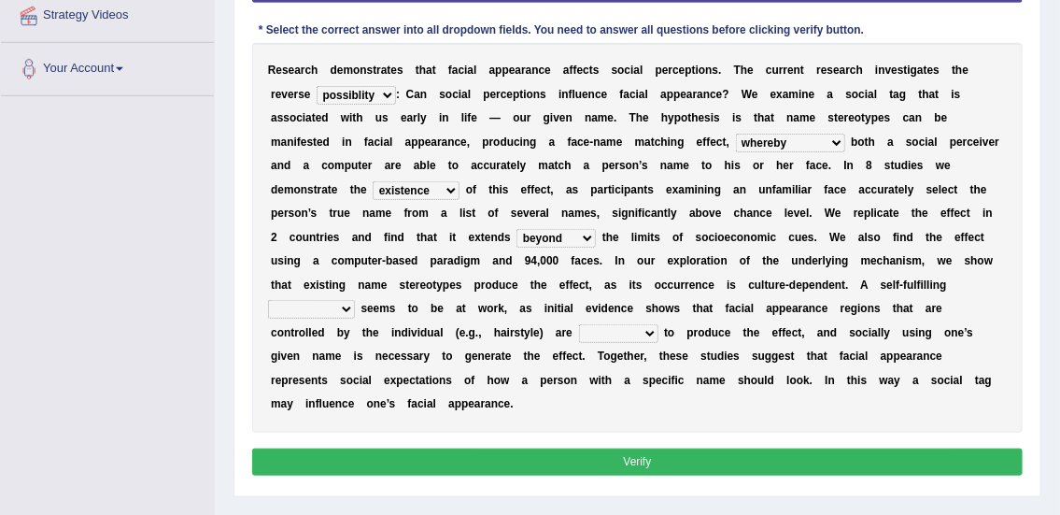
click at [298, 310] on select "prophecy observation preference stipulation" at bounding box center [311, 309] width 87 height 19
select select "observation"
click at [268, 300] on select "prophecy observation preference stipulation" at bounding box center [311, 309] width 87 height 19
click at [579, 338] on select "sufficient proficient scant efficient" at bounding box center [618, 333] width 79 height 19
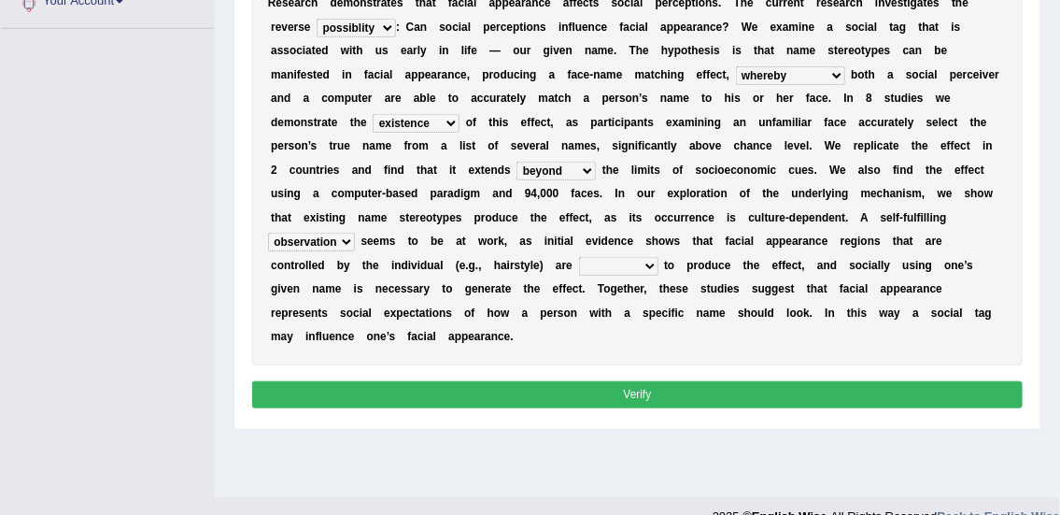
scroll to position [461, 0]
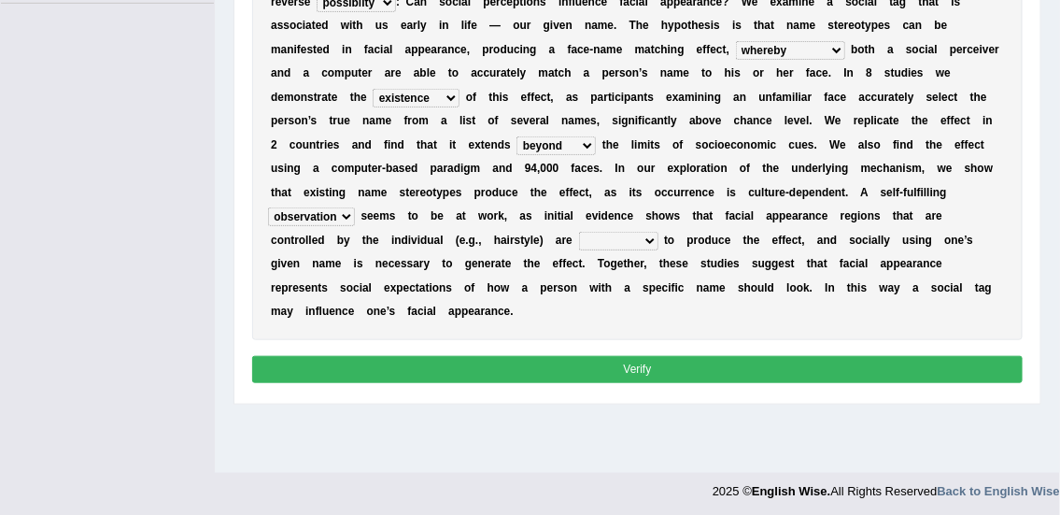
click at [579, 238] on select "sufficient proficient scant efficient" at bounding box center [618, 241] width 79 height 19
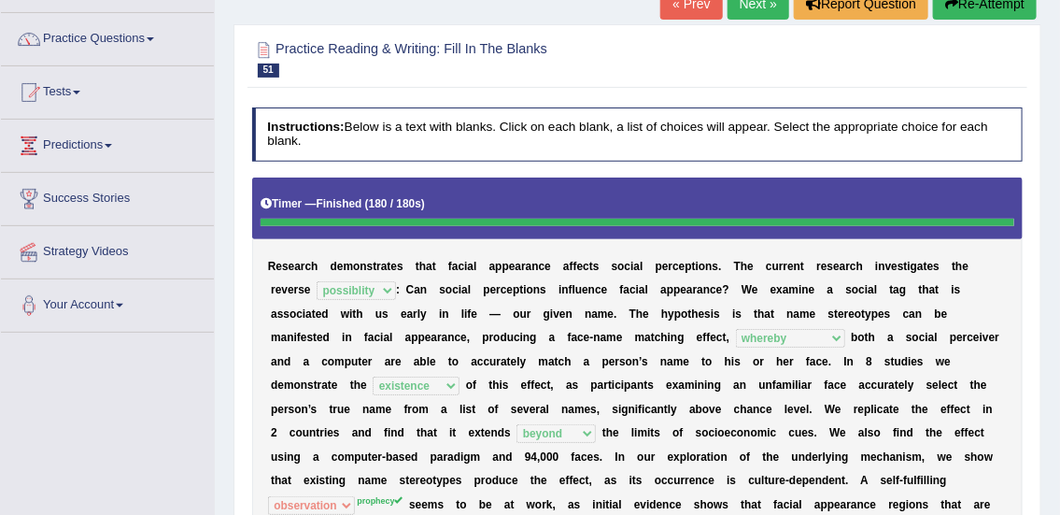
scroll to position [125, 0]
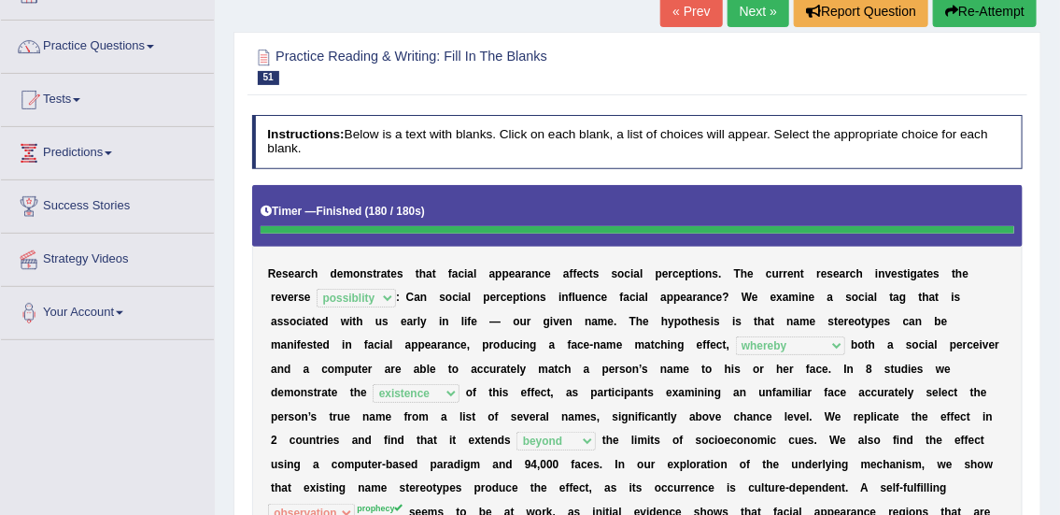
click at [756, 21] on link "Next »" at bounding box center [758, 11] width 62 height 32
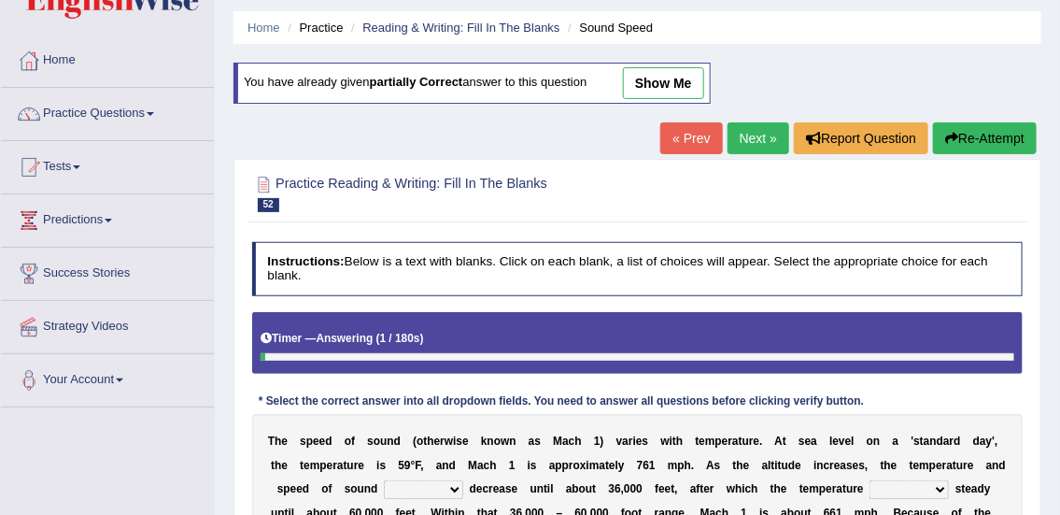
scroll to position [26, 0]
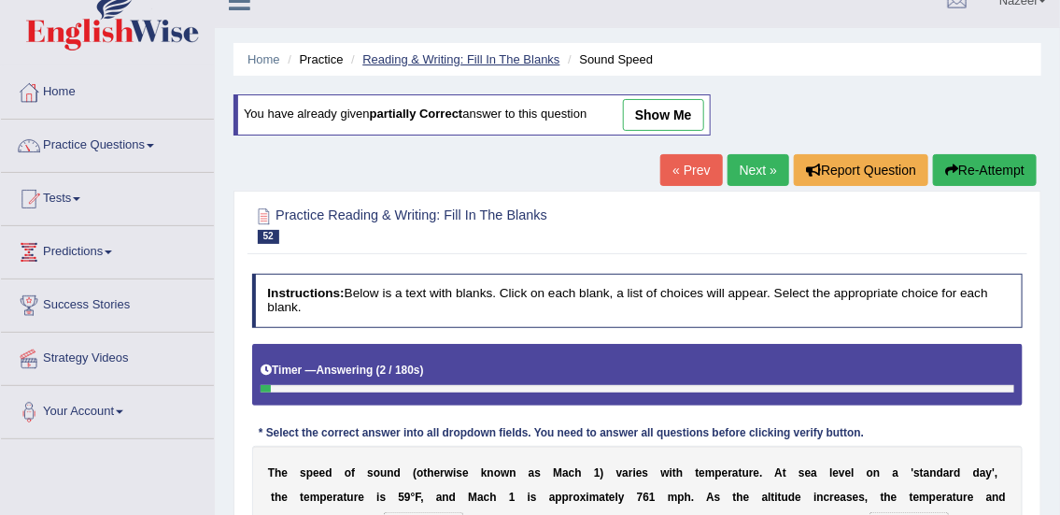
click at [499, 65] on link "Reading & Writing: Fill In The Blanks" at bounding box center [460, 59] width 197 height 14
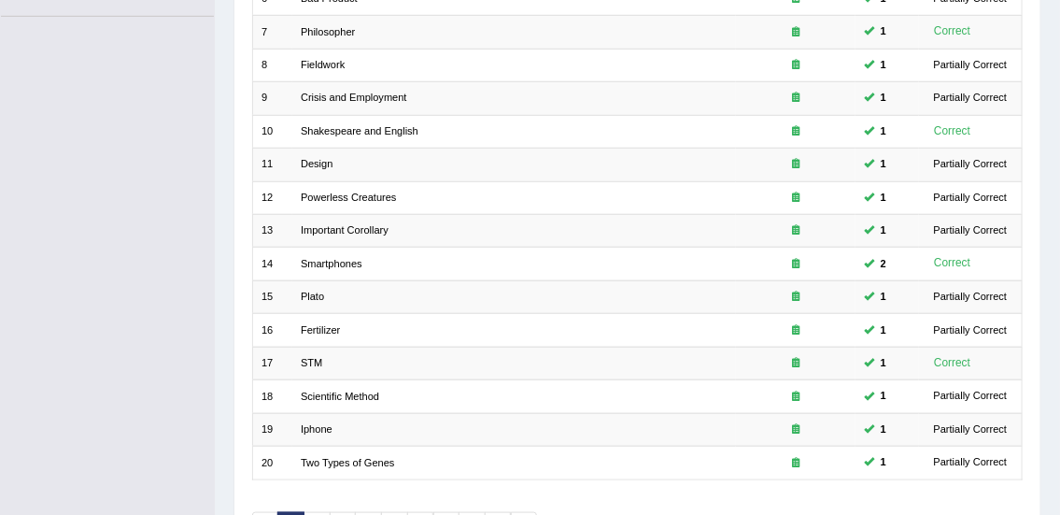
scroll to position [562, 0]
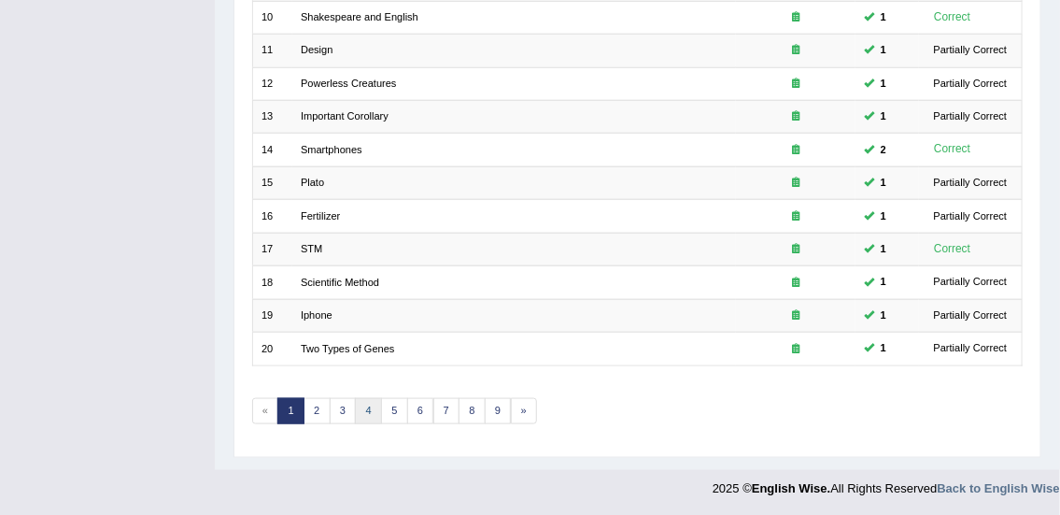
click at [367, 406] on link "4" at bounding box center [368, 411] width 27 height 26
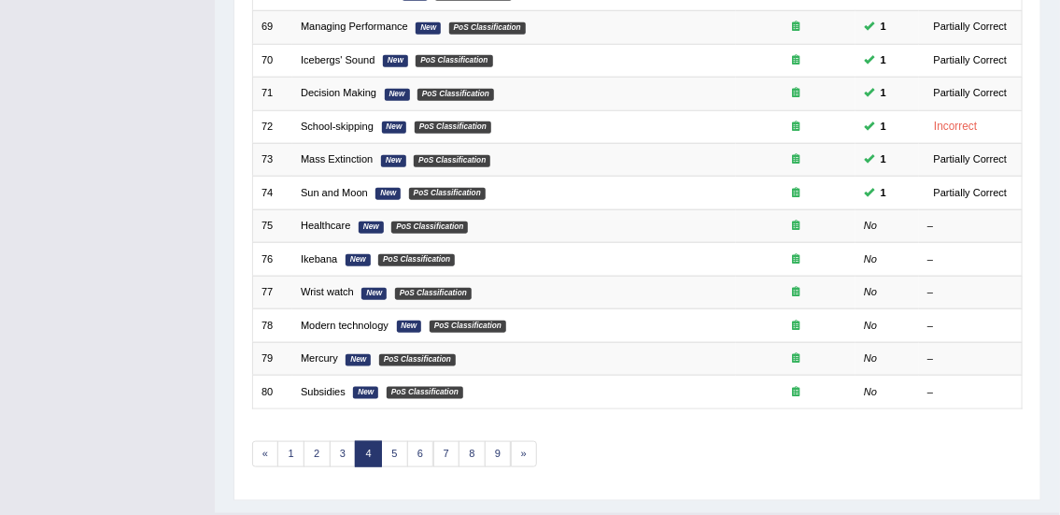
scroll to position [562, 0]
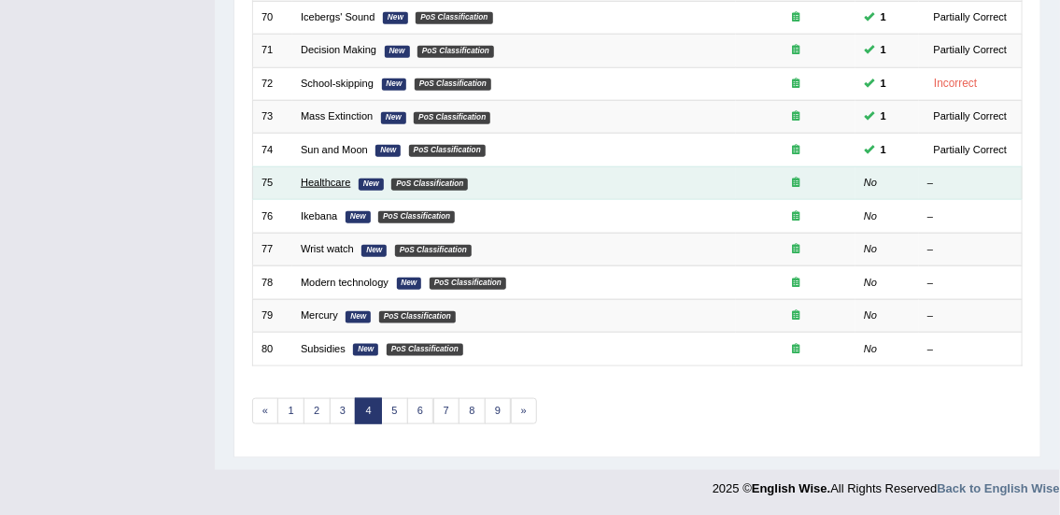
click at [322, 180] on link "Healthcare" at bounding box center [325, 181] width 49 height 11
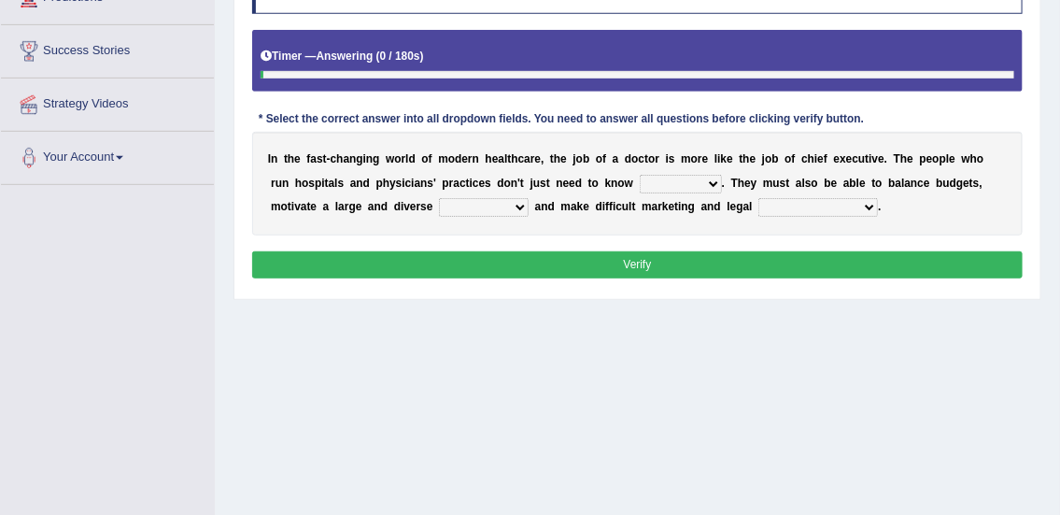
scroll to position [289, 0]
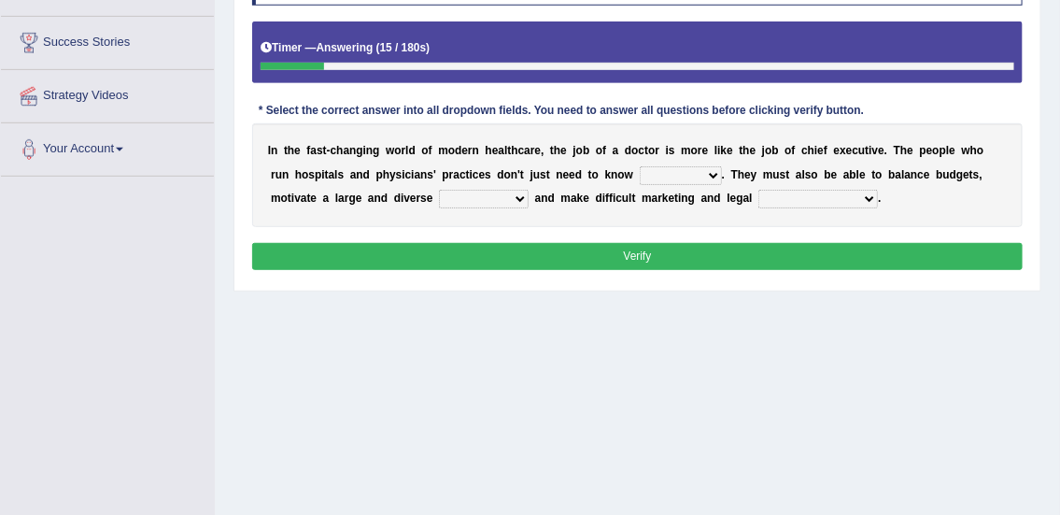
click at [646, 176] on select "dosage techniques treatments medicine" at bounding box center [681, 175] width 82 height 19
select select "medicine"
click at [640, 166] on select "dosage techniques treatments medicine" at bounding box center [681, 175] width 82 height 19
click at [458, 197] on select "gang staff employment mass" at bounding box center [484, 199] width 90 height 19
select select "staff"
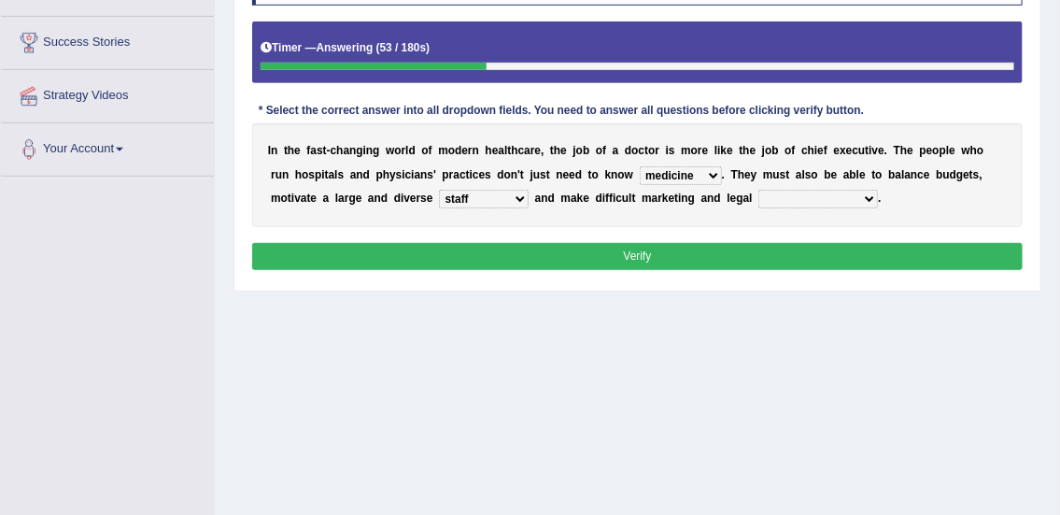
click at [439, 190] on select "gang staff employment mass" at bounding box center [484, 199] width 90 height 19
click at [768, 199] on select "decisions reactions recommendations actions" at bounding box center [818, 199] width 120 height 19
select select "decisions"
click at [758, 190] on select "decisions reactions recommendations actions" at bounding box center [818, 199] width 120 height 19
click at [710, 255] on button "Verify" at bounding box center [637, 256] width 771 height 27
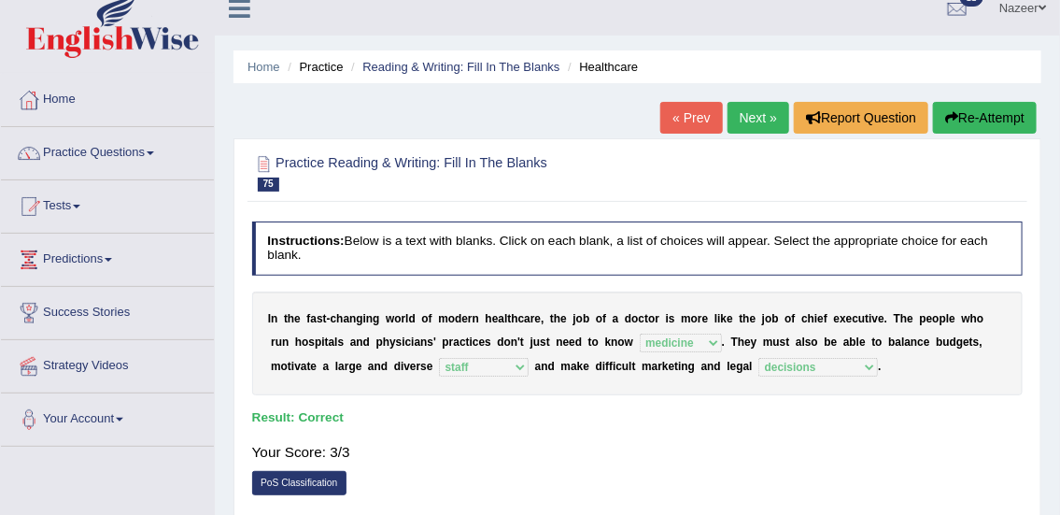
scroll to position [5, 0]
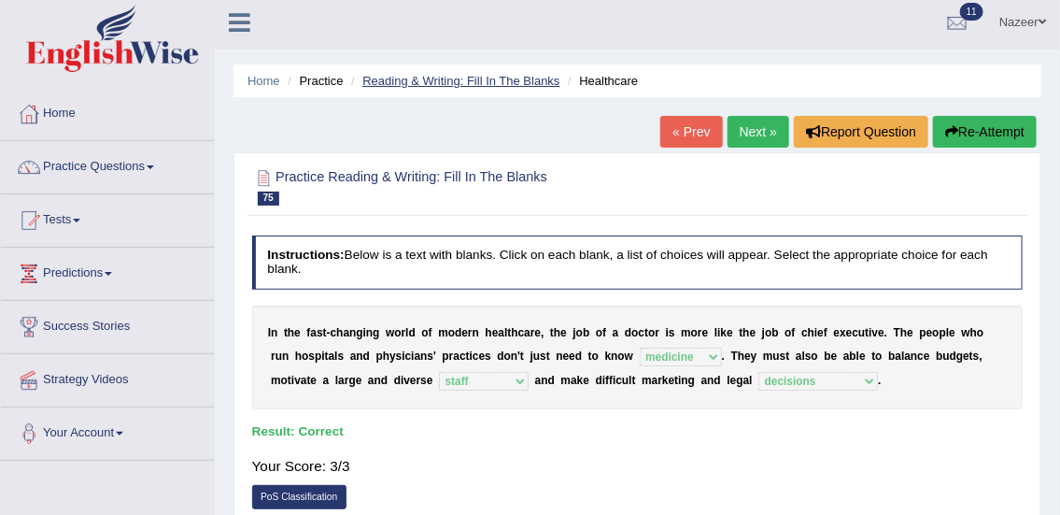
click at [483, 81] on link "Reading & Writing: Fill In The Blanks" at bounding box center [460, 81] width 197 height 14
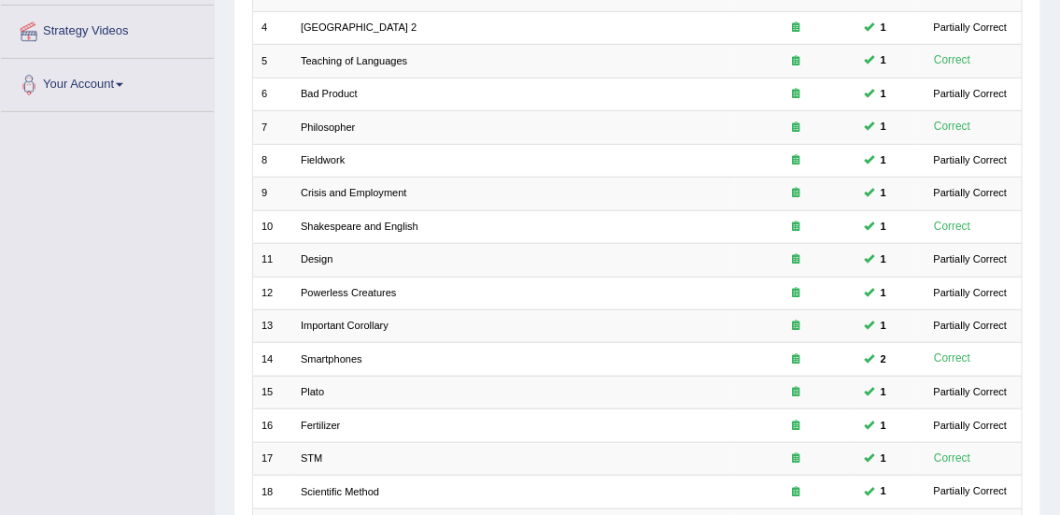
scroll to position [562, 0]
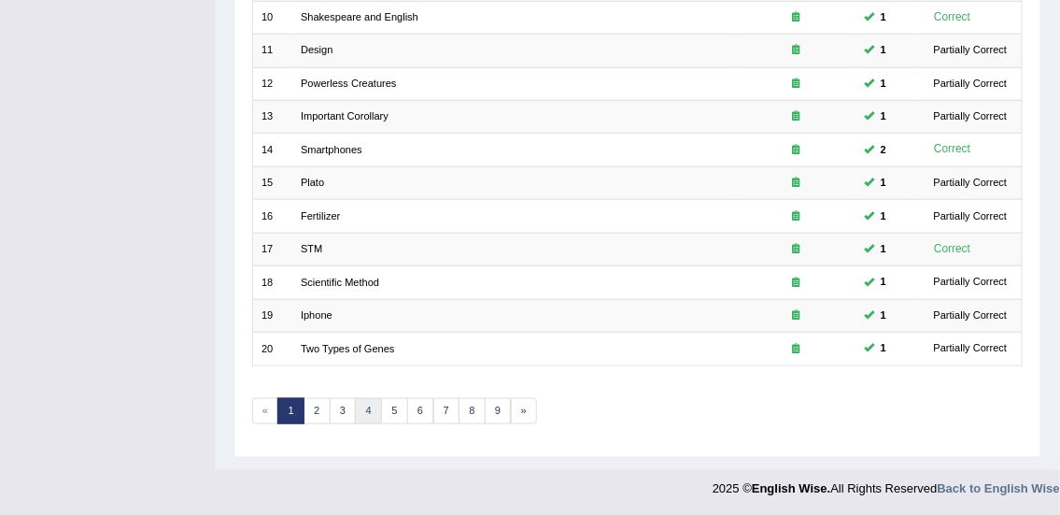
click at [367, 407] on link "4" at bounding box center [368, 411] width 27 height 26
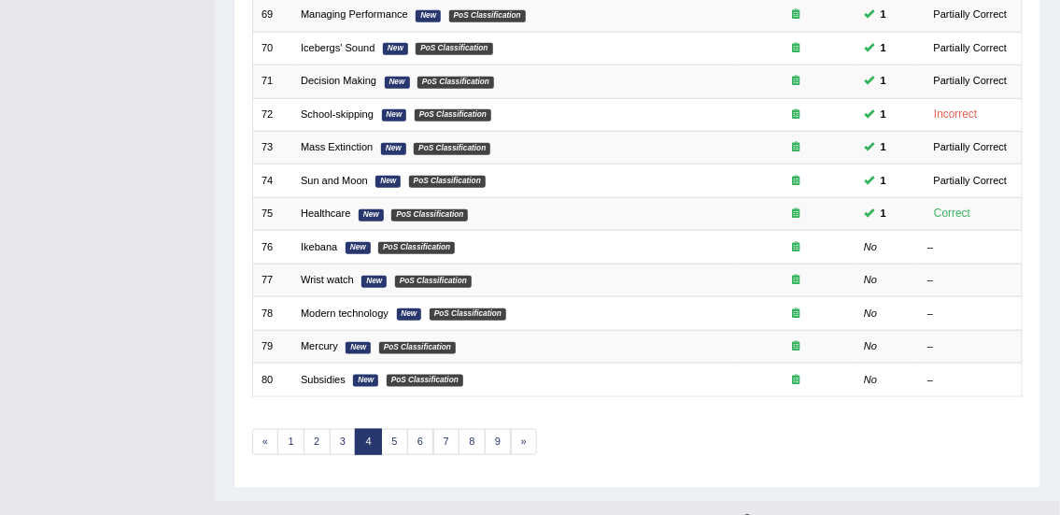
scroll to position [562, 0]
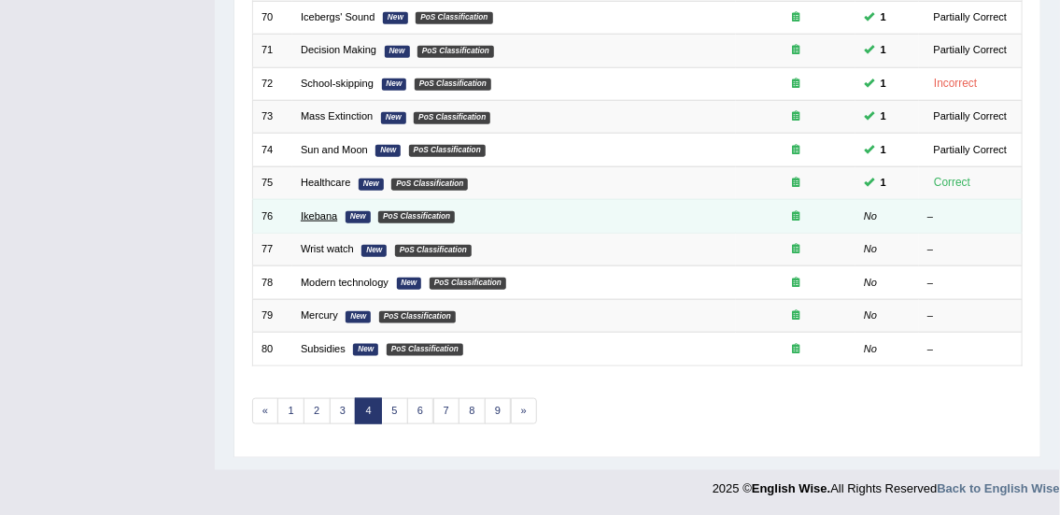
click at [312, 214] on link "Ikebana" at bounding box center [319, 215] width 36 height 11
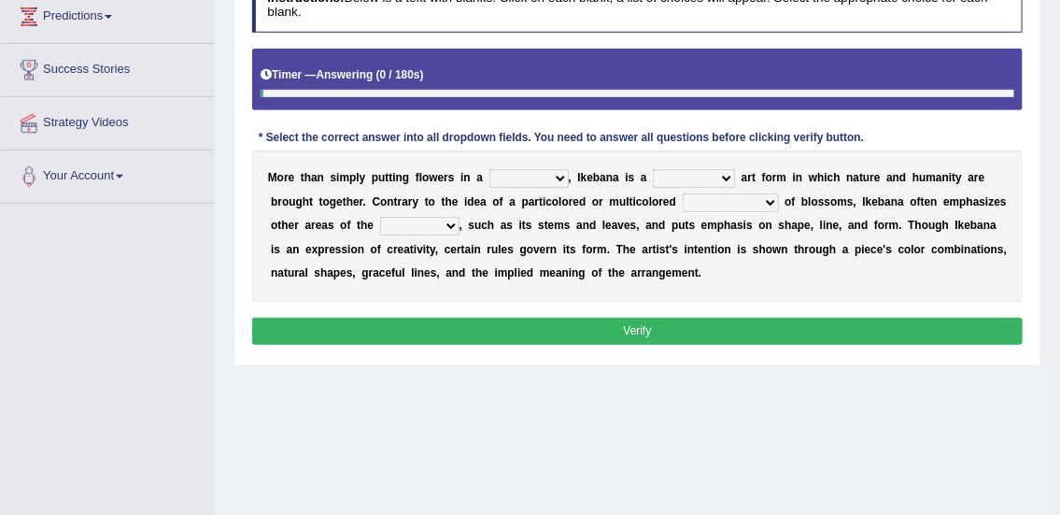
scroll to position [269, 0]
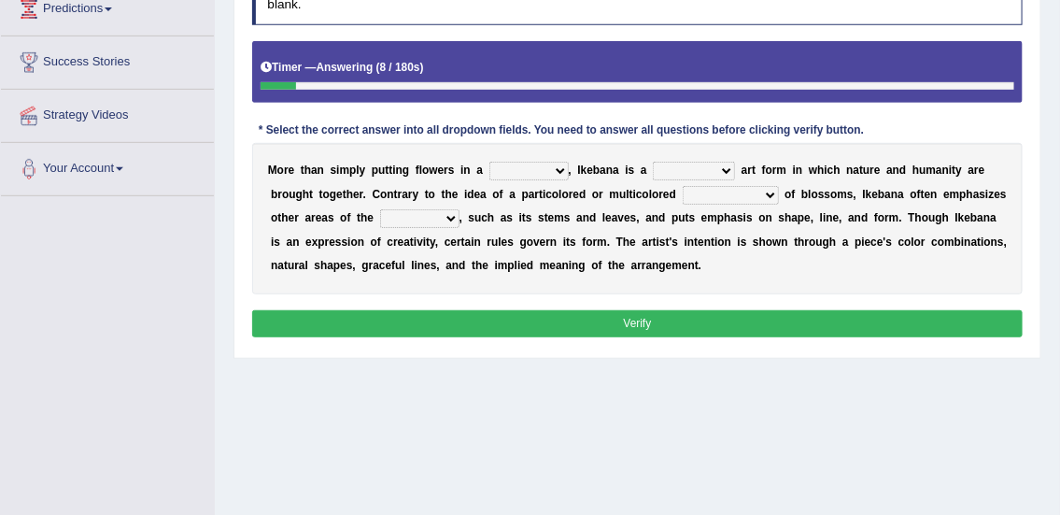
click at [516, 168] on select "shape way container fashion" at bounding box center [528, 171] width 79 height 19
select select "fashion"
click at [489, 162] on select "shape way container fashion" at bounding box center [528, 171] width 79 height 19
click at [703, 170] on select "restricted random disciplined fleeting" at bounding box center [694, 171] width 82 height 19
click at [653, 162] on select "restricted random disciplined fleeting" at bounding box center [694, 171] width 82 height 19
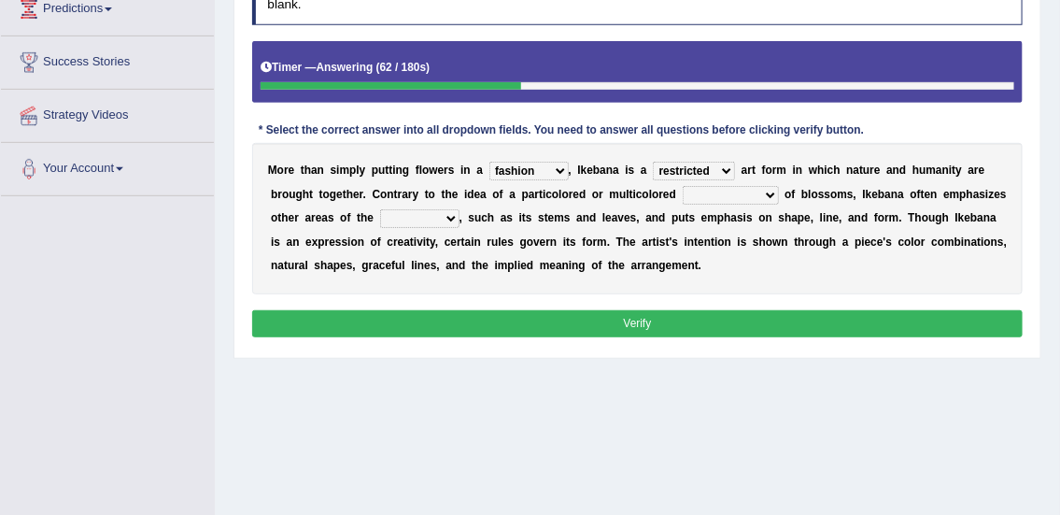
click at [697, 168] on select "restricted random disciplined fleeting" at bounding box center [694, 171] width 82 height 19
click at [700, 176] on select "restricted random disciplined fleeting" at bounding box center [694, 171] width 82 height 19
click at [700, 163] on select "restricted random disciplined fleeting" at bounding box center [694, 171] width 82 height 19
select select "disciplined"
click at [653, 162] on select "restricted random disciplined fleeting" at bounding box center [694, 171] width 82 height 19
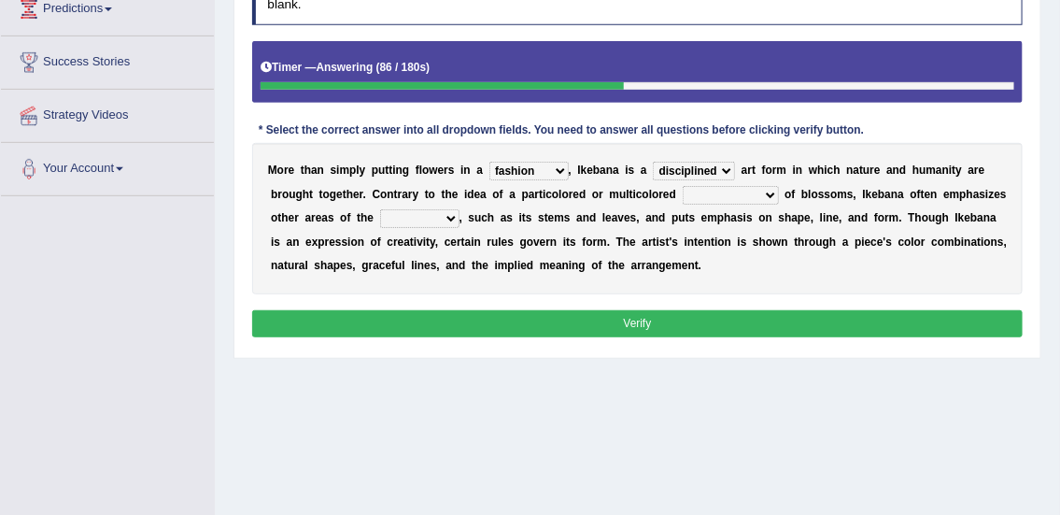
click at [712, 192] on select "garden arrangement duplication augmentation" at bounding box center [731, 195] width 96 height 19
select select "garden"
click at [683, 186] on select "garden arrangement duplication augmentation" at bounding box center [731, 195] width 96 height 19
click at [407, 223] on select "flora plant organism fauna" at bounding box center [419, 218] width 79 height 19
select select "fauna"
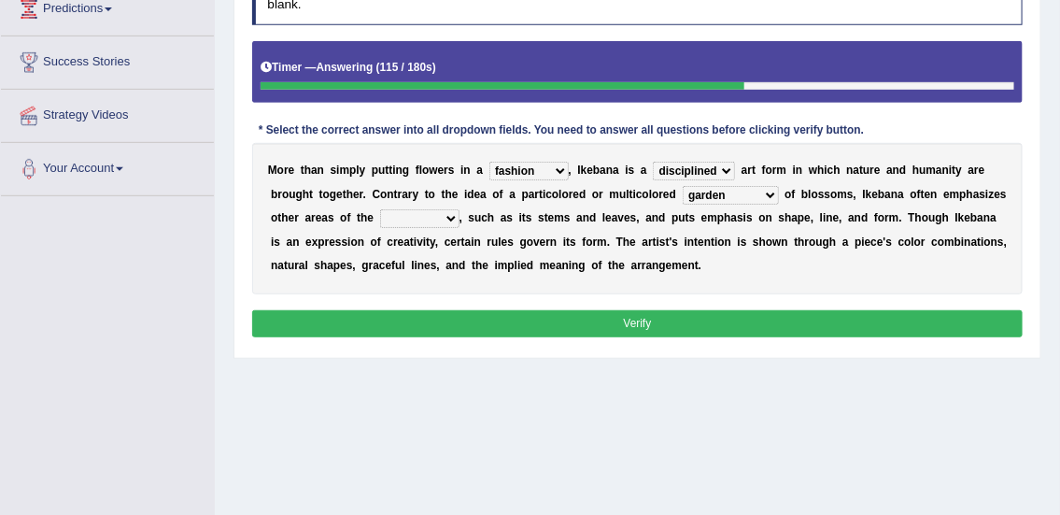
click at [380, 209] on select "flora plant organism fauna" at bounding box center [419, 218] width 79 height 19
click at [512, 317] on button "Verify" at bounding box center [637, 323] width 771 height 27
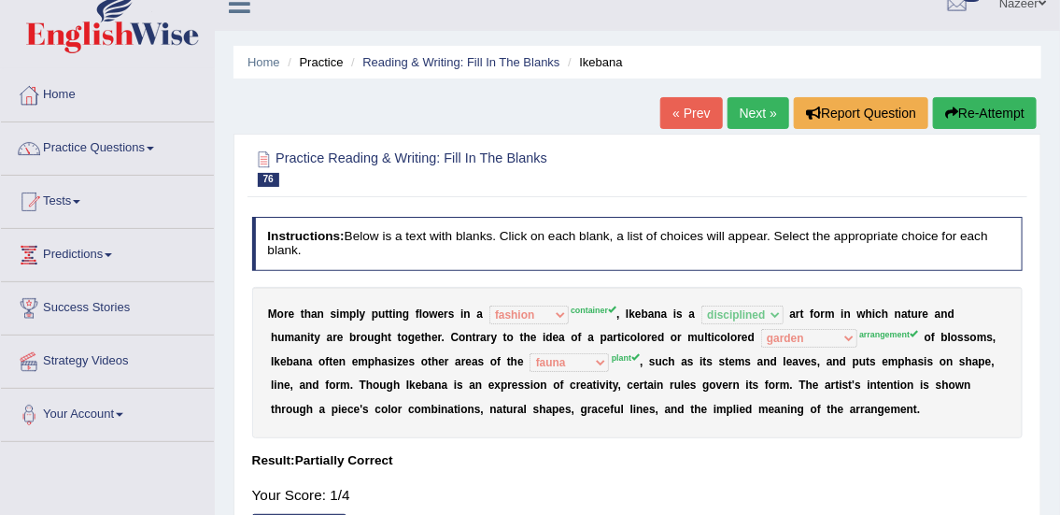
scroll to position [13, 0]
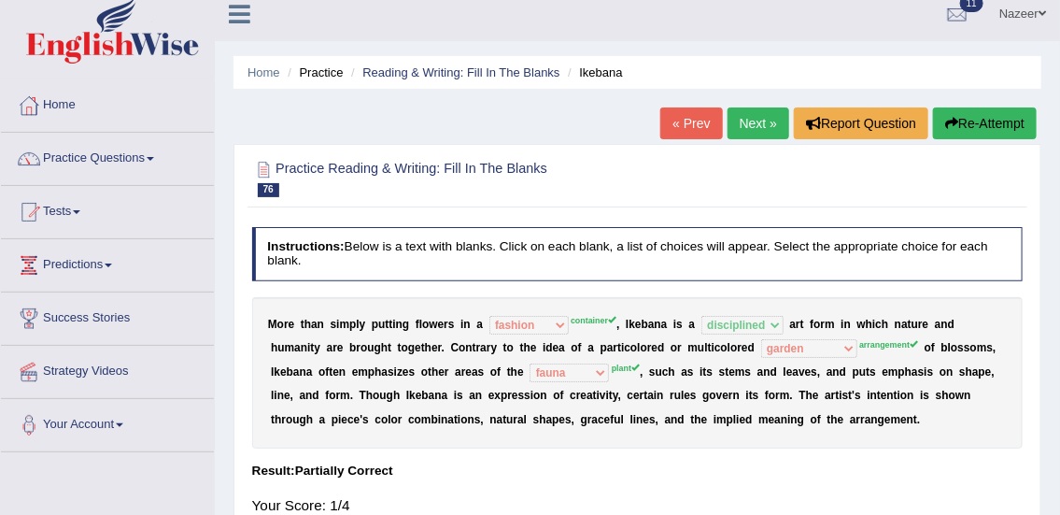
click at [742, 120] on link "Next »" at bounding box center [758, 123] width 62 height 32
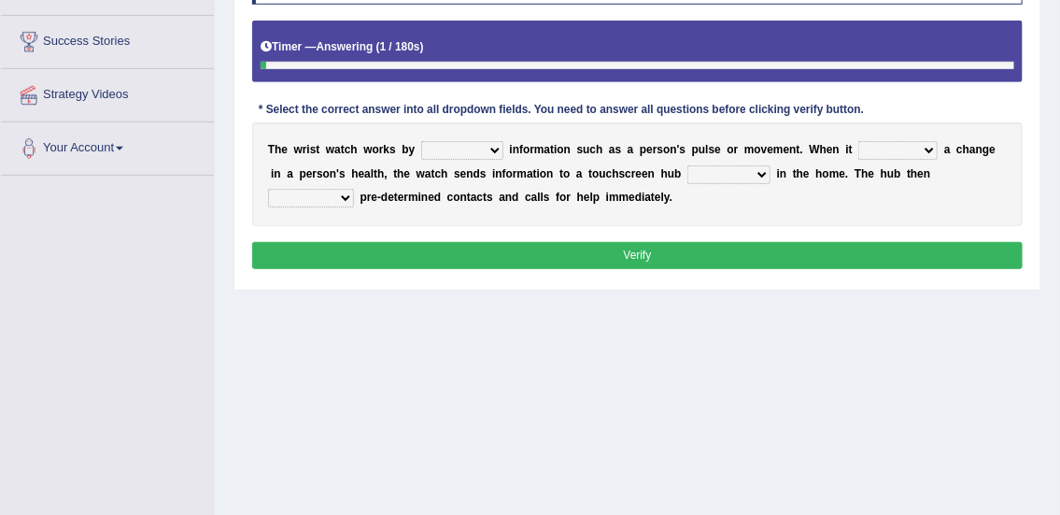
scroll to position [292, 0]
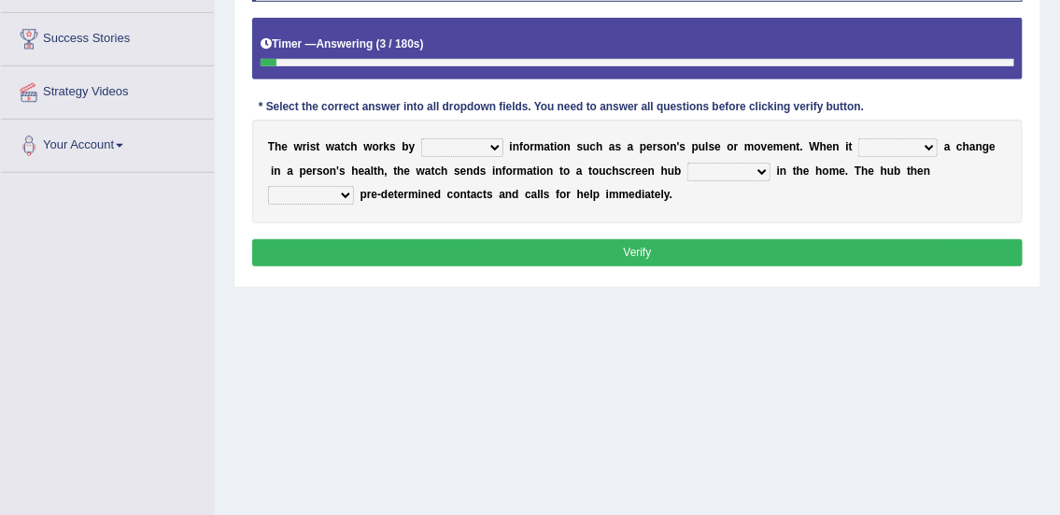
click at [443, 145] on select "transfering tracking modifying unveiling" at bounding box center [462, 147] width 82 height 19
select select "tracking"
click at [421, 138] on select "transfering tracking modifying unveiling" at bounding box center [462, 147] width 82 height 19
click at [872, 149] on select "defines varies detects reflects" at bounding box center [897, 147] width 79 height 19
select select "detects"
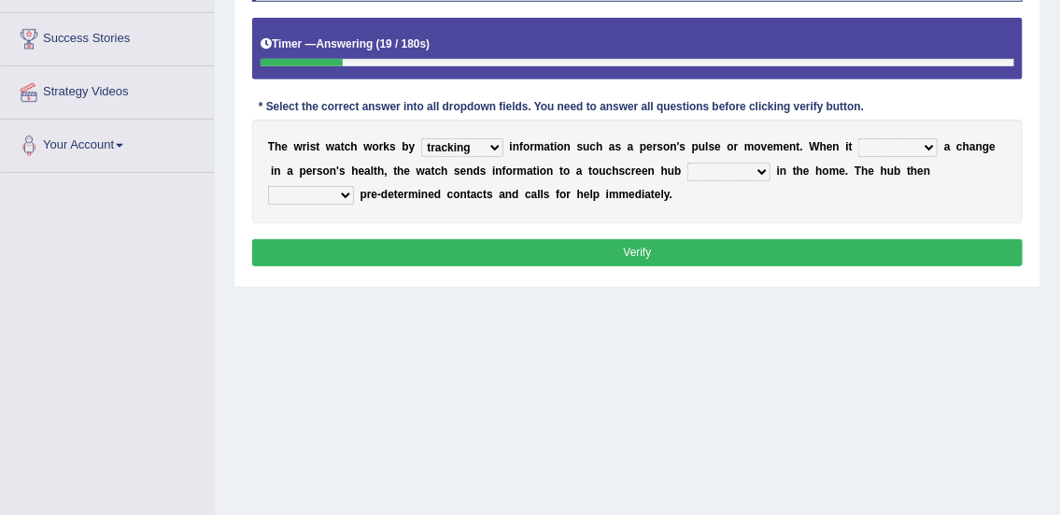
click at [858, 138] on select "defines varies detects reflects" at bounding box center [897, 147] width 79 height 19
click at [707, 168] on select "restored located scattered summoned" at bounding box center [728, 171] width 83 height 19
select select "located"
click at [687, 162] on select "restored located scattered summoned" at bounding box center [728, 171] width 83 height 19
click at [317, 198] on select "suppresses alerts collects stimulates" at bounding box center [311, 195] width 86 height 19
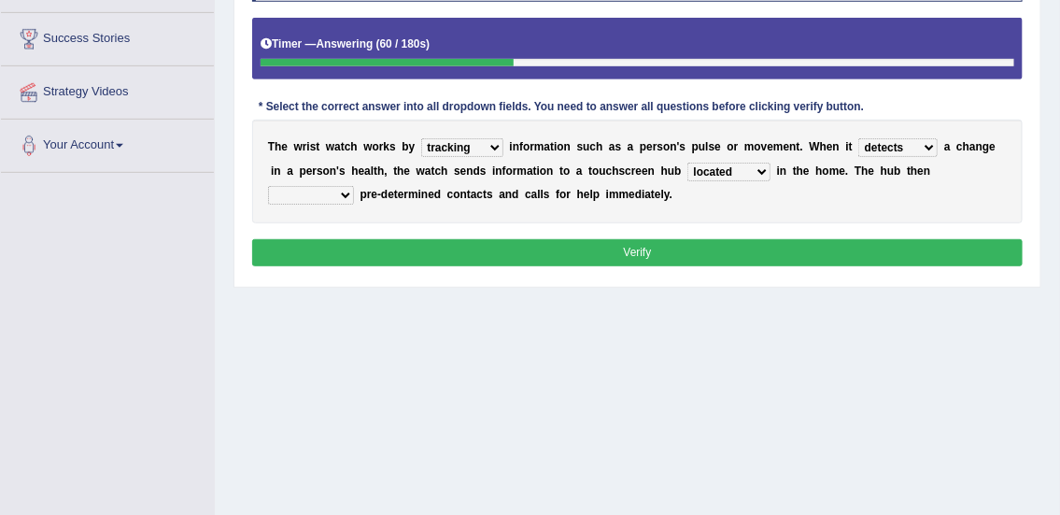
select select "alerts"
click at [268, 186] on select "suppresses alerts collects stimulates" at bounding box center [311, 195] width 86 height 19
click at [420, 250] on button "Verify" at bounding box center [637, 252] width 771 height 27
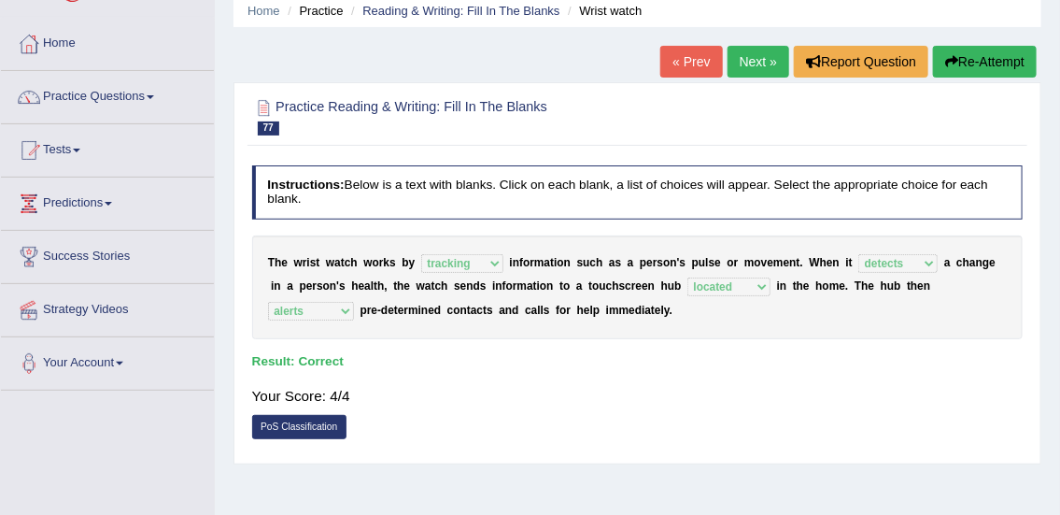
scroll to position [65, 0]
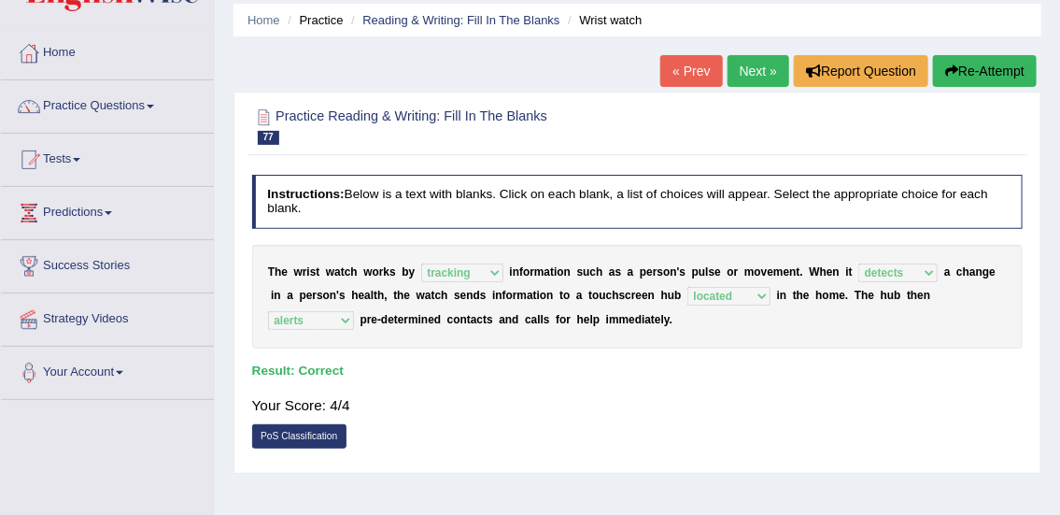
click at [750, 55] on link "Next »" at bounding box center [758, 71] width 62 height 32
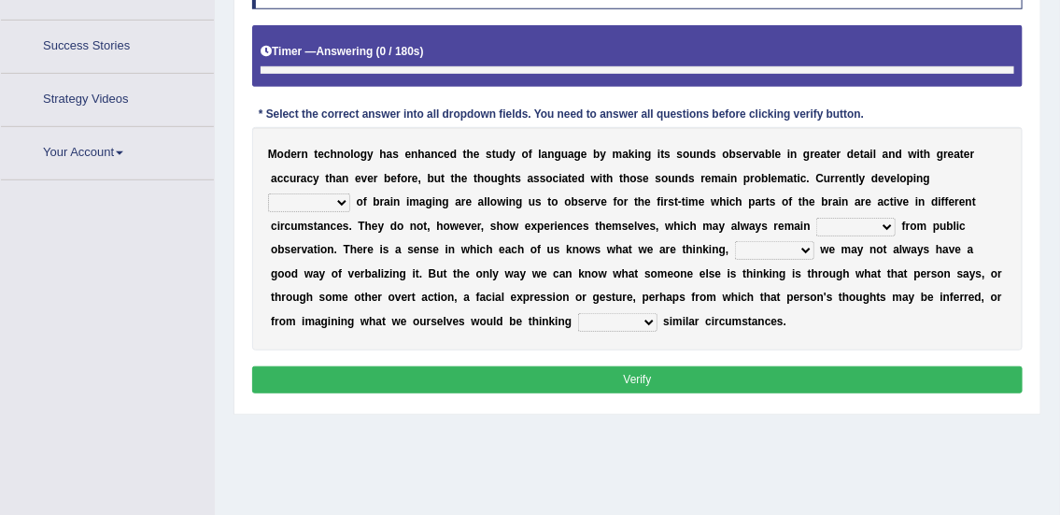
scroll to position [331, 0]
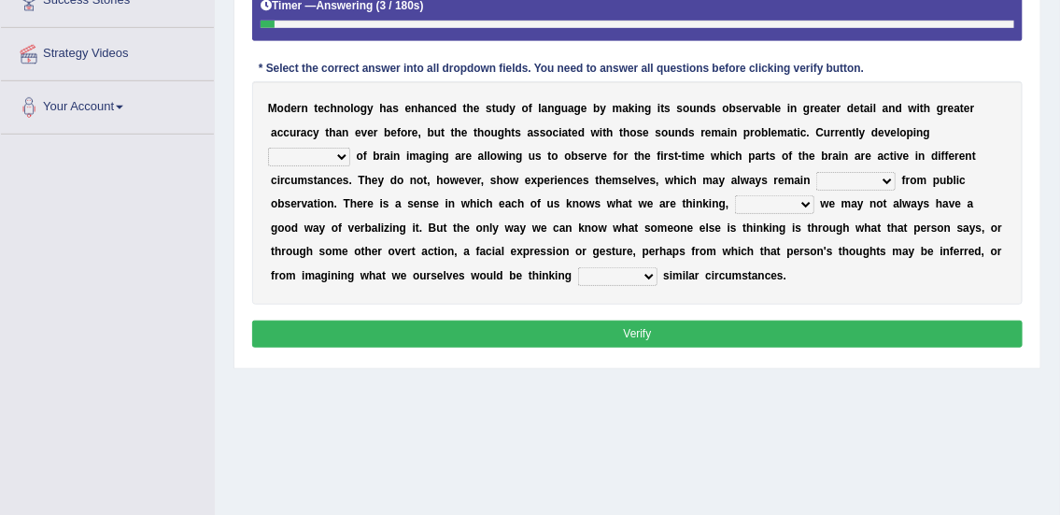
click at [303, 157] on select "processes techniques modes research" at bounding box center [309, 157] width 82 height 19
click at [200, 165] on div "Toggle navigation Home Practice Questions Speaking Practice Read Aloud Repeat S…" at bounding box center [530, 154] width 1060 height 971
click at [317, 155] on select "processes techniques modes research" at bounding box center [309, 157] width 82 height 19
select select "techniques"
click at [268, 148] on select "processes techniques modes research" at bounding box center [309, 157] width 82 height 19
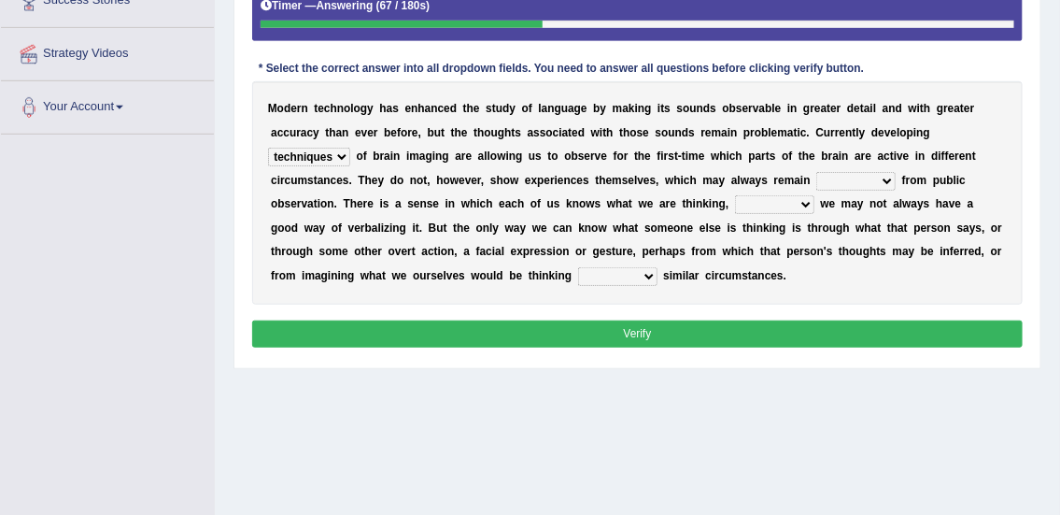
click at [830, 176] on select "hiding hide hidden hideous" at bounding box center [855, 181] width 79 height 19
select select "hidden"
click at [816, 172] on select "hiding hide hidden hideous" at bounding box center [855, 181] width 79 height 19
click at [752, 200] on select "besides so therefore although" at bounding box center [774, 204] width 79 height 19
select select "therefore"
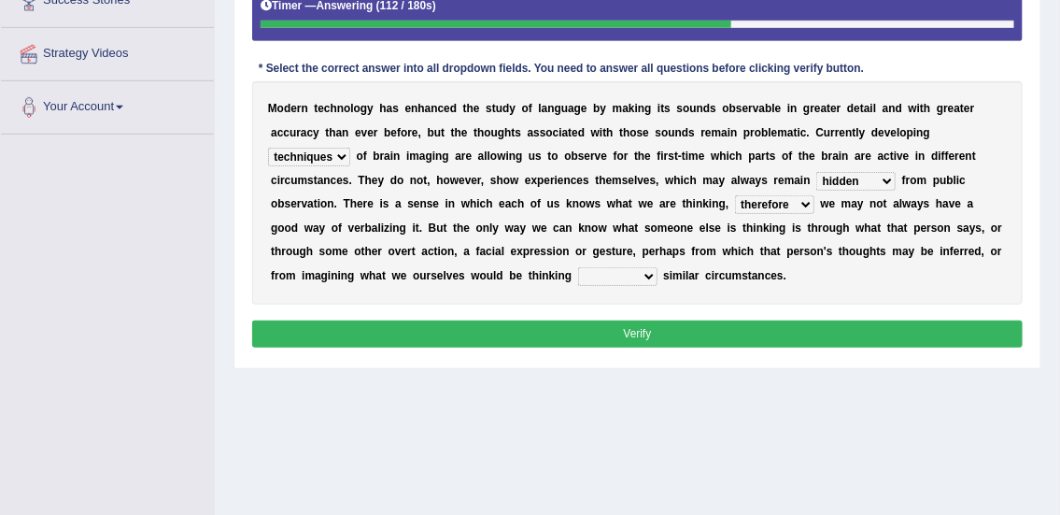
click at [735, 195] on select "besides so therefore although" at bounding box center [774, 204] width 79 height 19
click at [601, 272] on select "of on in about" at bounding box center [617, 276] width 79 height 19
select select "in"
click at [578, 267] on select "of on in about" at bounding box center [617, 276] width 79 height 19
click at [610, 331] on button "Verify" at bounding box center [637, 333] width 771 height 27
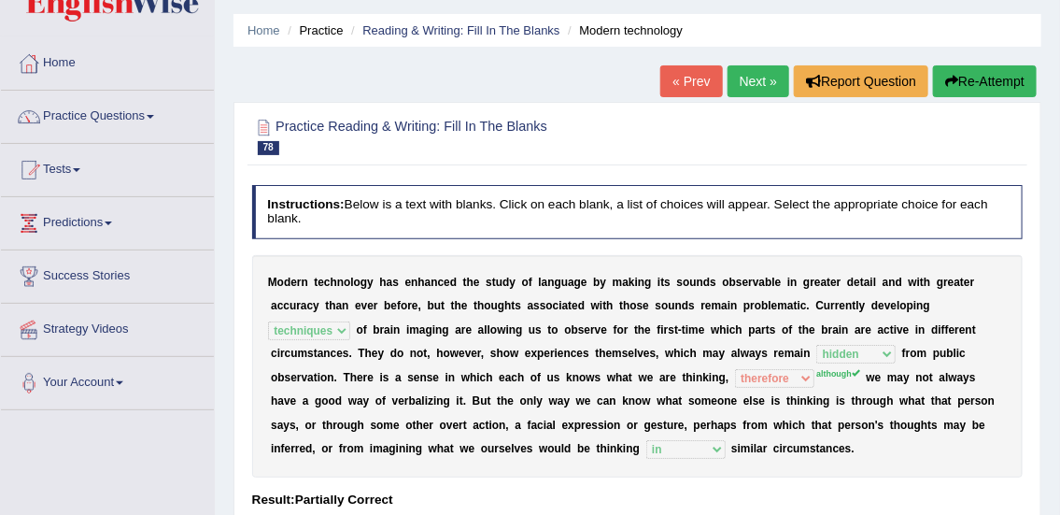
scroll to position [0, 0]
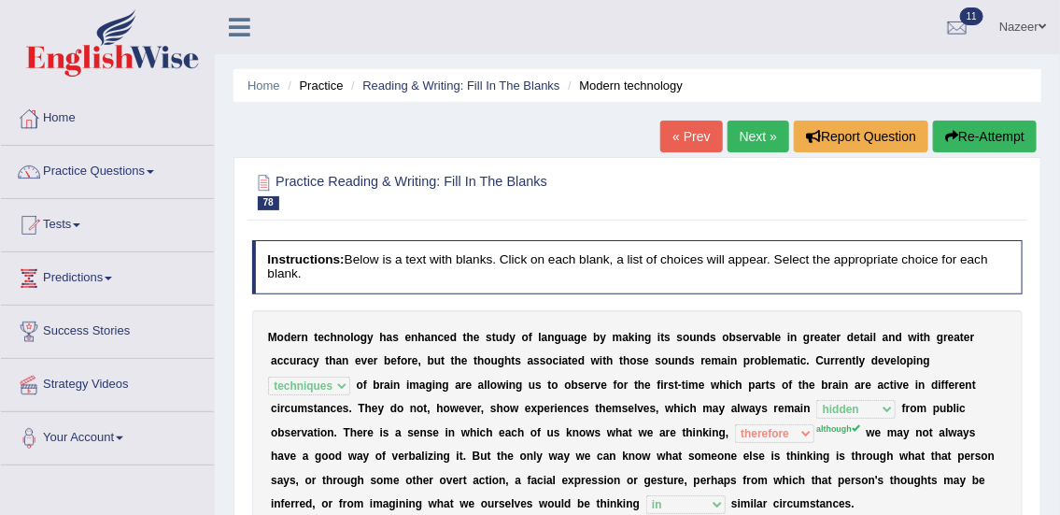
click at [743, 138] on link "Next »" at bounding box center [758, 136] width 62 height 32
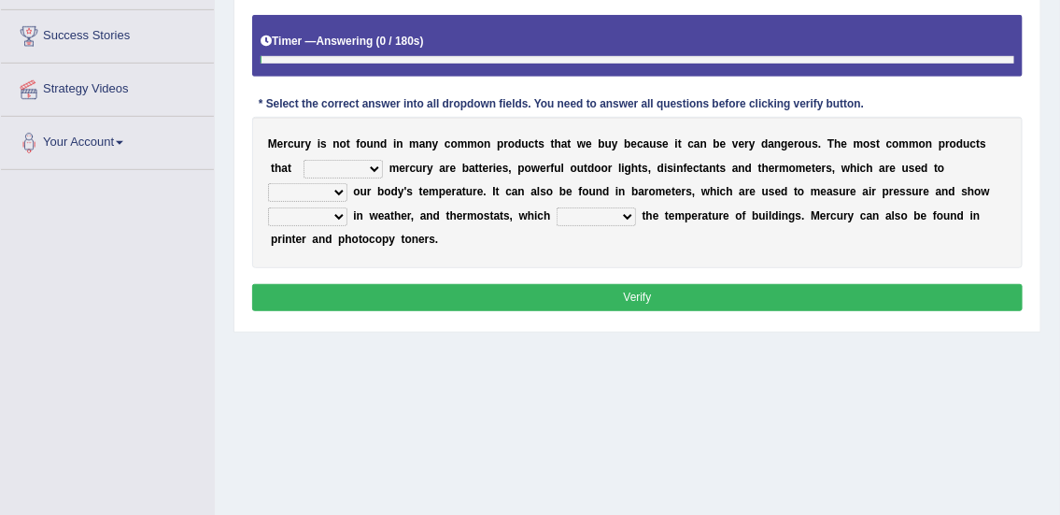
scroll to position [297, 0]
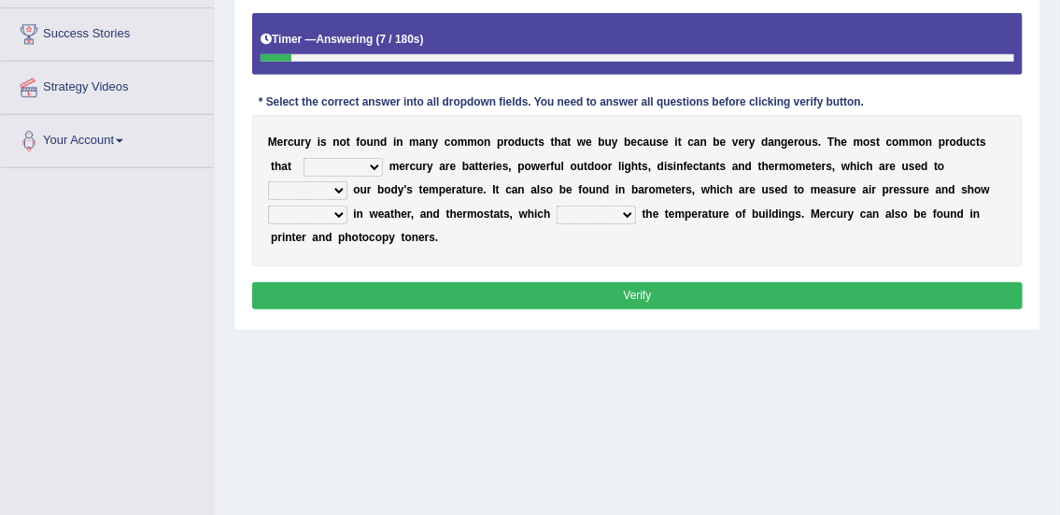
click at [345, 167] on select "hold contain tribute require" at bounding box center [342, 167] width 79 height 19
select select "contain"
click at [303, 158] on select "hold contain tribute require" at bounding box center [342, 167] width 79 height 19
click at [295, 196] on select "depict value measure detect" at bounding box center [307, 190] width 79 height 19
select select "measure"
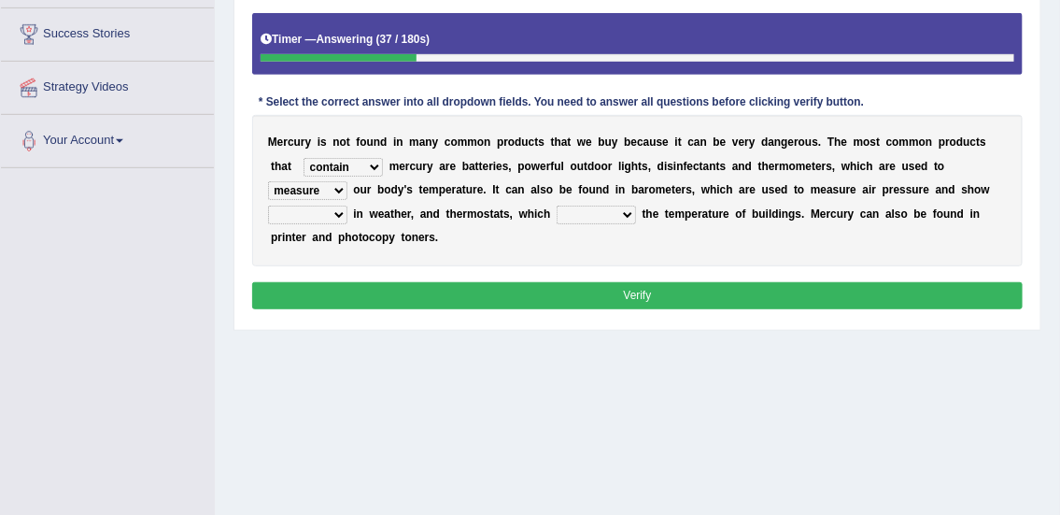
click at [268, 181] on select "depict value measure detect" at bounding box center [307, 190] width 79 height 19
click at [316, 217] on select "changes contrasts marks contours" at bounding box center [307, 214] width 79 height 19
select select "changes"
click at [268, 205] on select "changes contrasts marks contours" at bounding box center [307, 214] width 79 height 19
click at [598, 216] on select "conclude determine fold regulate" at bounding box center [596, 214] width 79 height 19
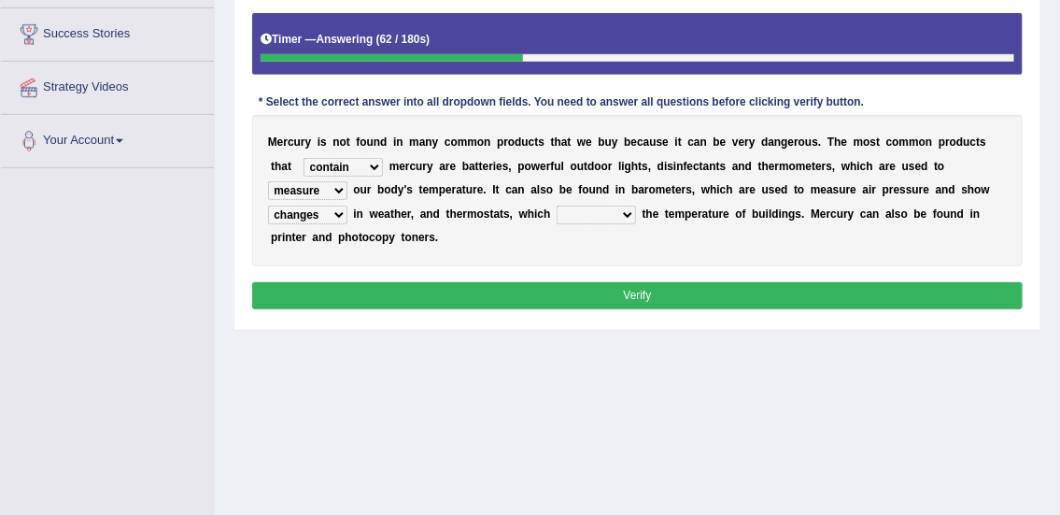
select select "regulate"
click at [557, 205] on select "conclude determine fold regulate" at bounding box center [596, 214] width 79 height 19
click at [554, 301] on button "Verify" at bounding box center [637, 295] width 771 height 27
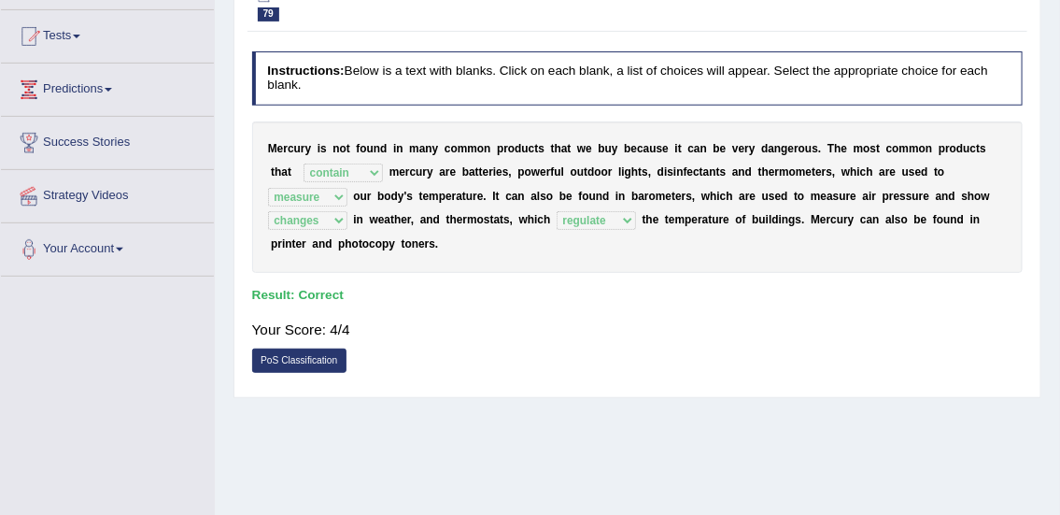
scroll to position [129, 0]
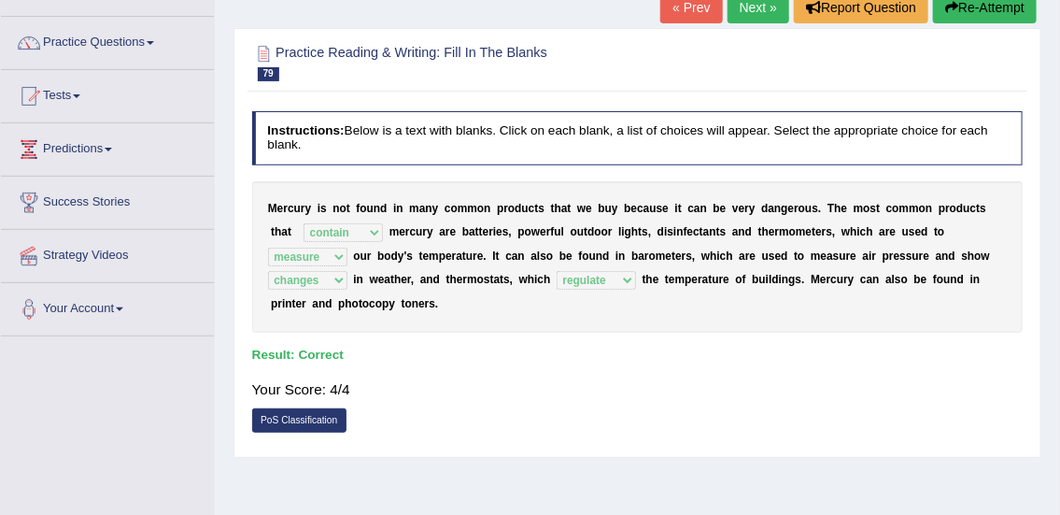
click at [747, 5] on link "Next »" at bounding box center [758, 8] width 62 height 32
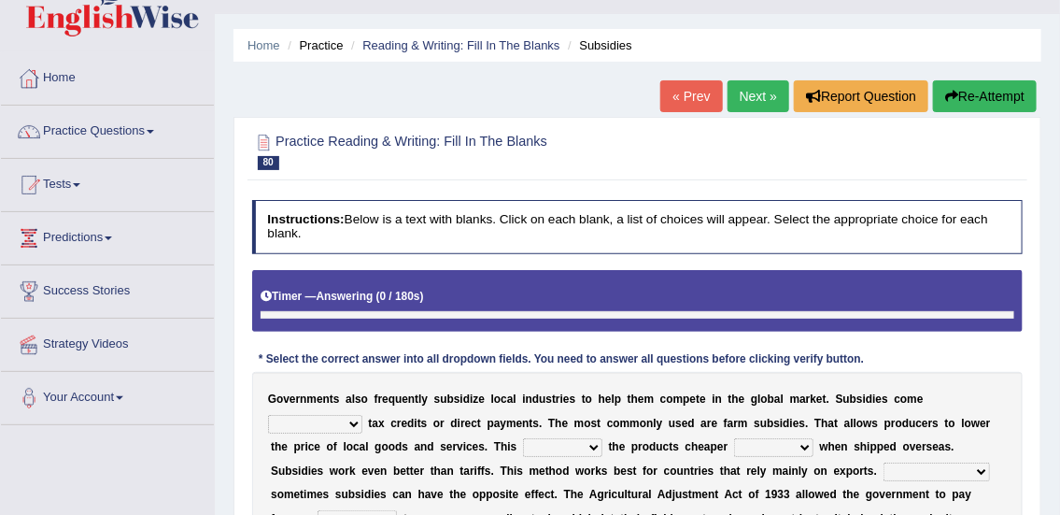
scroll to position [272, 0]
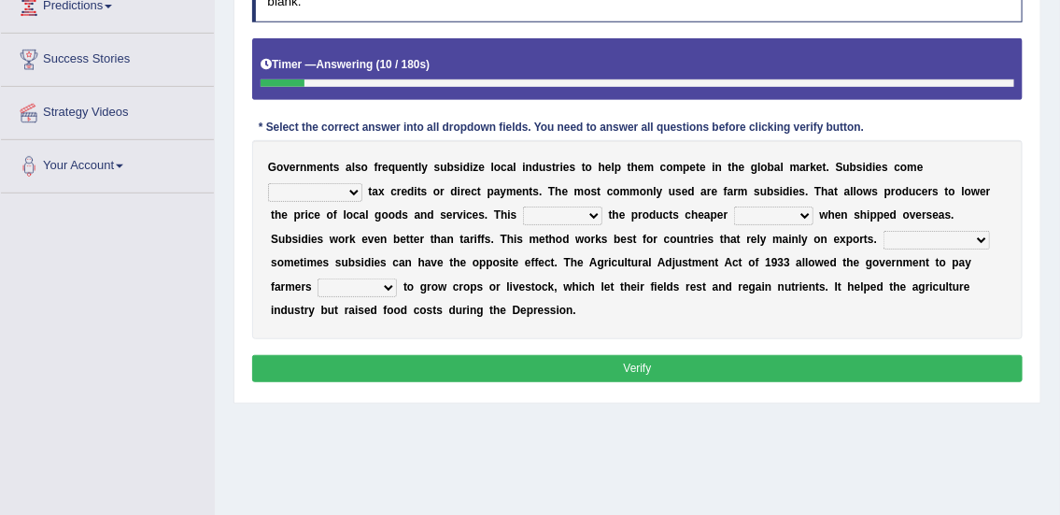
click at [337, 191] on select "apart from in the form of through as well as" at bounding box center [315, 192] width 94 height 19
select select "in the form of"
click at [268, 183] on select "apart from in the form of through as well as" at bounding box center [315, 192] width 94 height 19
drag, startPoint x: 319, startPoint y: 253, endPoint x: 557, endPoint y: 188, distance: 246.0
click at [557, 188] on div "G o v e r n m e n t s a l s o f r e q u e n t l y s u b s i d i z e l o c a l i…" at bounding box center [637, 239] width 771 height 199
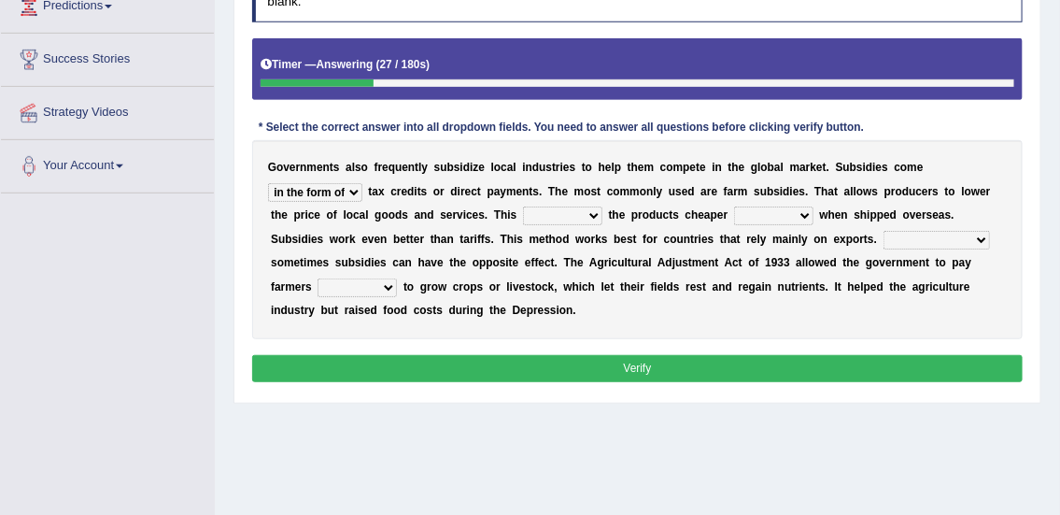
click at [543, 215] on select "makes allows promises decides" at bounding box center [562, 215] width 79 height 19
select select "makes"
click at [523, 206] on select "makes allows promises decides" at bounding box center [562, 215] width 79 height 19
click at [756, 213] on select "thus despite however even" at bounding box center [773, 215] width 79 height 19
click at [532, 216] on select "makes allows promises decides" at bounding box center [562, 215] width 79 height 19
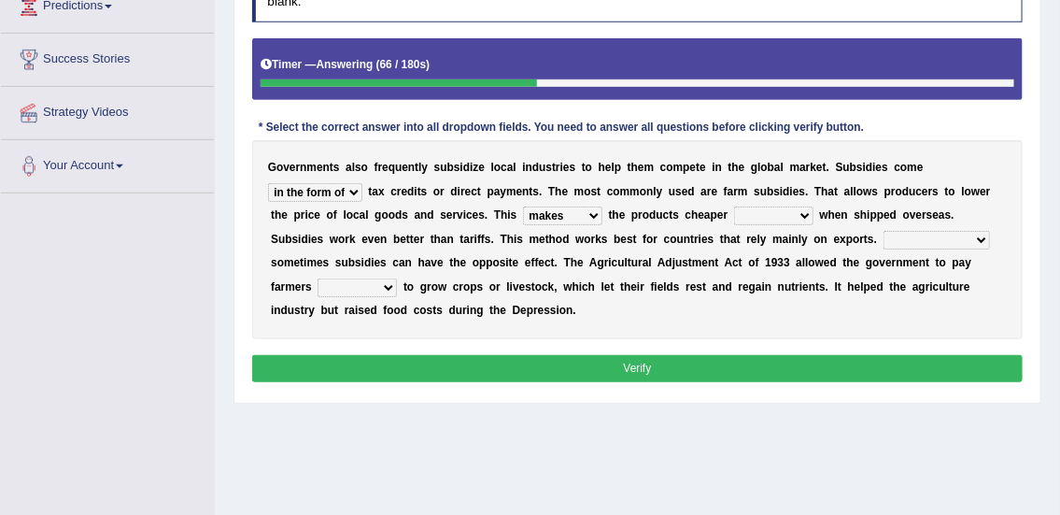
click at [532, 216] on select "makes allows promises decides" at bounding box center [562, 215] width 79 height 19
click at [758, 214] on select "thus despite however even" at bounding box center [773, 215] width 79 height 19
select select "even"
click at [734, 206] on select "thus despite however even" at bounding box center [773, 215] width 79 height 19
click at [930, 239] on select "Therefore Unless Besides On the contrary" at bounding box center [936, 240] width 106 height 19
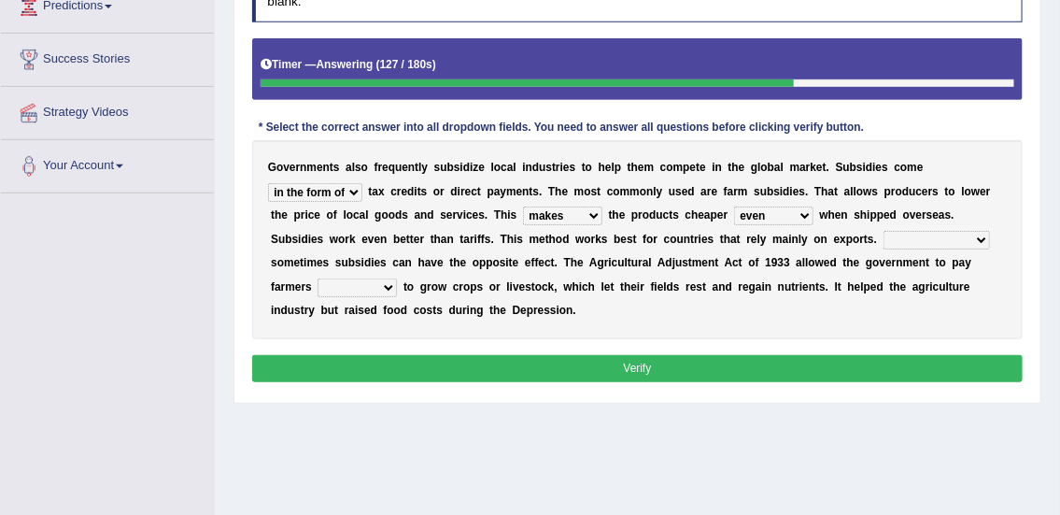
select select "Besides"
click at [883, 231] on select "Therefore Unless Besides On the contrary" at bounding box center [936, 240] width 106 height 19
click at [329, 291] on select "neither either not whether" at bounding box center [356, 287] width 79 height 19
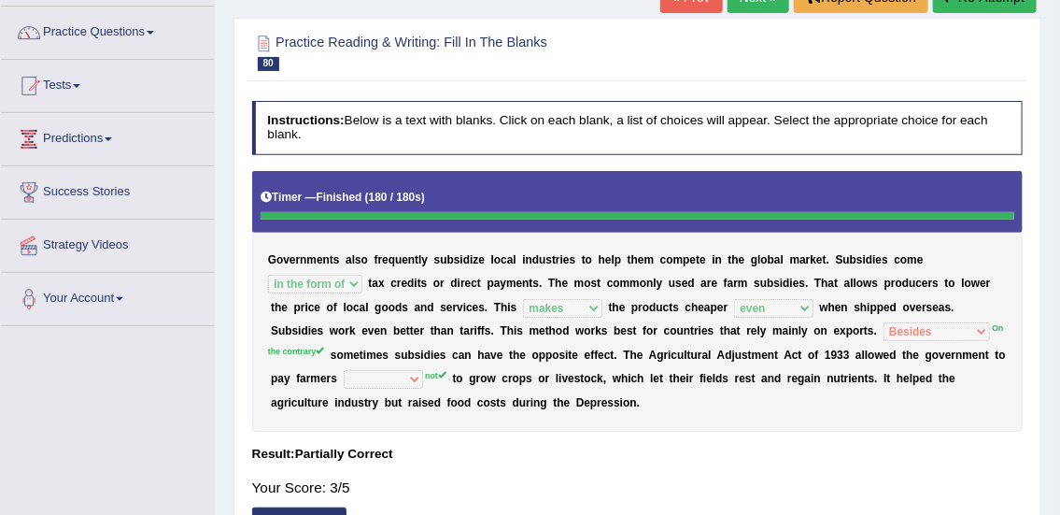
scroll to position [73, 0]
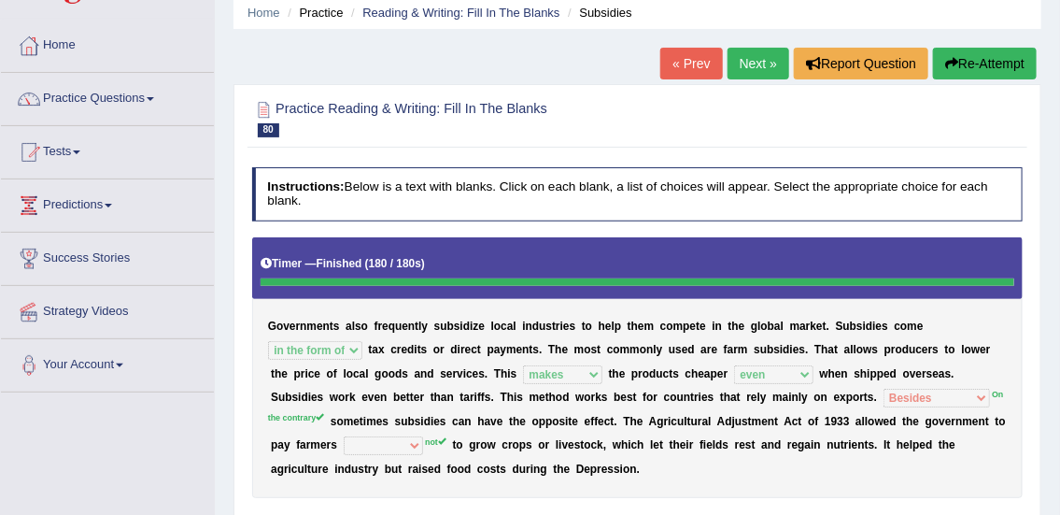
click at [745, 65] on link "Next »" at bounding box center [758, 64] width 62 height 32
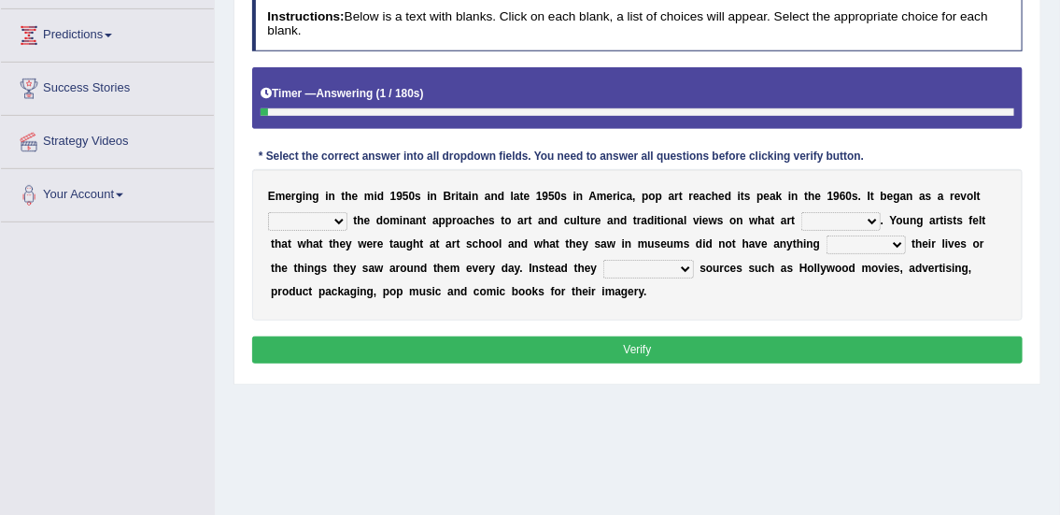
scroll to position [243, 0]
click at [280, 221] on select "against along with within" at bounding box center [307, 221] width 79 height 19
select select "against"
click at [268, 212] on select "against along with within" at bounding box center [307, 221] width 79 height 19
click at [277, 216] on select "against along with within" at bounding box center [307, 221] width 79 height 19
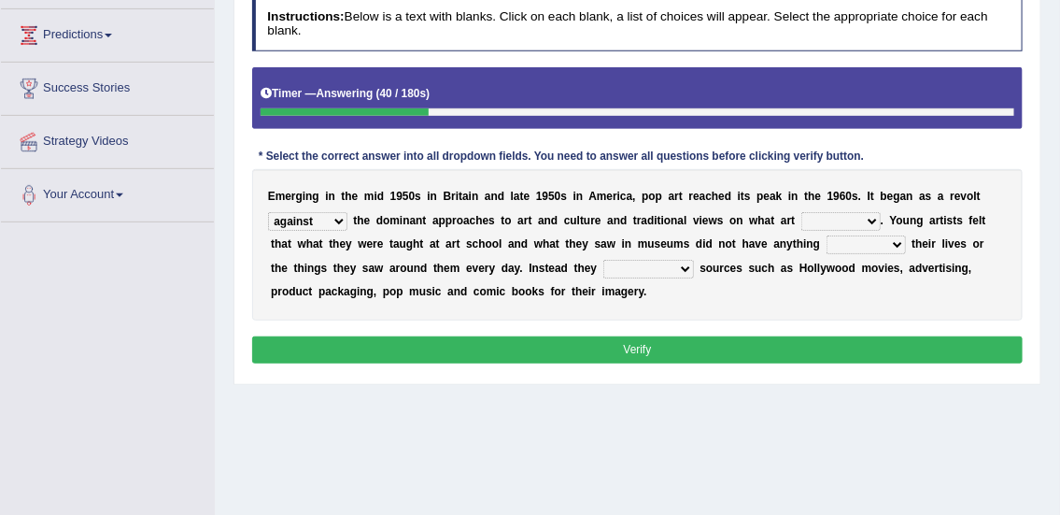
click at [277, 216] on select "against along with within" at bounding box center [307, 221] width 79 height 19
click at [811, 220] on select "be should be has been would be" at bounding box center [840, 221] width 79 height 19
select select "would be"
click at [801, 212] on select "be should be has been would be" at bounding box center [840, 221] width 79 height 19
click at [878, 247] on select "doing with with to do with to do" at bounding box center [865, 244] width 79 height 19
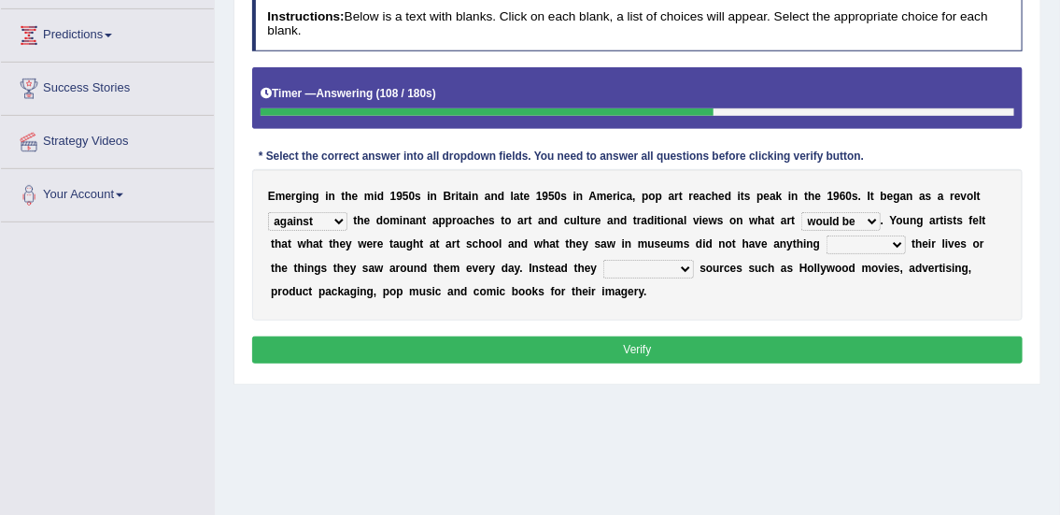
select select "to do with"
click at [826, 235] on select "doing with with to do with to do" at bounding box center [865, 244] width 79 height 19
click at [609, 265] on select "mustered up relevant in turned to reckoned on" at bounding box center [648, 269] width 91 height 19
select select "turned to"
click at [603, 260] on select "mustered up relevant in turned to reckoned on" at bounding box center [648, 269] width 91 height 19
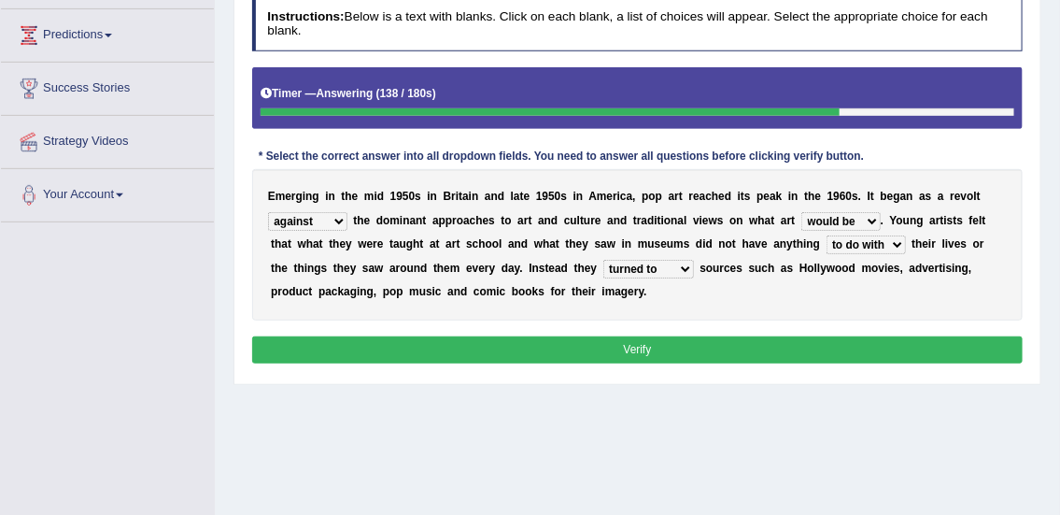
click at [686, 348] on button "Verify" at bounding box center [637, 349] width 771 height 27
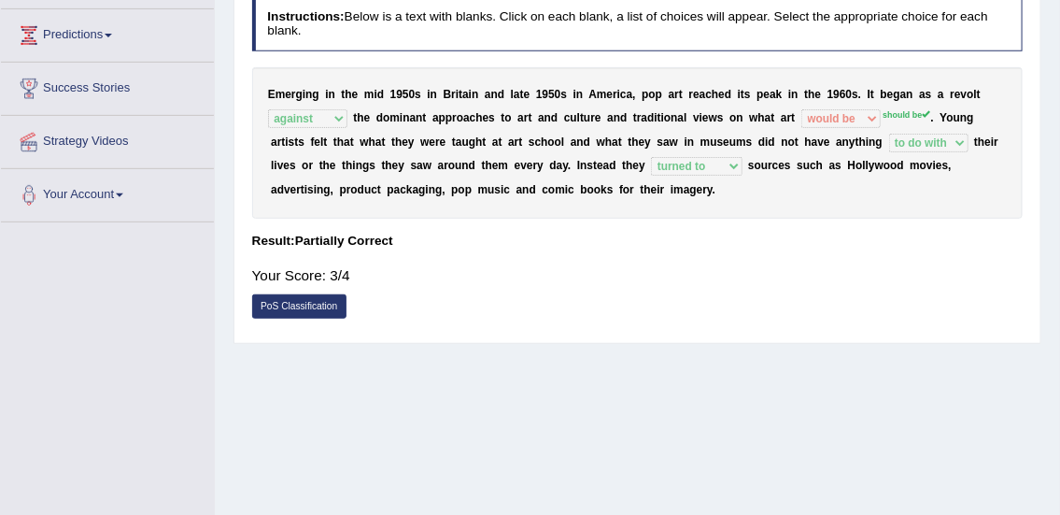
scroll to position [0, 0]
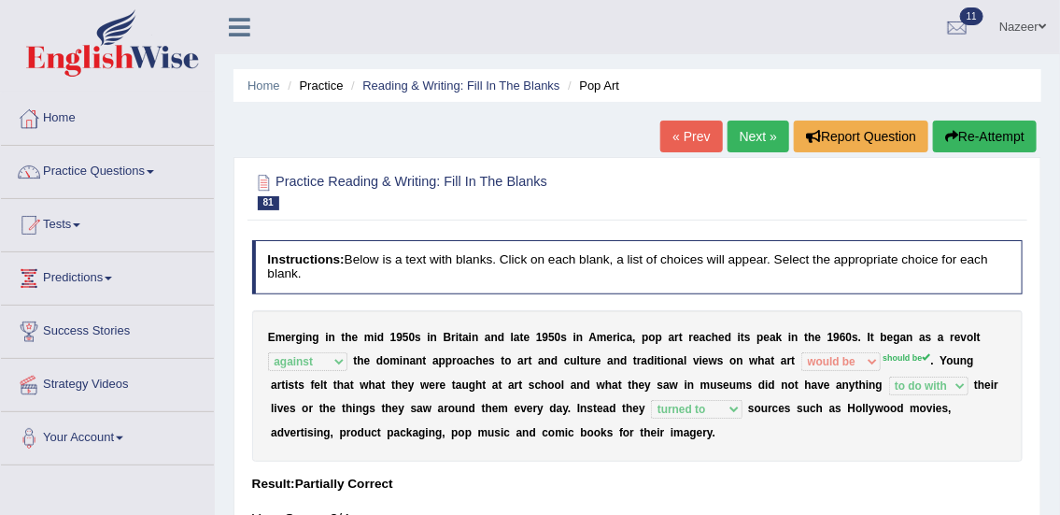
click at [745, 151] on link "Next »" at bounding box center [758, 136] width 62 height 32
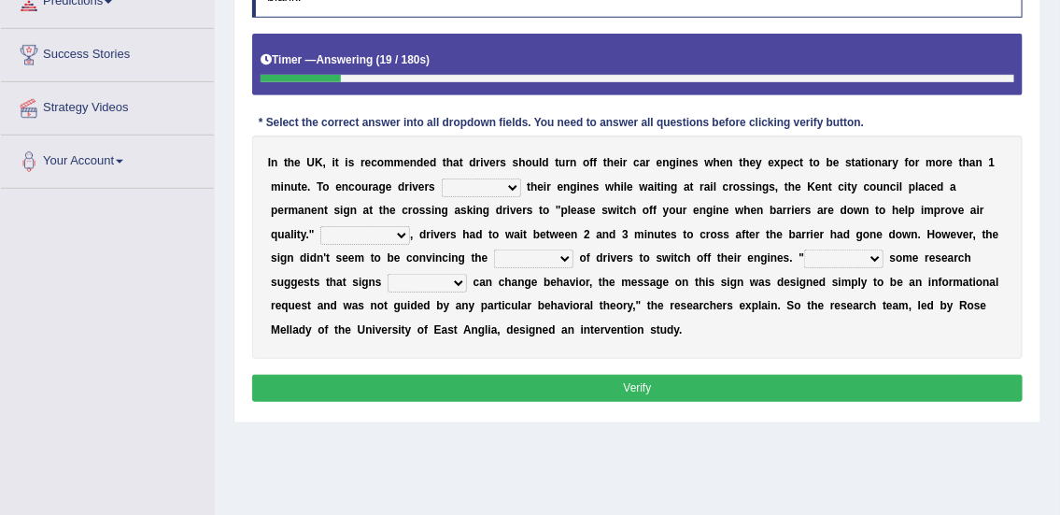
click at [478, 189] on select "to turn off turn off turning off turned off" at bounding box center [481, 187] width 79 height 19
select select "to turn off"
click at [442, 178] on select "to turn off turn off turning off turned off" at bounding box center [481, 187] width 79 height 19
click at [381, 234] on select "For instance On average In addition Of course" at bounding box center [365, 235] width 90 height 19
select select "On average"
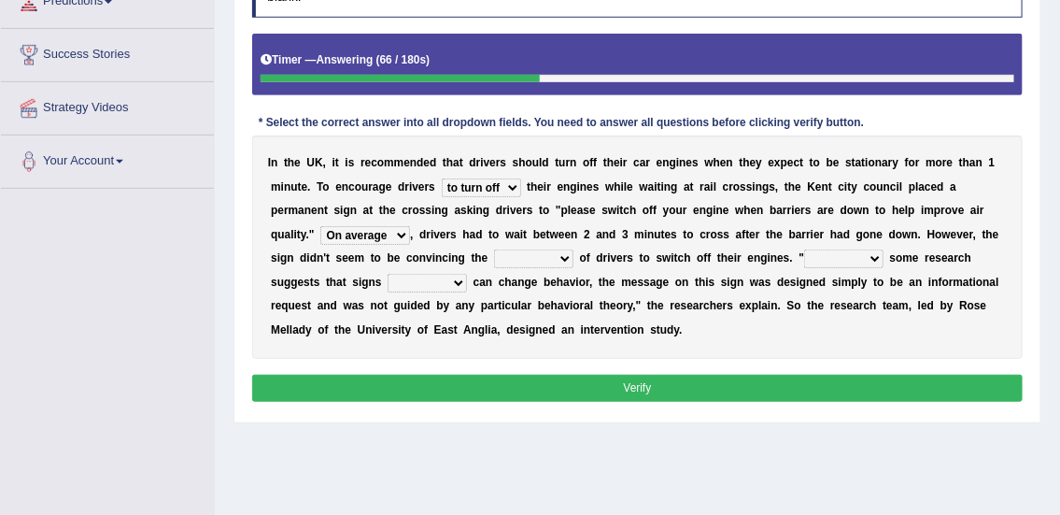
click at [320, 226] on select "For instance On average In addition Of course" at bounding box center [365, 235] width 90 height 19
click at [538, 255] on select "exception minority majority unity" at bounding box center [533, 258] width 79 height 19
select select "minority"
click at [494, 249] on select "exception minority majority unity" at bounding box center [533, 258] width 79 height 19
click at [871, 252] on select "Although Since Because Thus" at bounding box center [843, 258] width 79 height 19
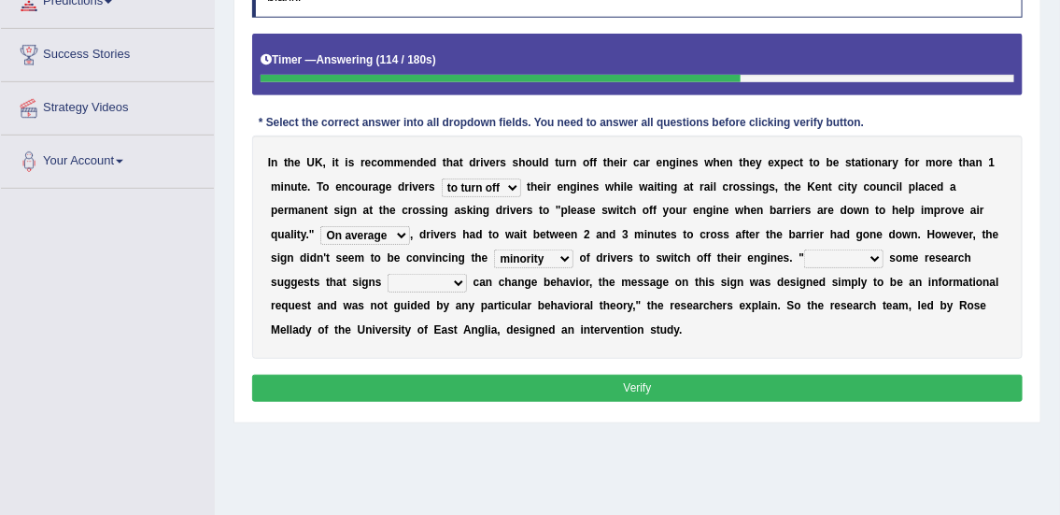
select select "Thus"
click at [804, 249] on select "Although Since Because Thus" at bounding box center [843, 258] width 79 height 19
click at [410, 278] on select "alone lonely neither either" at bounding box center [427, 283] width 79 height 19
click at [529, 261] on select "exception minority majority unity" at bounding box center [533, 258] width 79 height 19
select select "majority"
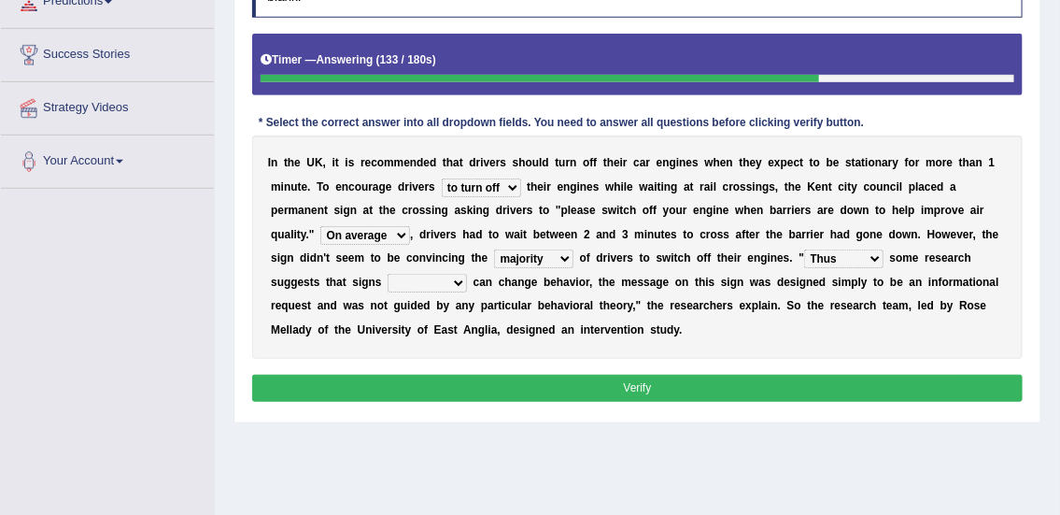
click at [494, 249] on select "exception minority majority unity" at bounding box center [533, 258] width 79 height 19
click at [400, 283] on select "alone lonely neither either" at bounding box center [427, 283] width 79 height 19
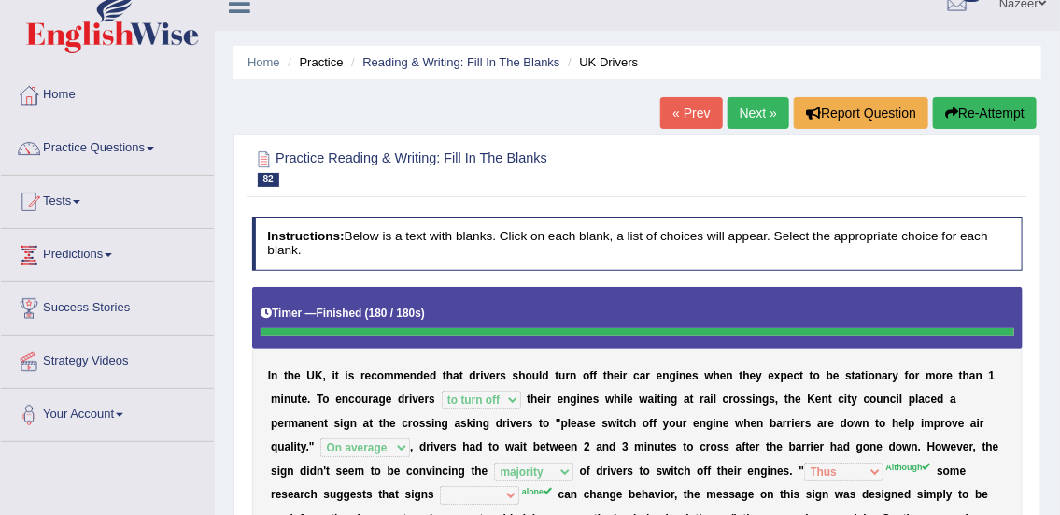
scroll to position [14, 0]
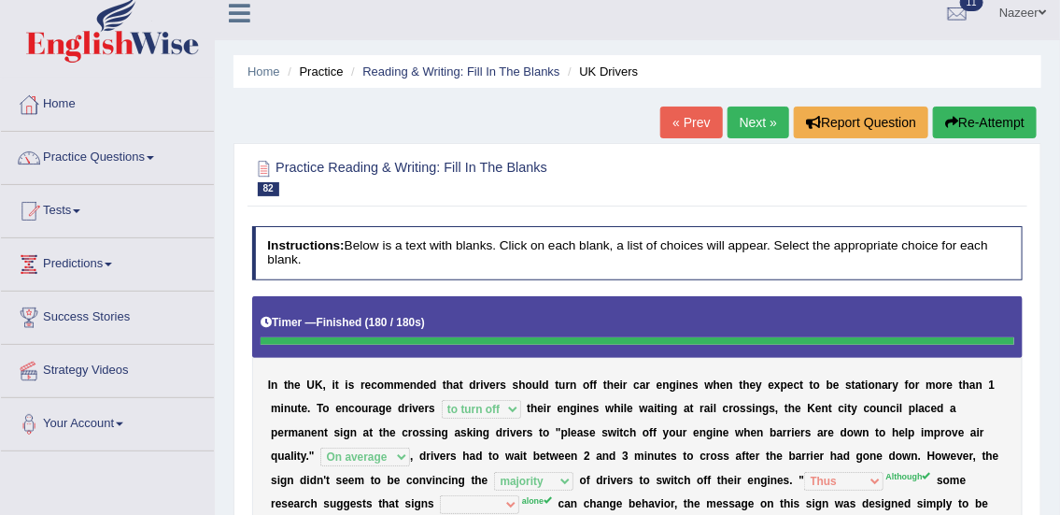
click at [756, 121] on link "Next »" at bounding box center [758, 122] width 62 height 32
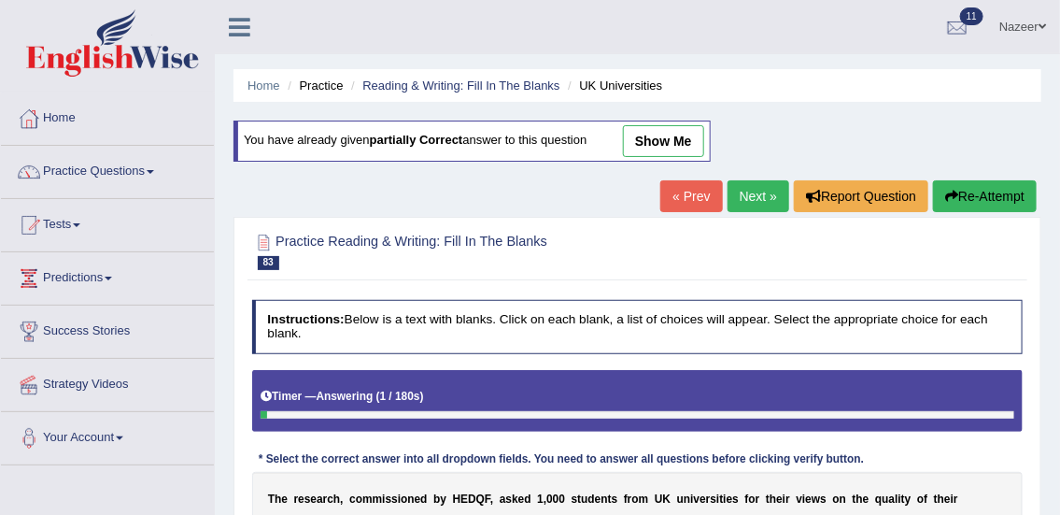
click at [691, 210] on link "« Prev" at bounding box center [691, 196] width 62 height 32
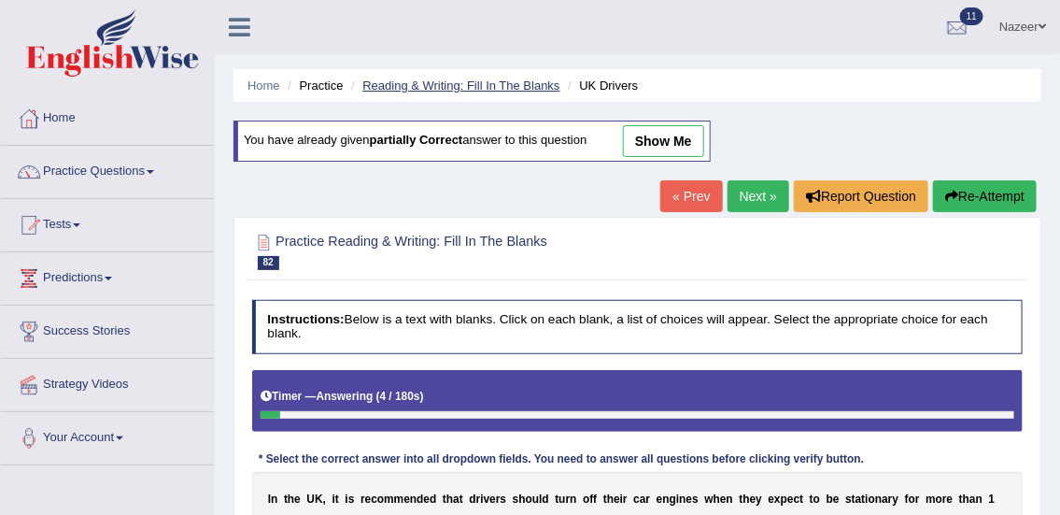
click at [473, 87] on link "Reading & Writing: Fill In The Blanks" at bounding box center [460, 85] width 197 height 14
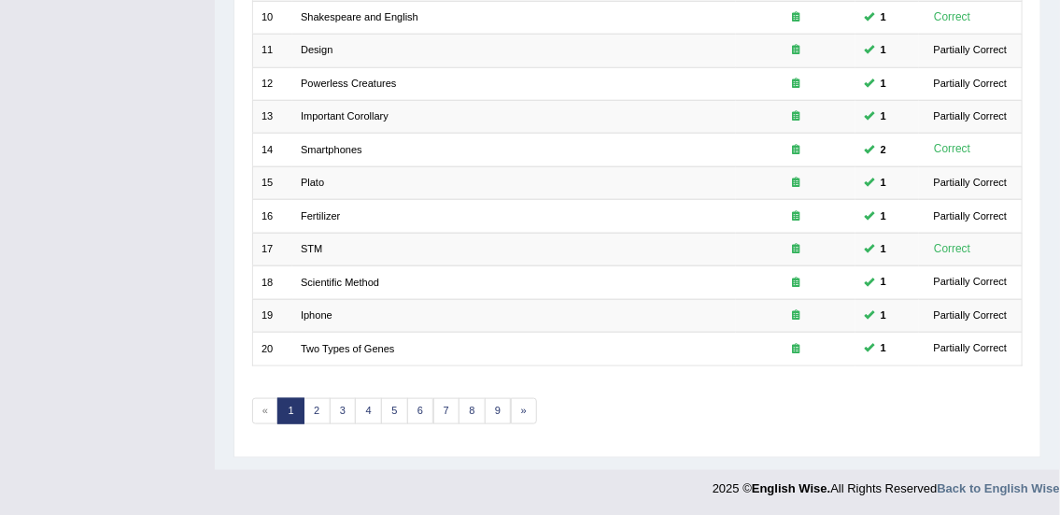
scroll to position [559, 0]
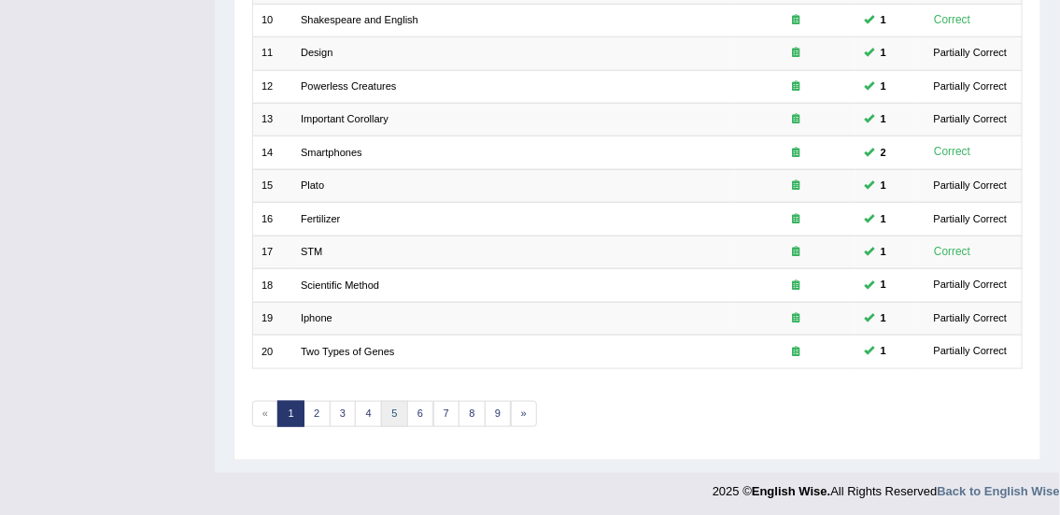
click at [392, 410] on link "5" at bounding box center [394, 414] width 27 height 26
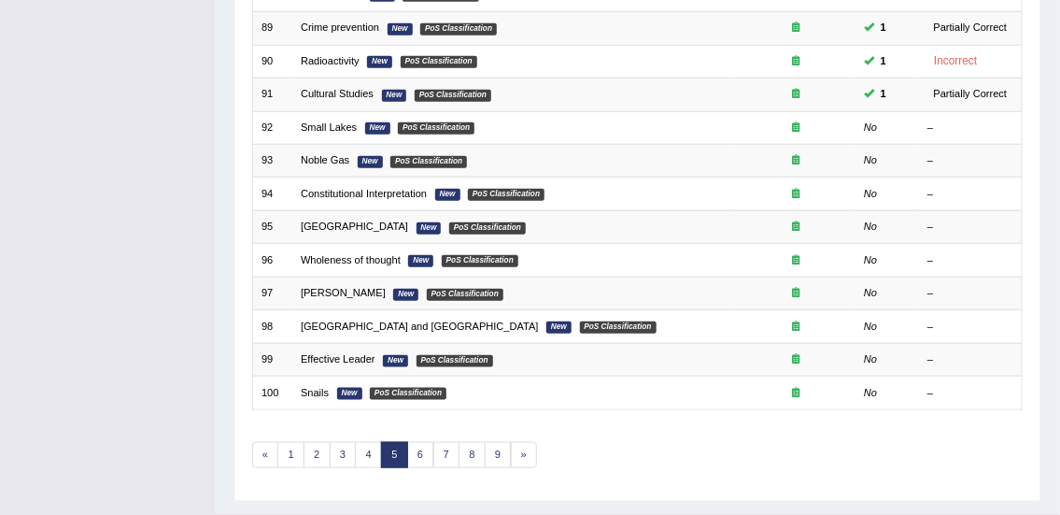
scroll to position [529, 0]
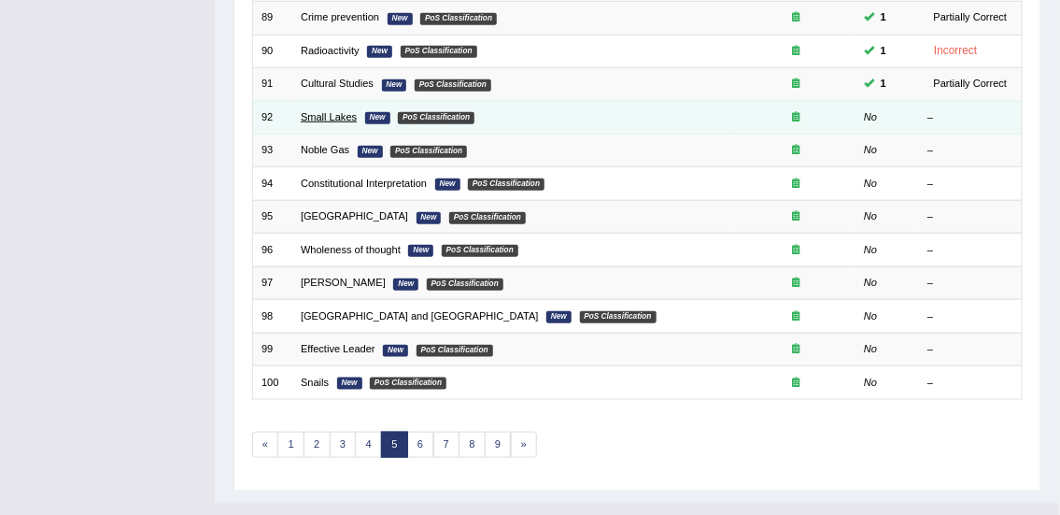
click at [311, 116] on link "Small Lakes" at bounding box center [329, 116] width 56 height 11
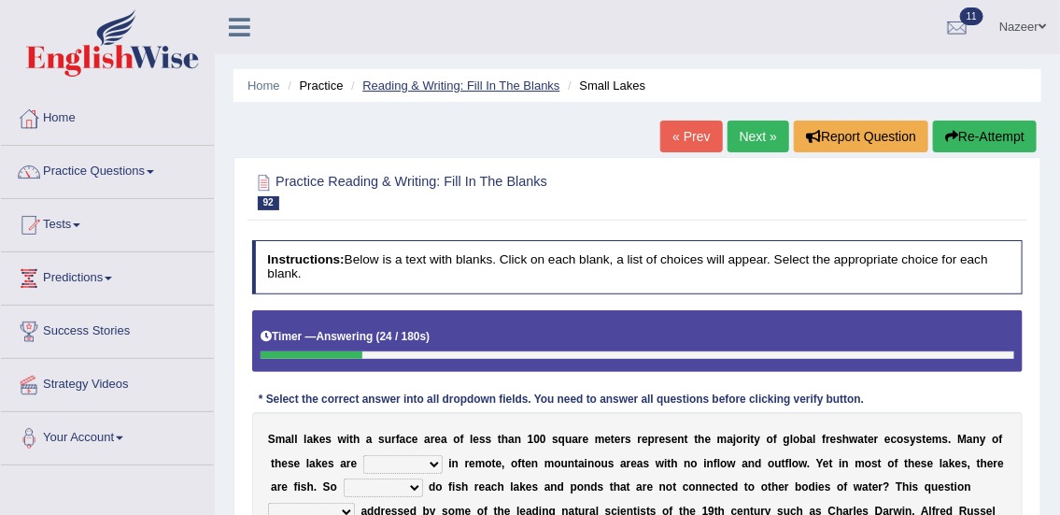
click at [457, 78] on link "Reading & Writing: Fill In The Blanks" at bounding box center [460, 85] width 197 height 14
